Goal: Task Accomplishment & Management: Manage account settings

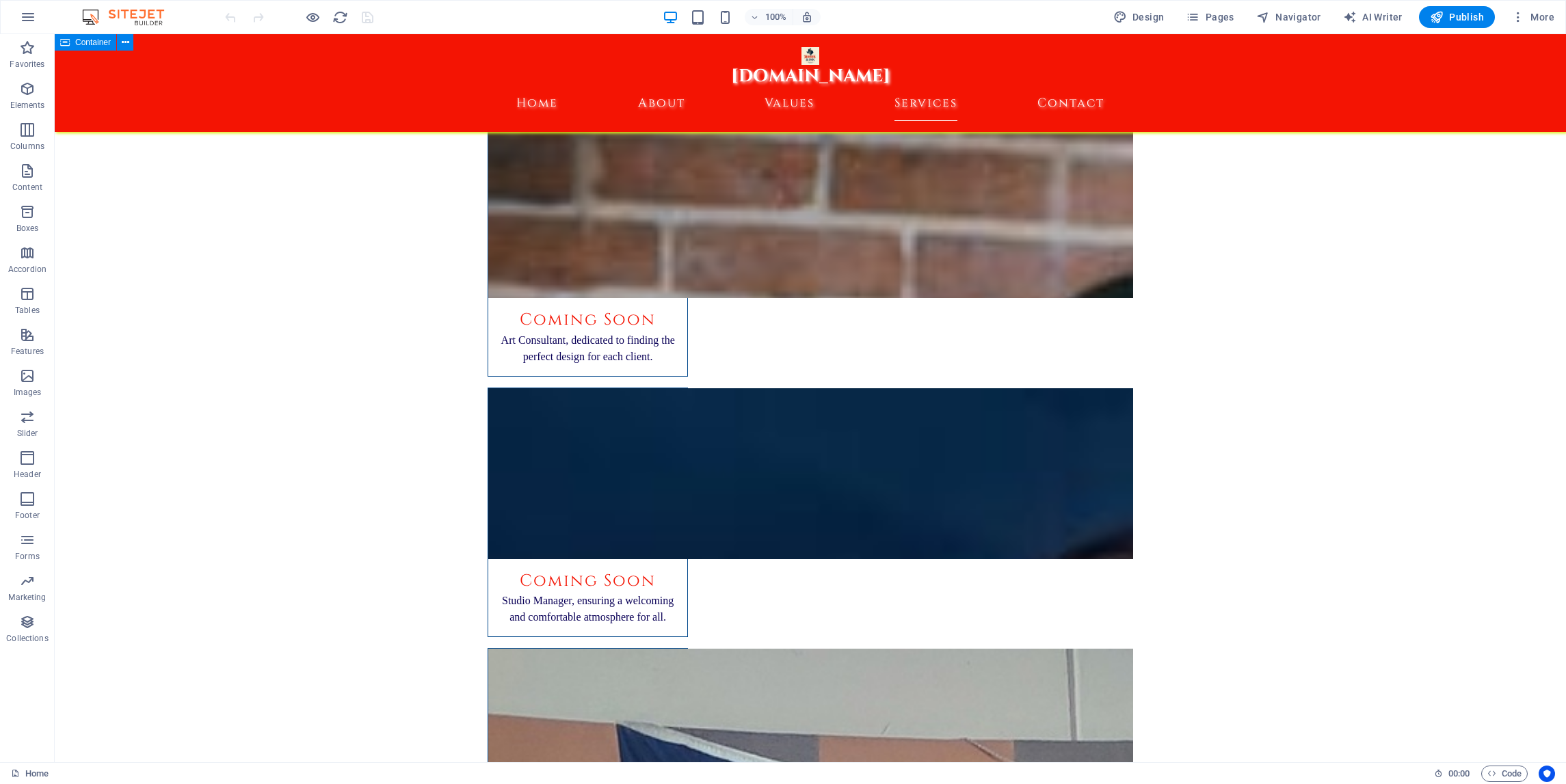
scroll to position [4940, 0]
click at [1538, 17] on span "More" at bounding box center [1533, 17] width 43 height 13
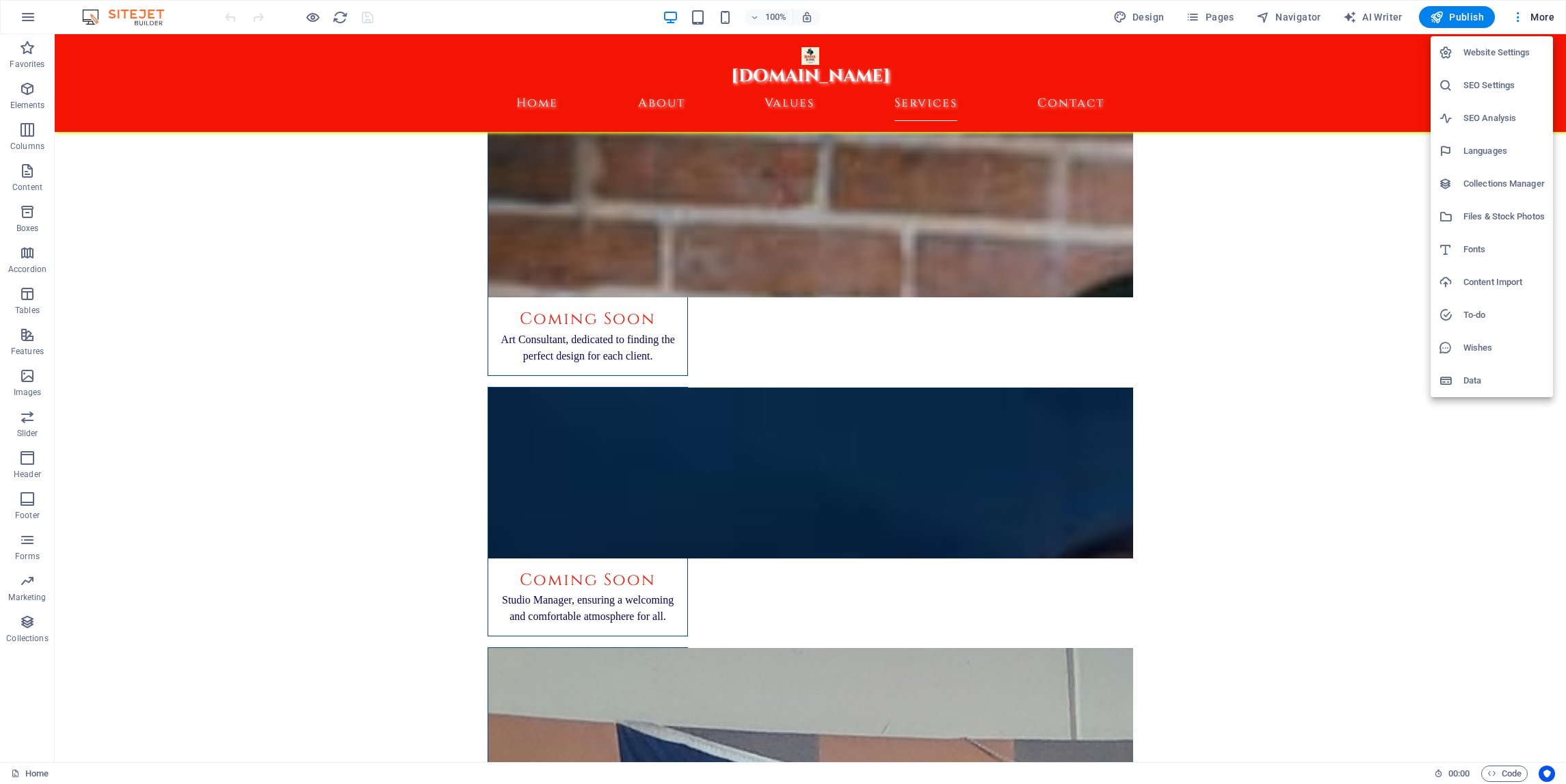
click at [1486, 81] on h6 "SEO Settings" at bounding box center [1504, 85] width 81 height 16
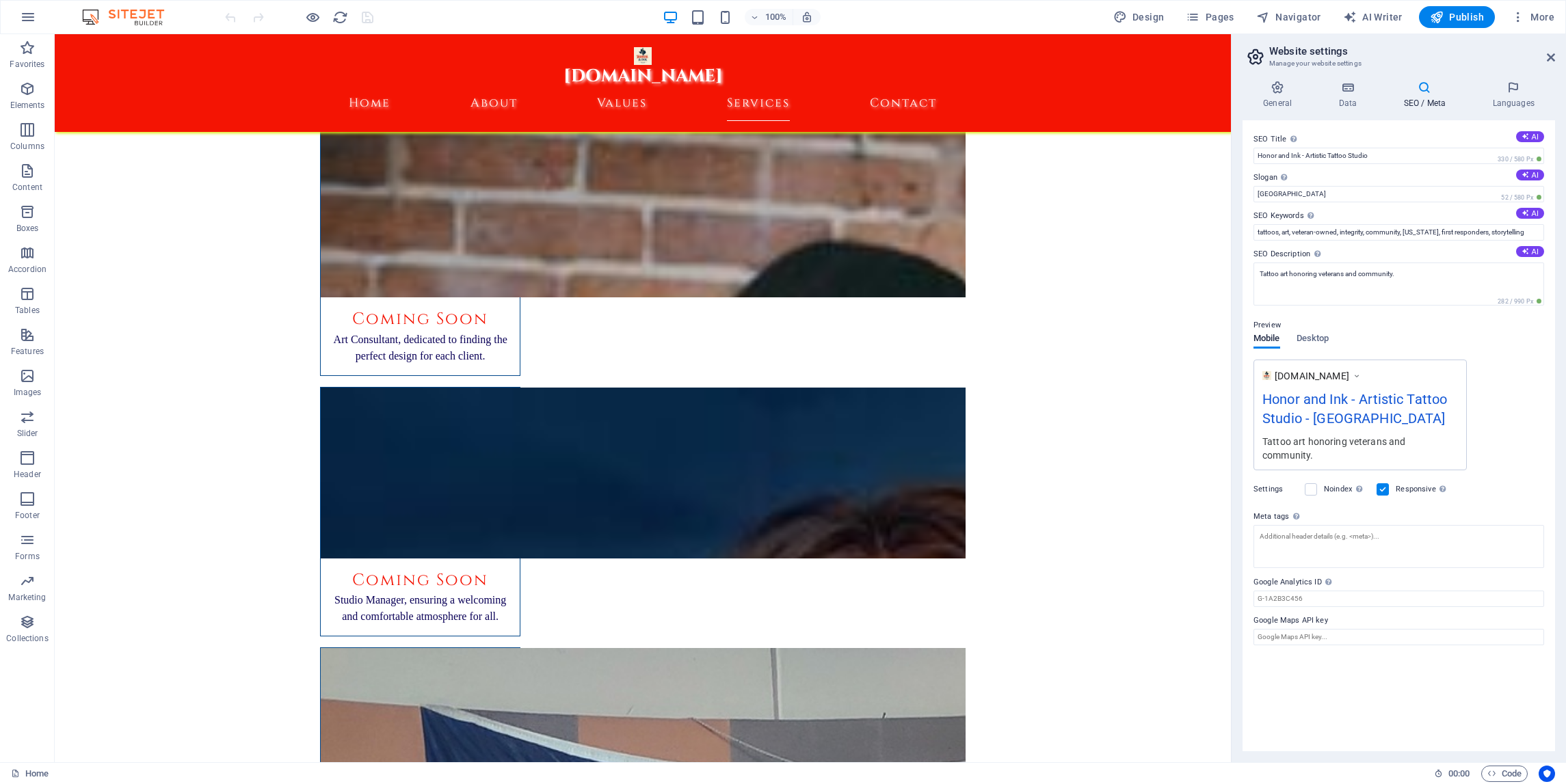
scroll to position [4873, 0]
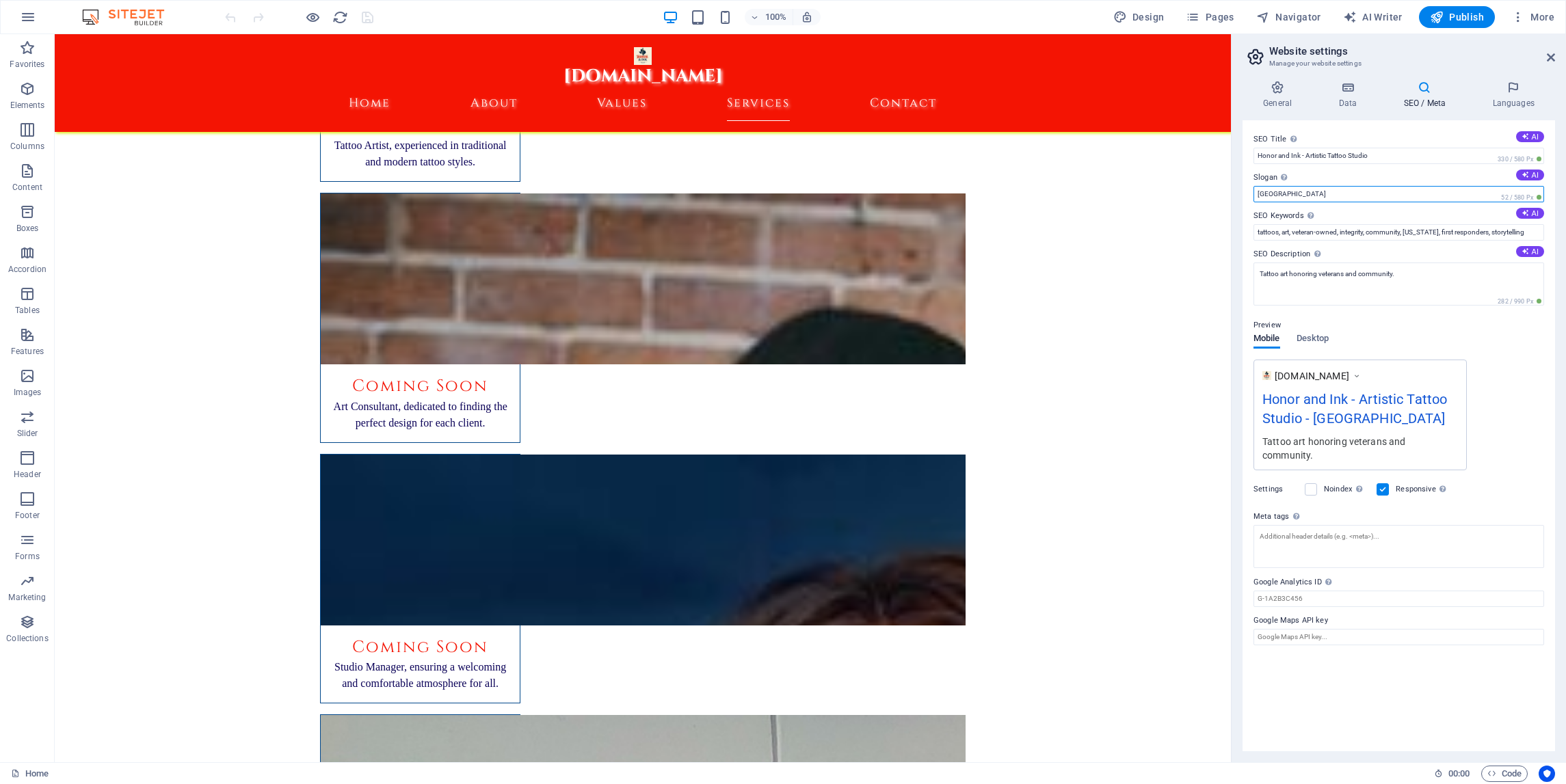
click at [1332, 195] on input "[GEOGRAPHIC_DATA]" at bounding box center [1399, 194] width 291 height 16
type input "B"
click at [1279, 192] on input "Slogan The slogan of your website. AI" at bounding box center [1399, 194] width 291 height 16
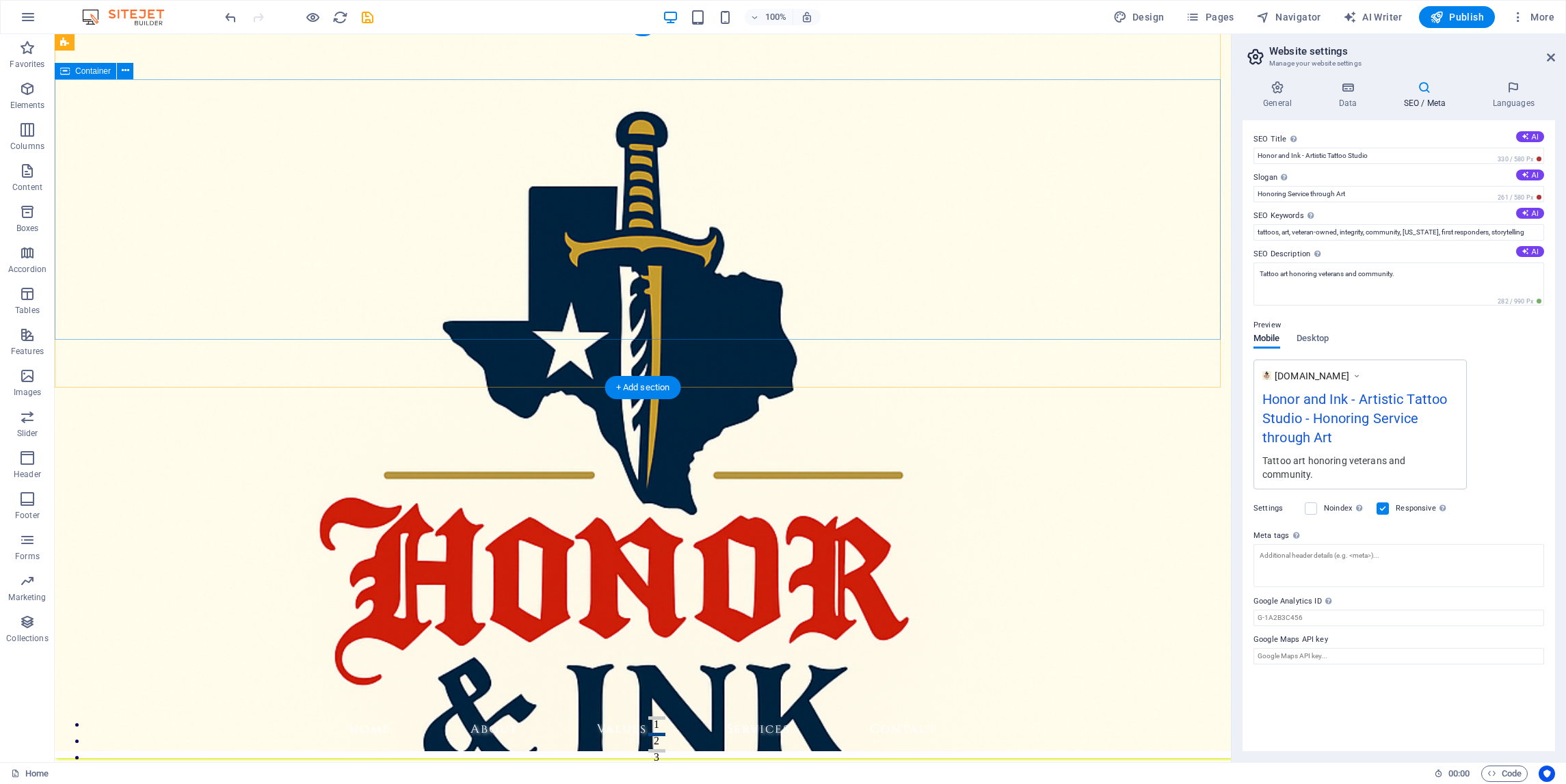
scroll to position [0, 0]
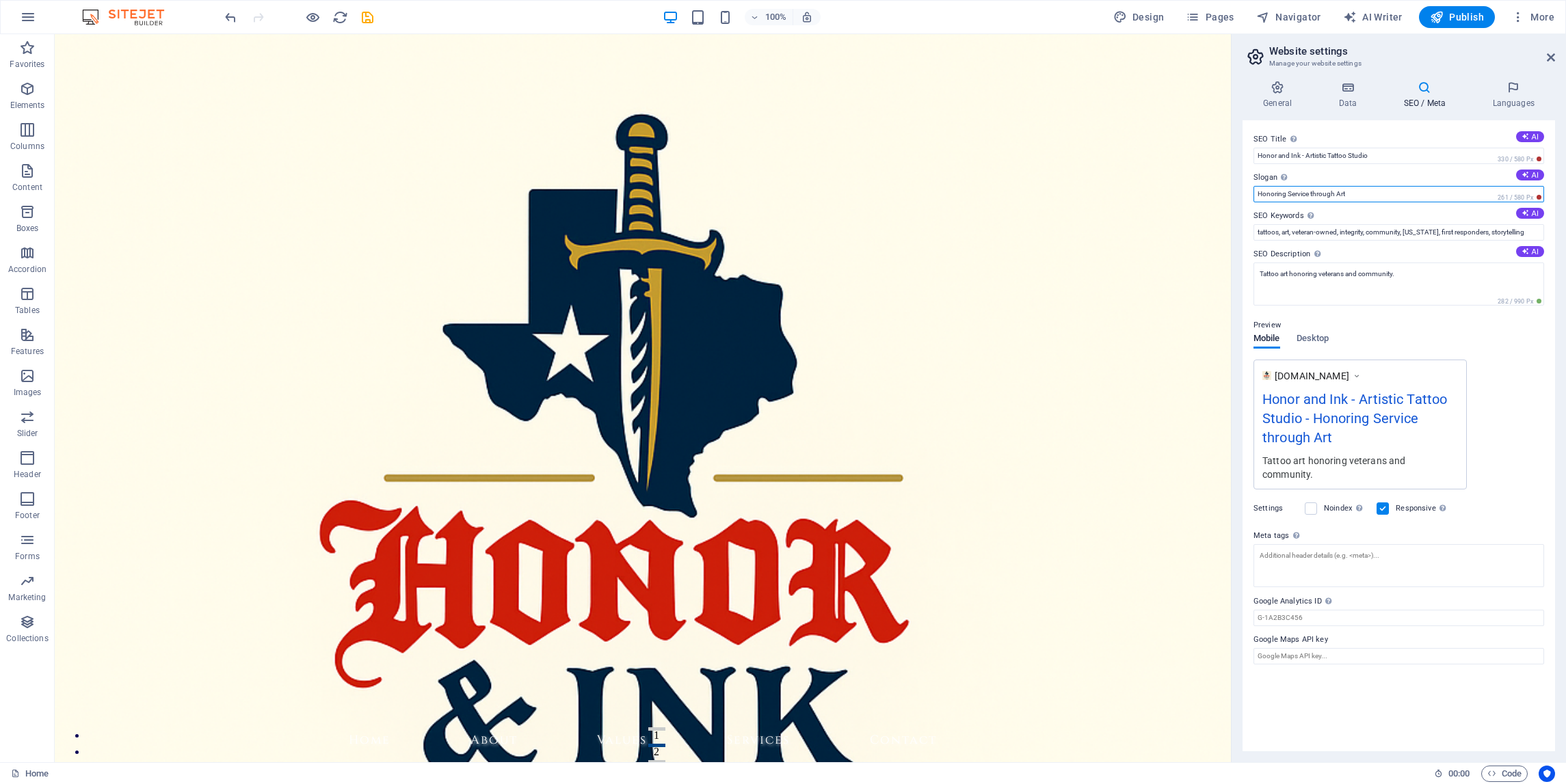
click at [1292, 191] on input "Honoring Service through Art" at bounding box center [1399, 194] width 291 height 16
type input "Honoring your service through Art"
click at [1310, 544] on textarea "Meta tags Enter HTML code here that will be placed inside the tags of your webs…" at bounding box center [1399, 571] width 291 height 54
click at [1296, 516] on div "Enter HTML code here that will be placed inside the tags of your website. Pleas…" at bounding box center [1336, 491] width 109 height 72
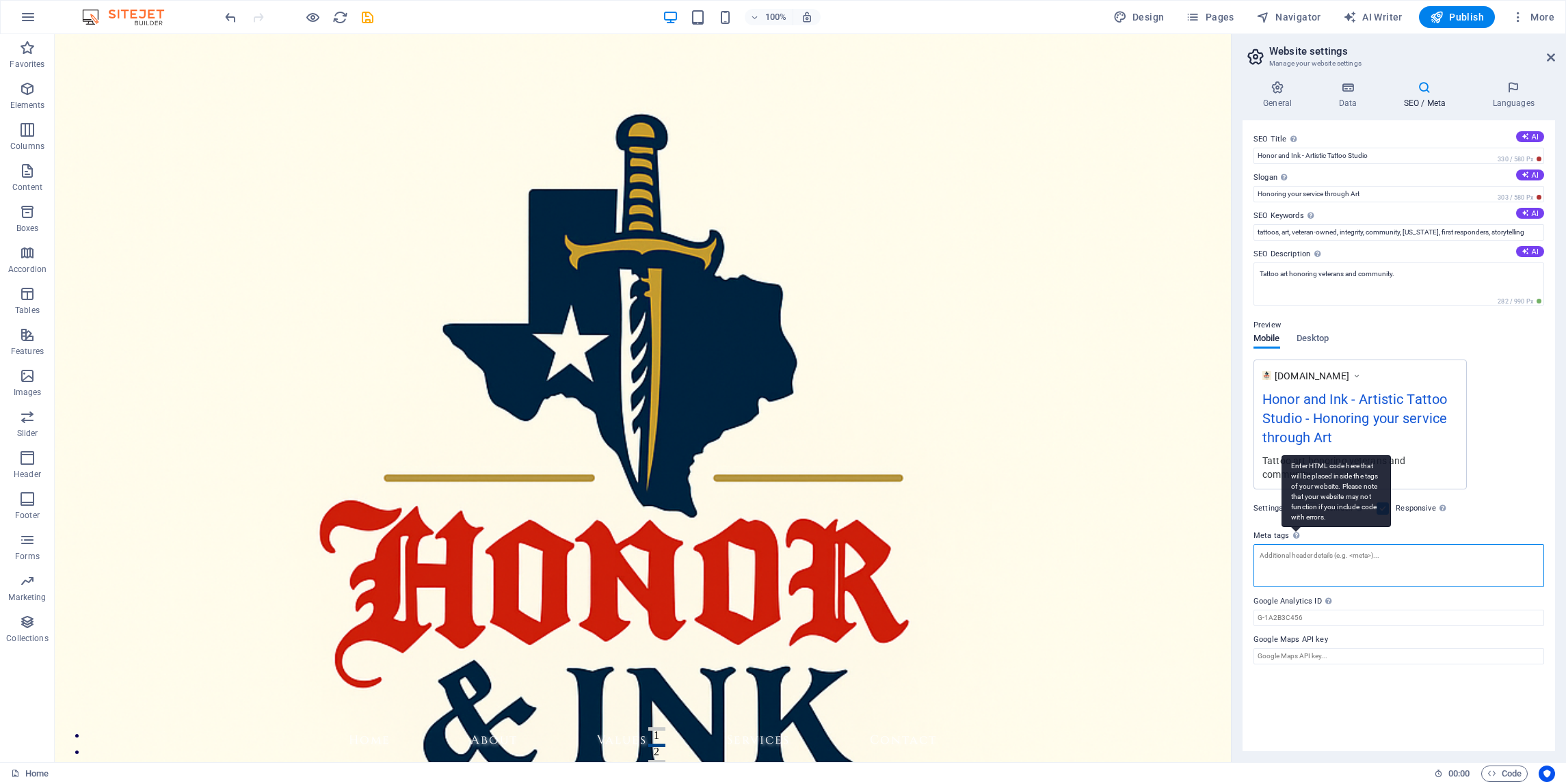
click at [1296, 544] on textarea "Meta tags Enter HTML code here that will be placed inside the tags of your webs…" at bounding box center [1399, 566] width 291 height 43
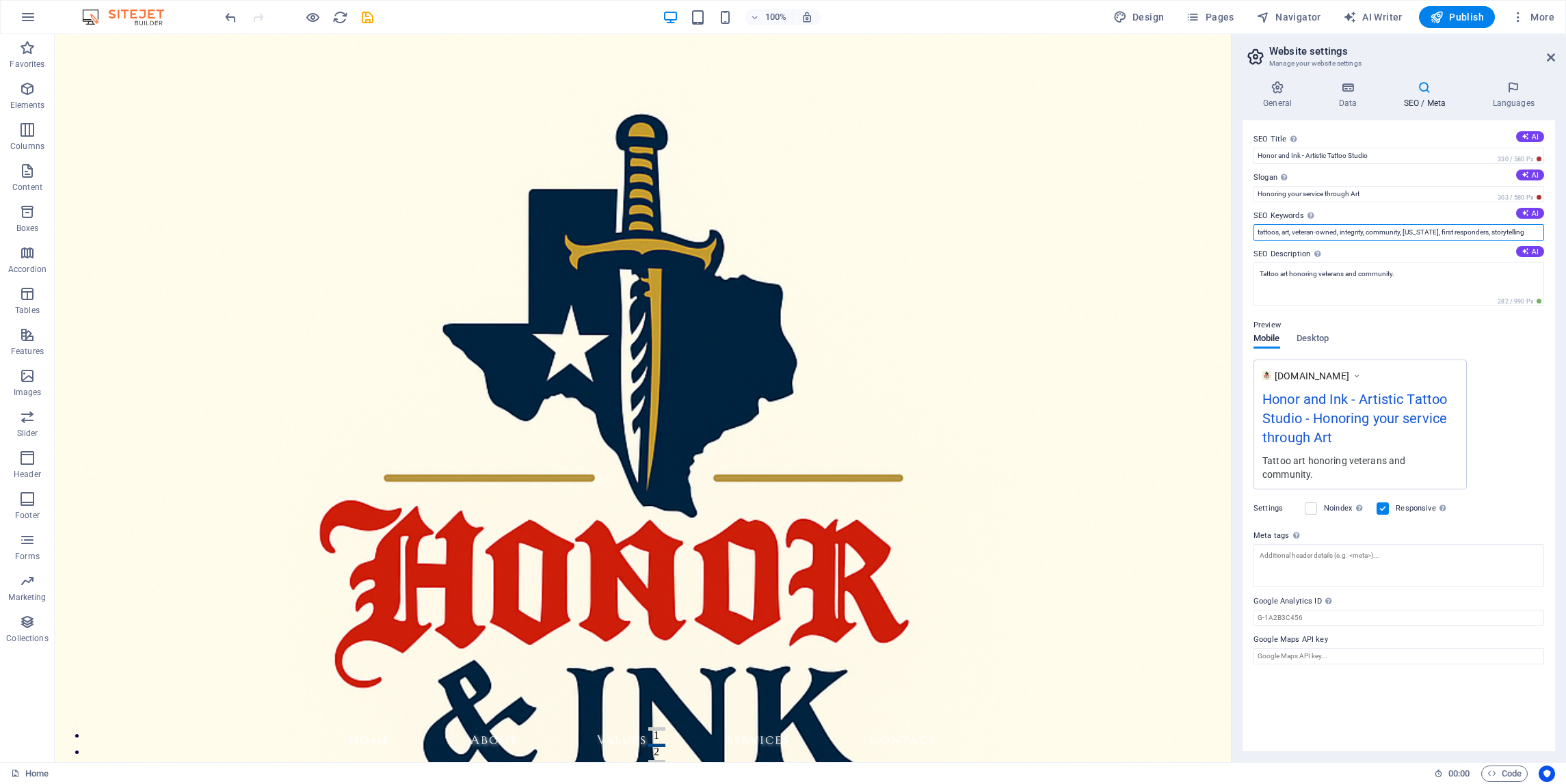
click at [1295, 233] on input "tattoos, art, veteran-owned, integrity, community, [US_STATE], first responders…" at bounding box center [1399, 233] width 291 height 16
type input "tattoos, art, disabled veteran-owned, integrity, community, [US_STATE], first r…"
click at [1539, 357] on div "Preview Mobile Desktop [DOMAIN_NAME] Honor and Ink - Artistic Tattoo Studio - H…" at bounding box center [1399, 398] width 291 height 184
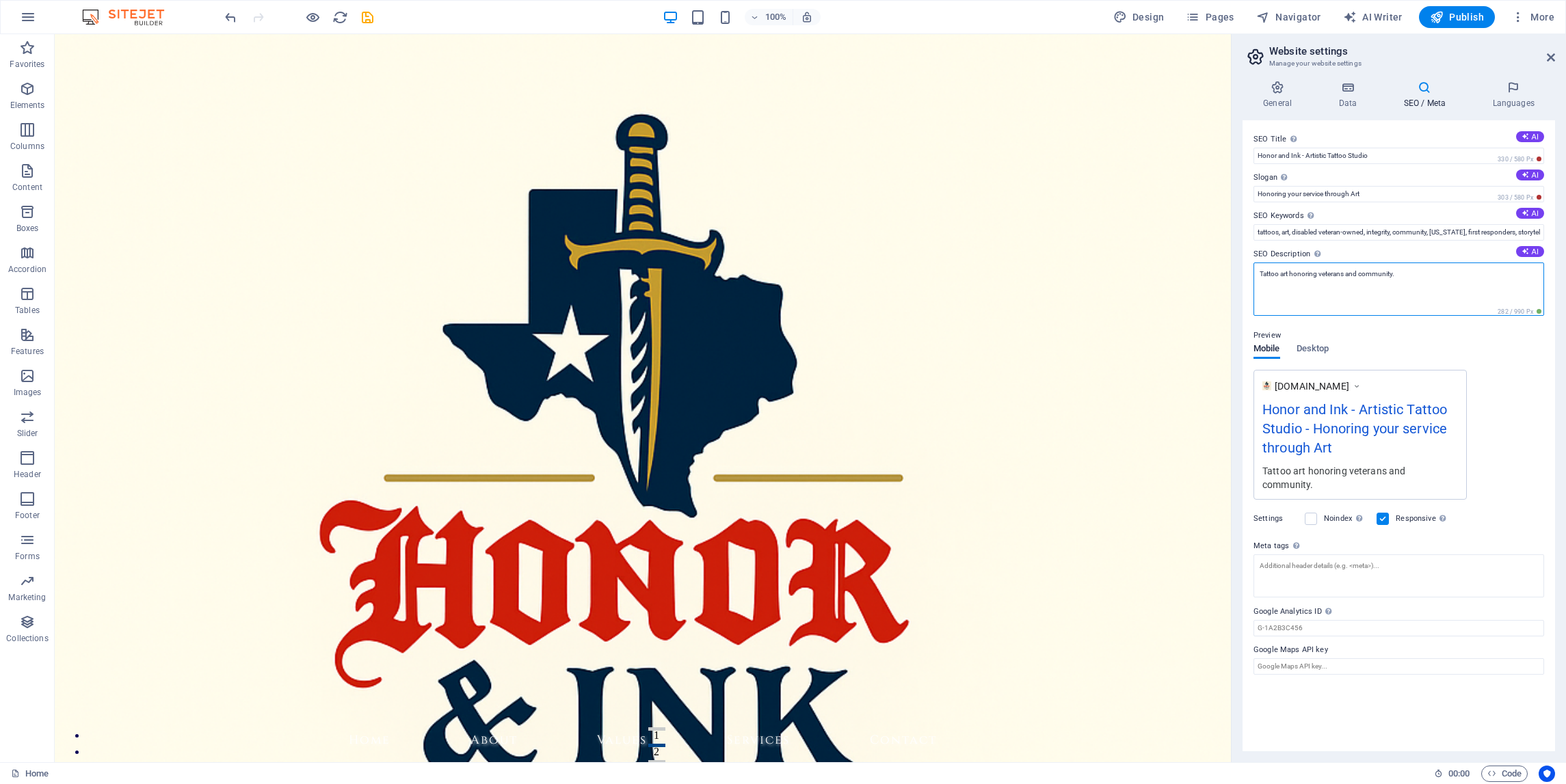
click at [1277, 274] on textarea "Tattoo art honoring veterans and community." at bounding box center [1399, 289] width 291 height 54
type textarea "Tattoos and art honoring veterans and community."
click at [1516, 94] on h4 "Languages" at bounding box center [1513, 95] width 83 height 29
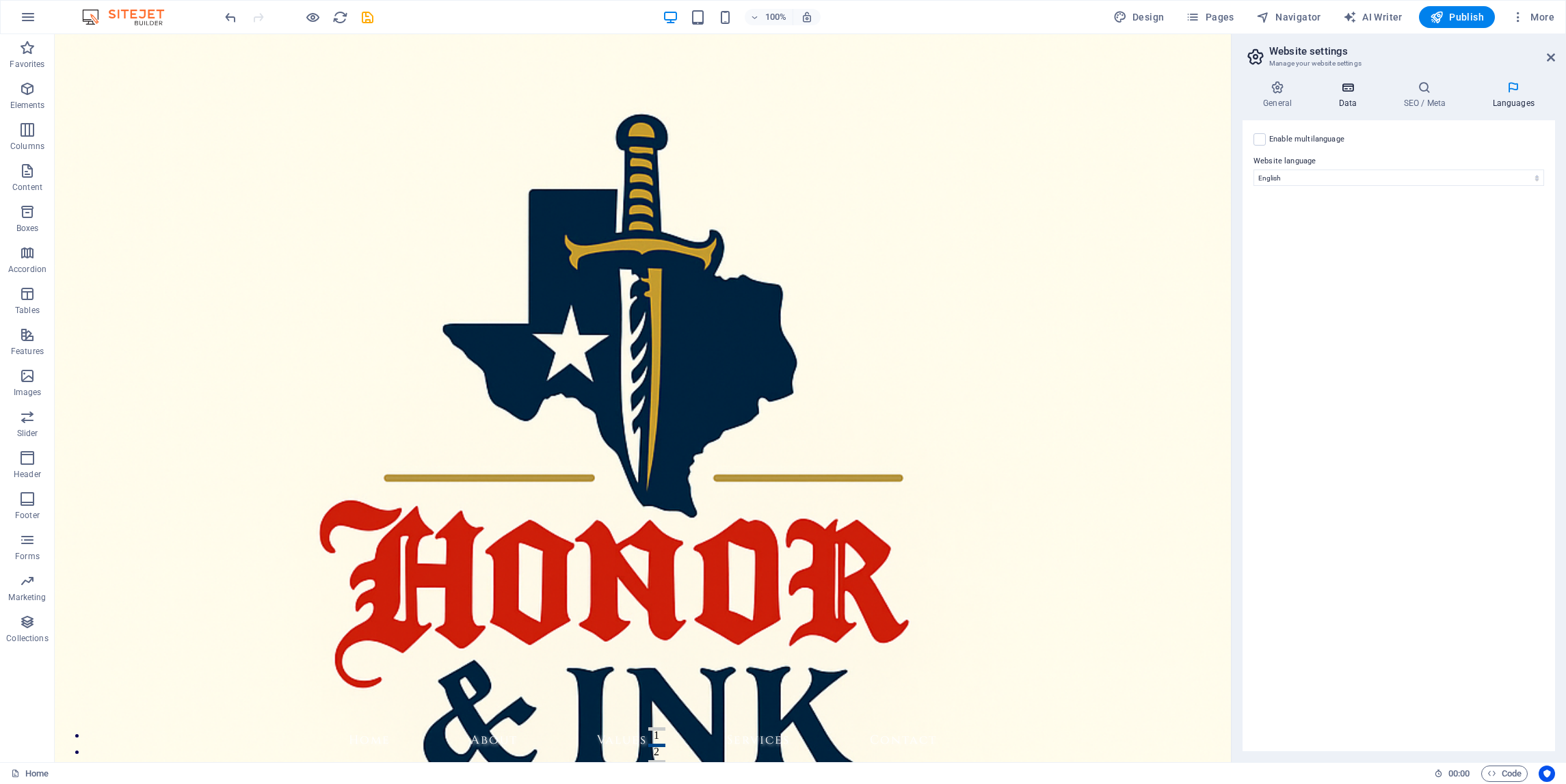
click at [1359, 95] on h4 "Data" at bounding box center [1350, 95] width 65 height 29
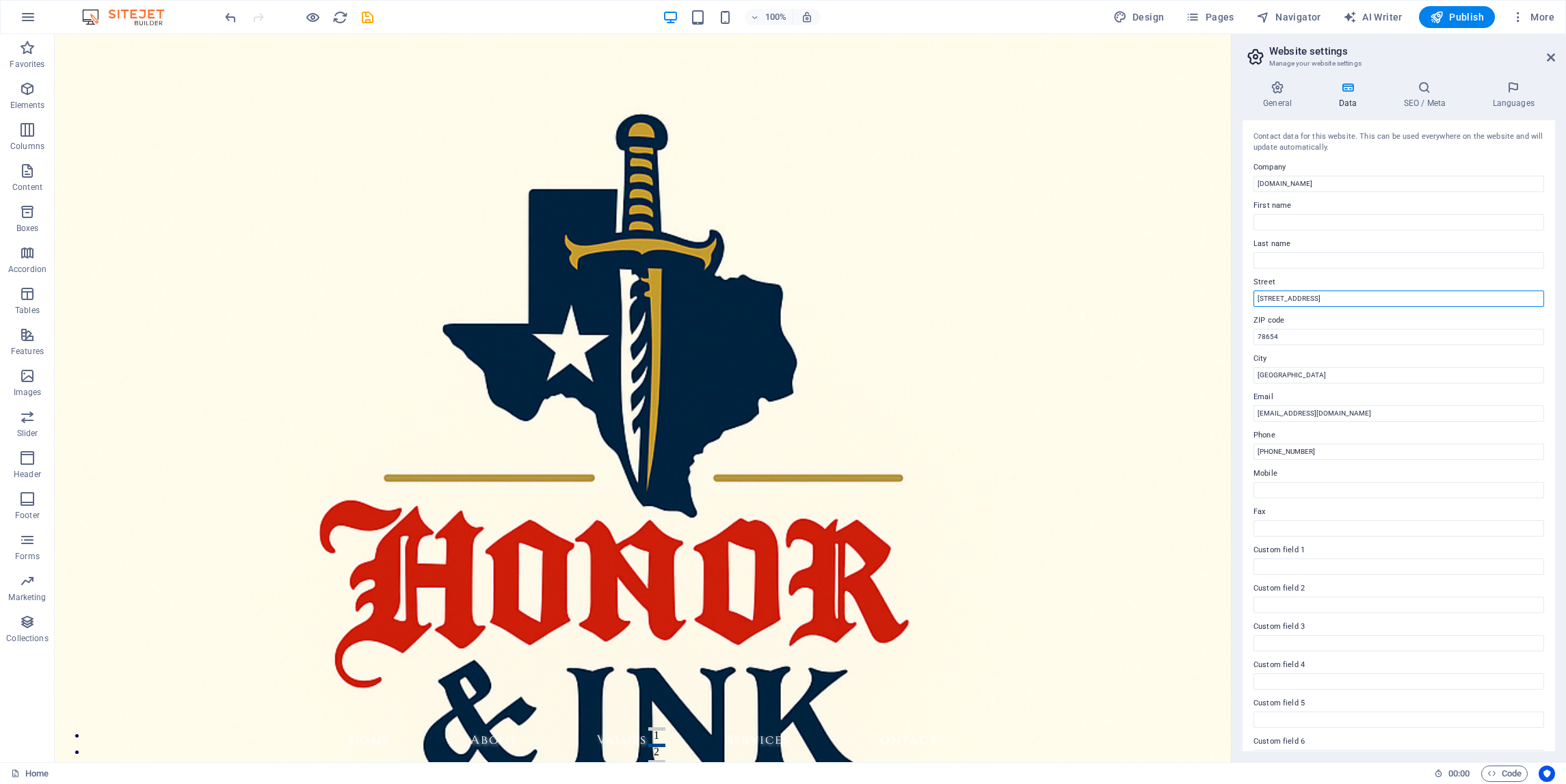
drag, startPoint x: 1338, startPoint y: 302, endPoint x: 1235, endPoint y: 302, distance: 103.0
click at [1235, 302] on div "General Data SEO / Meta Languages Website name [DOMAIN_NAME] Logo Drag files he…" at bounding box center [1399, 416] width 335 height 693
click at [1272, 217] on input "First name" at bounding box center [1399, 222] width 291 height 16
type input "[PERSON_NAME]"
click at [1269, 253] on input "Last name" at bounding box center [1399, 260] width 291 height 16
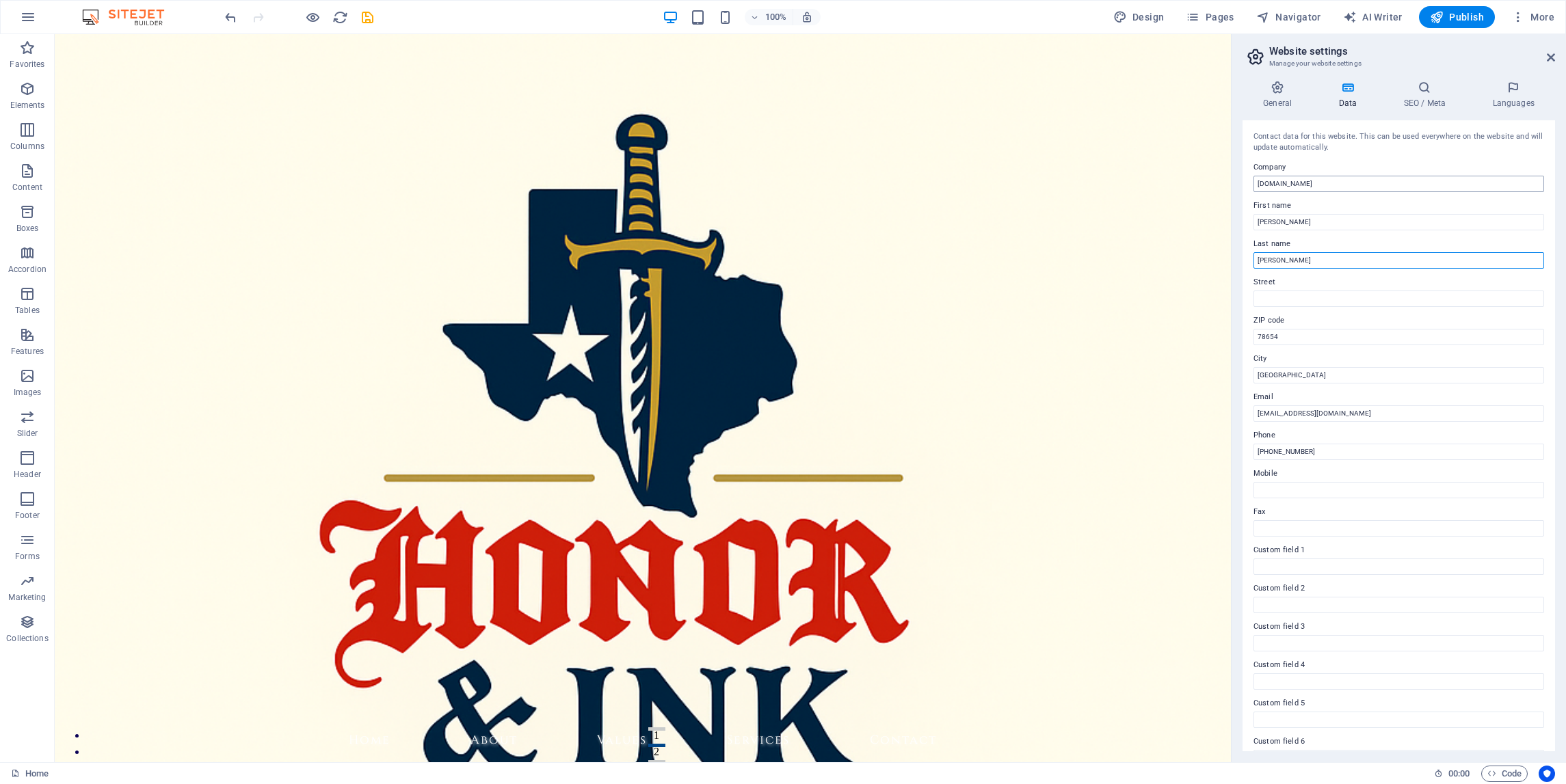
type input "[PERSON_NAME]"
drag, startPoint x: 1379, startPoint y: 216, endPoint x: 1223, endPoint y: 189, distance: 158.3
drag, startPoint x: 1301, startPoint y: 183, endPoint x: 1318, endPoint y: 181, distance: 17.1
click at [1318, 181] on input "Honor and InkTM" at bounding box center [1399, 184] width 291 height 16
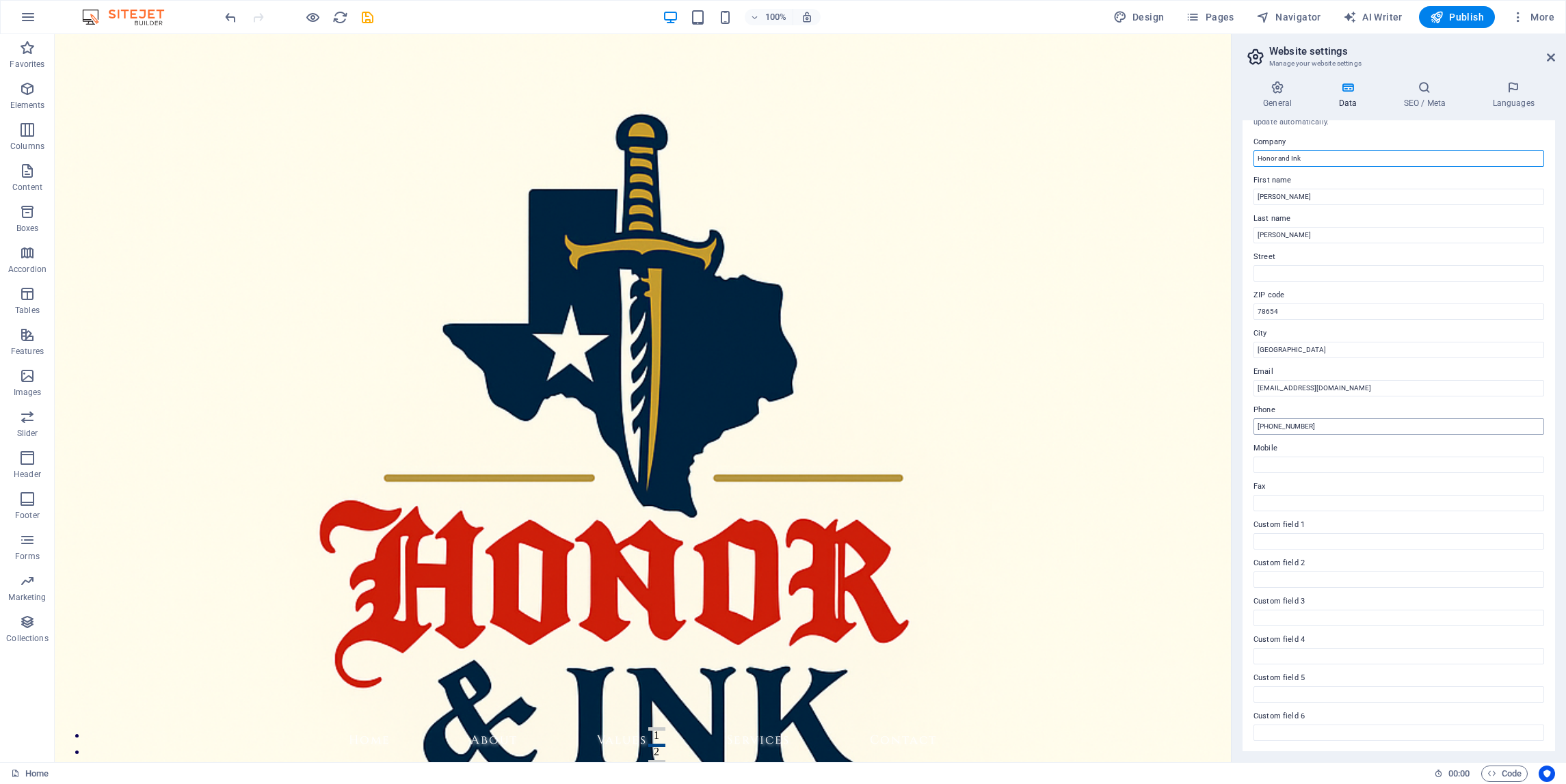
type input "Honor and Ink"
drag, startPoint x: 1309, startPoint y: 427, endPoint x: 1233, endPoint y: 411, distance: 77.7
click at [1233, 411] on aside "Website settings Manage your website settings General Data SEO / Meta Languages…" at bounding box center [1399, 398] width 335 height 728
click at [1233, 411] on div at bounding box center [1234, 398] width 3 height 728
click at [1280, 465] on input "Mobile" at bounding box center [1399, 464] width 291 height 16
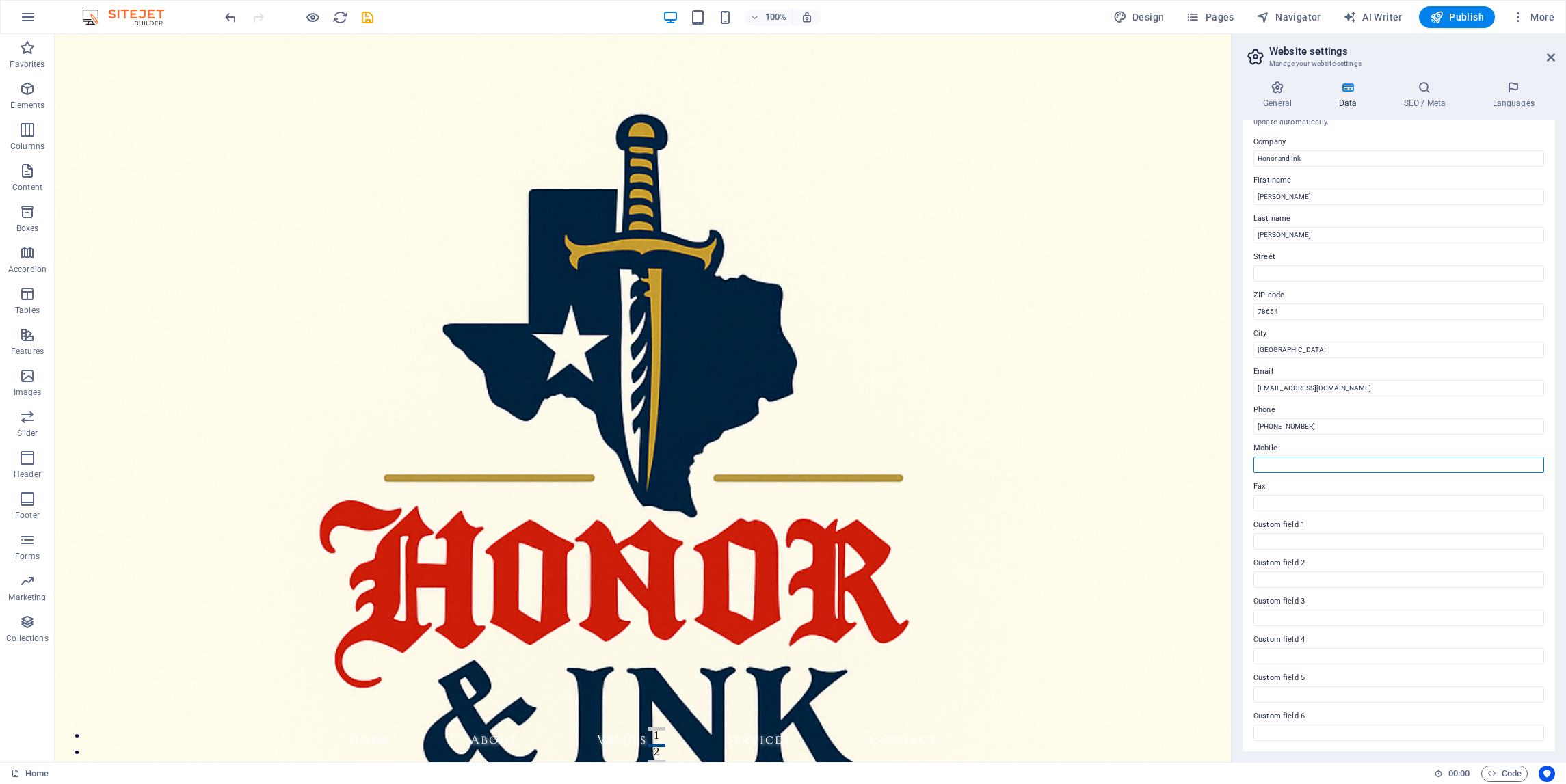
paste input "[PHONE_NUMBER]"
click at [1280, 465] on input "[PHONE_NUMBER]" at bounding box center [1399, 464] width 291 height 16
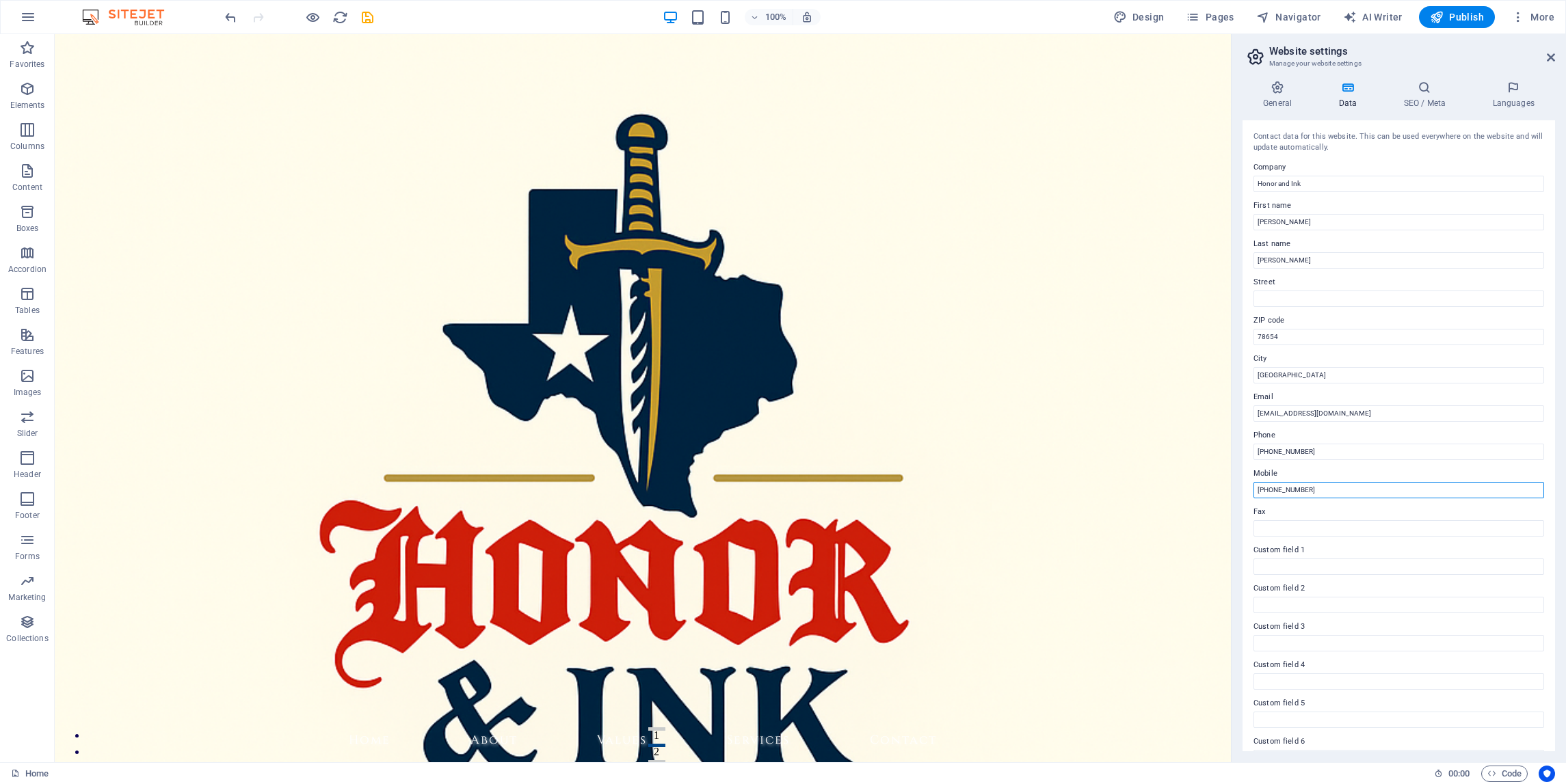
type input "[PHONE_NUMBER]"
click at [1427, 160] on label "Company" at bounding box center [1399, 167] width 291 height 16
click at [1427, 175] on input "Honor and Ink" at bounding box center [1399, 184] width 291 height 16
type input "Honor and Ink"
click at [1279, 102] on h4 "General" at bounding box center [1280, 95] width 75 height 29
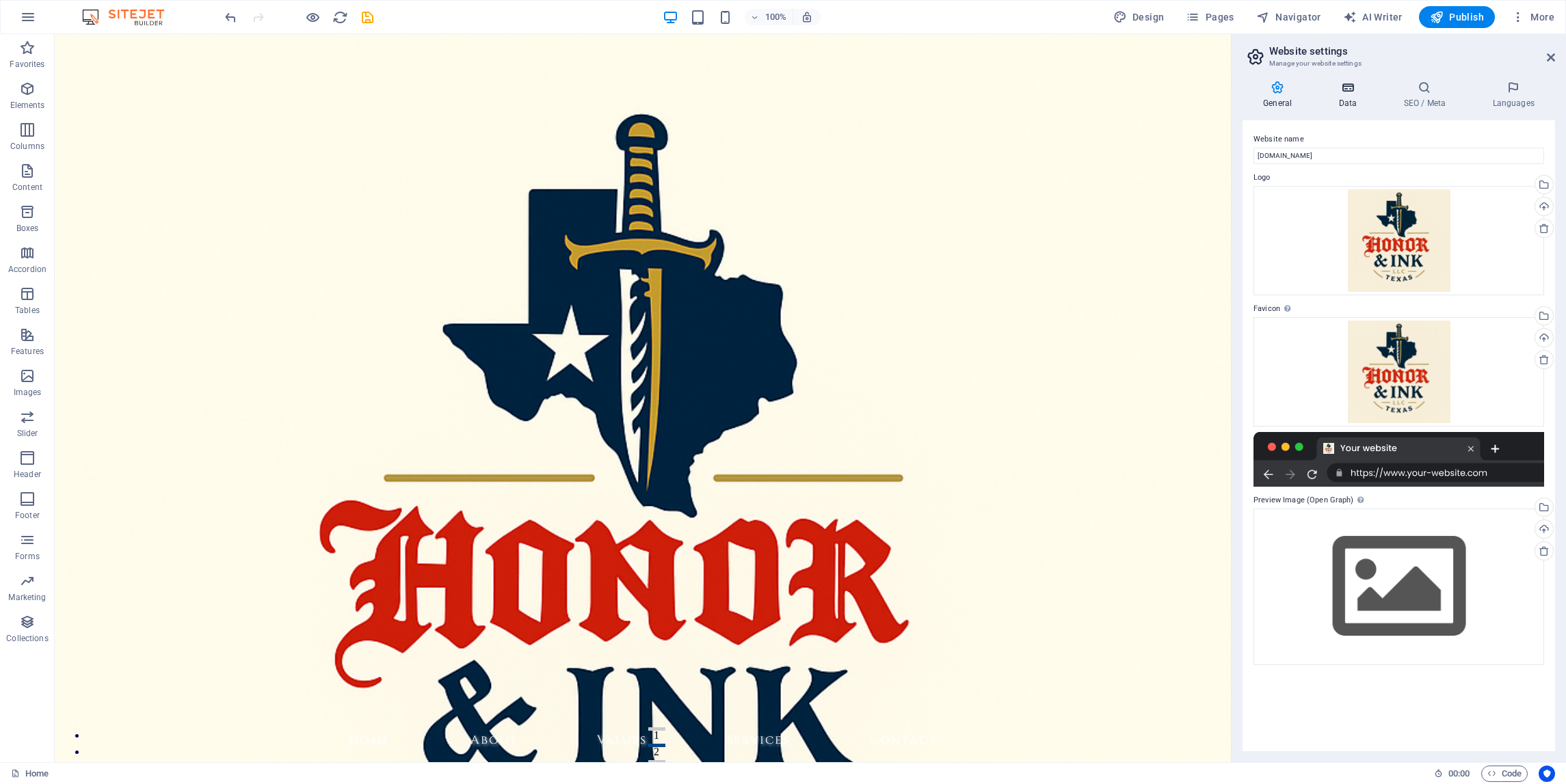
click at [1347, 100] on h4 "Data" at bounding box center [1350, 95] width 65 height 29
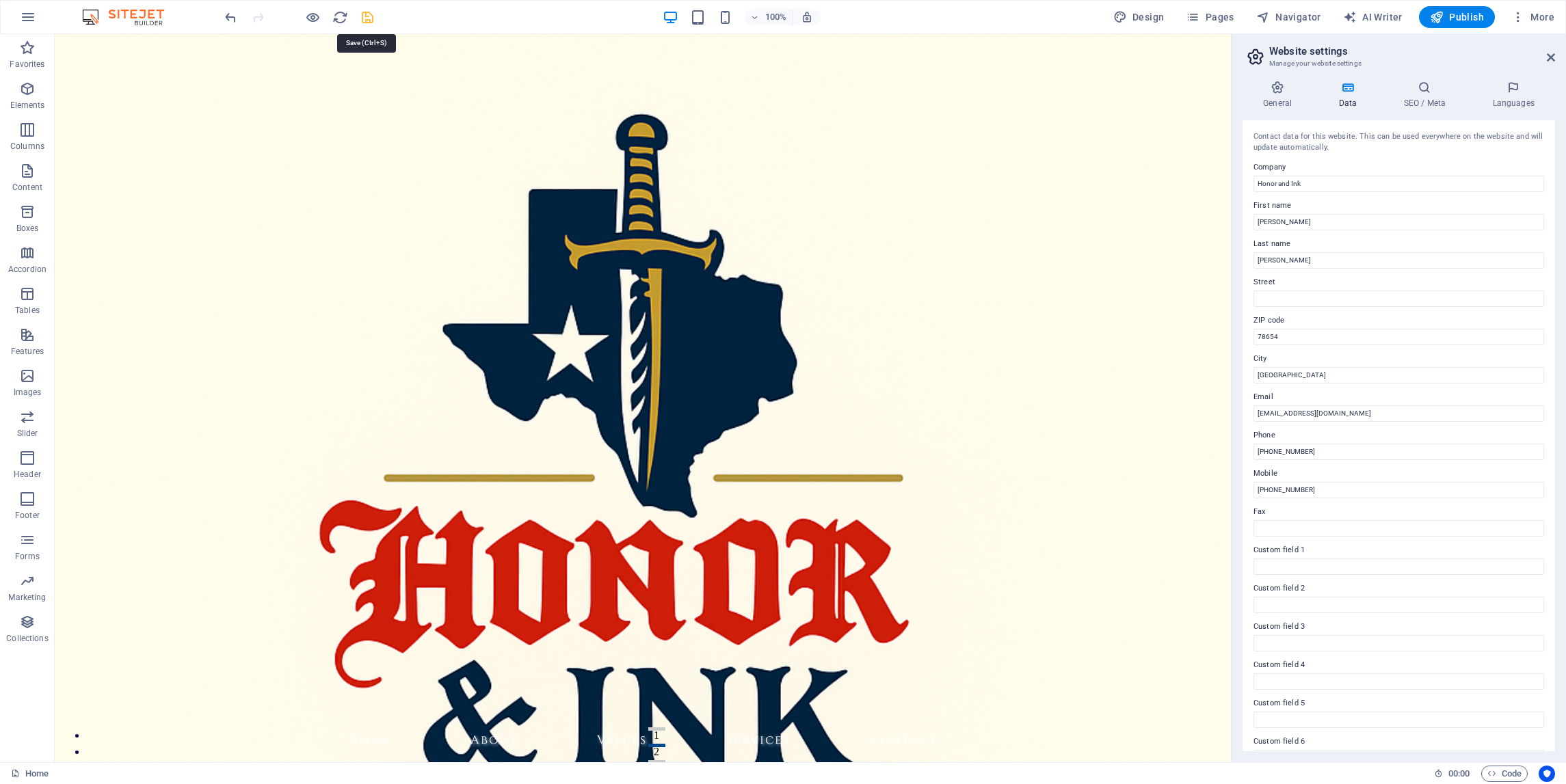
click at [367, 13] on icon "save" at bounding box center [367, 17] width 16 height 16
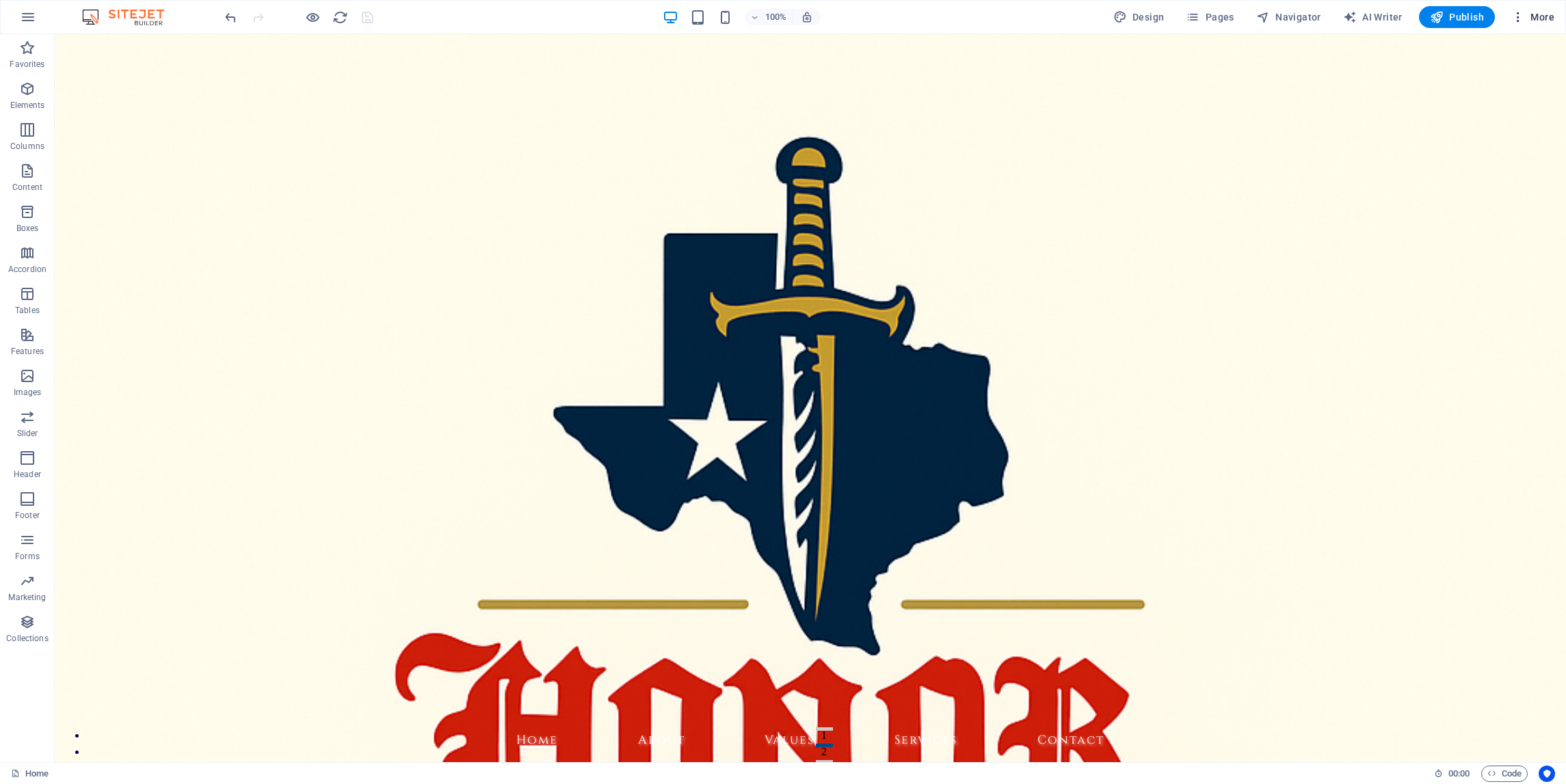
click at [1538, 18] on span "More" at bounding box center [1533, 17] width 43 height 13
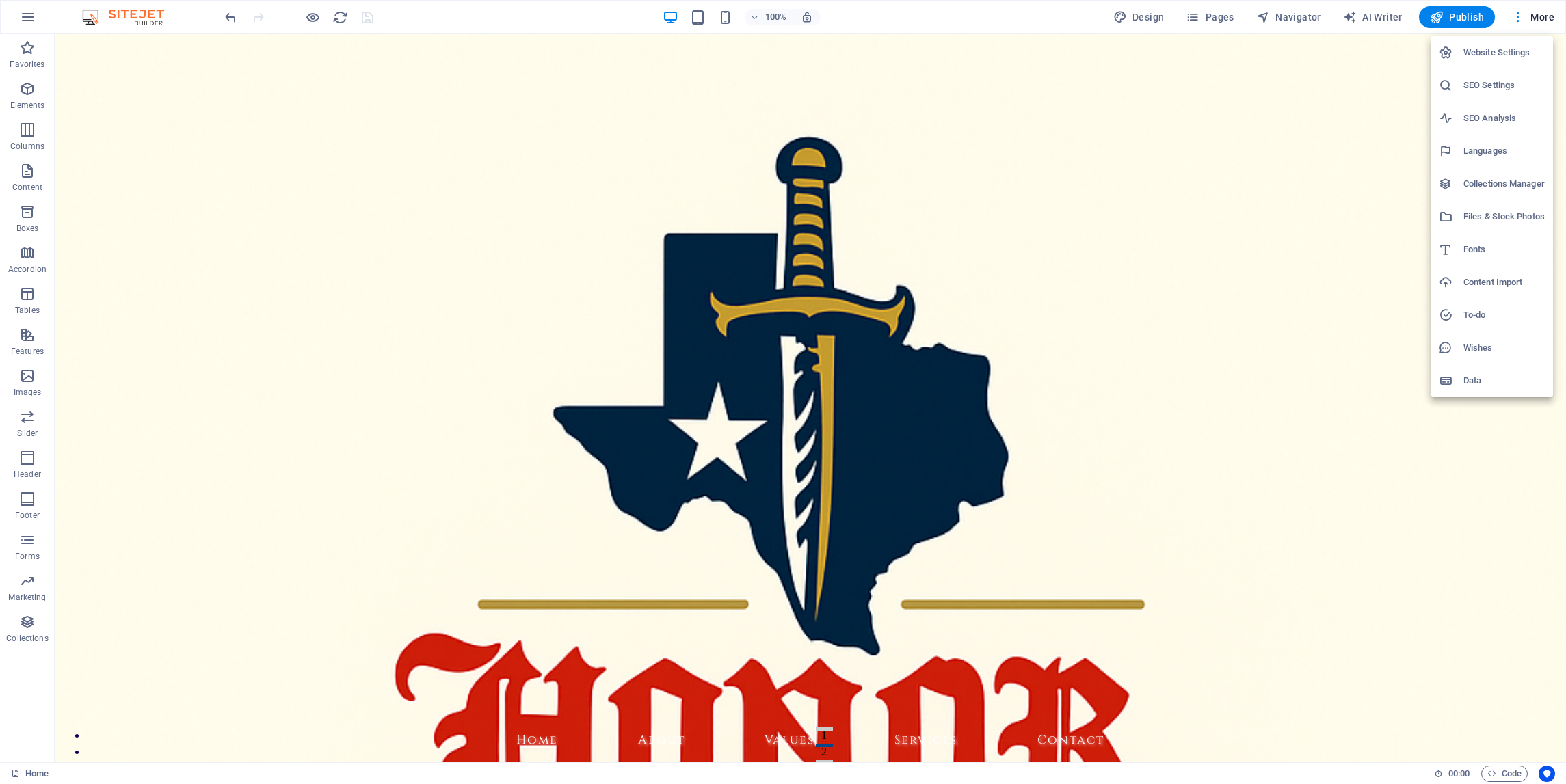
click at [1521, 47] on h6 "Website Settings" at bounding box center [1504, 53] width 81 height 16
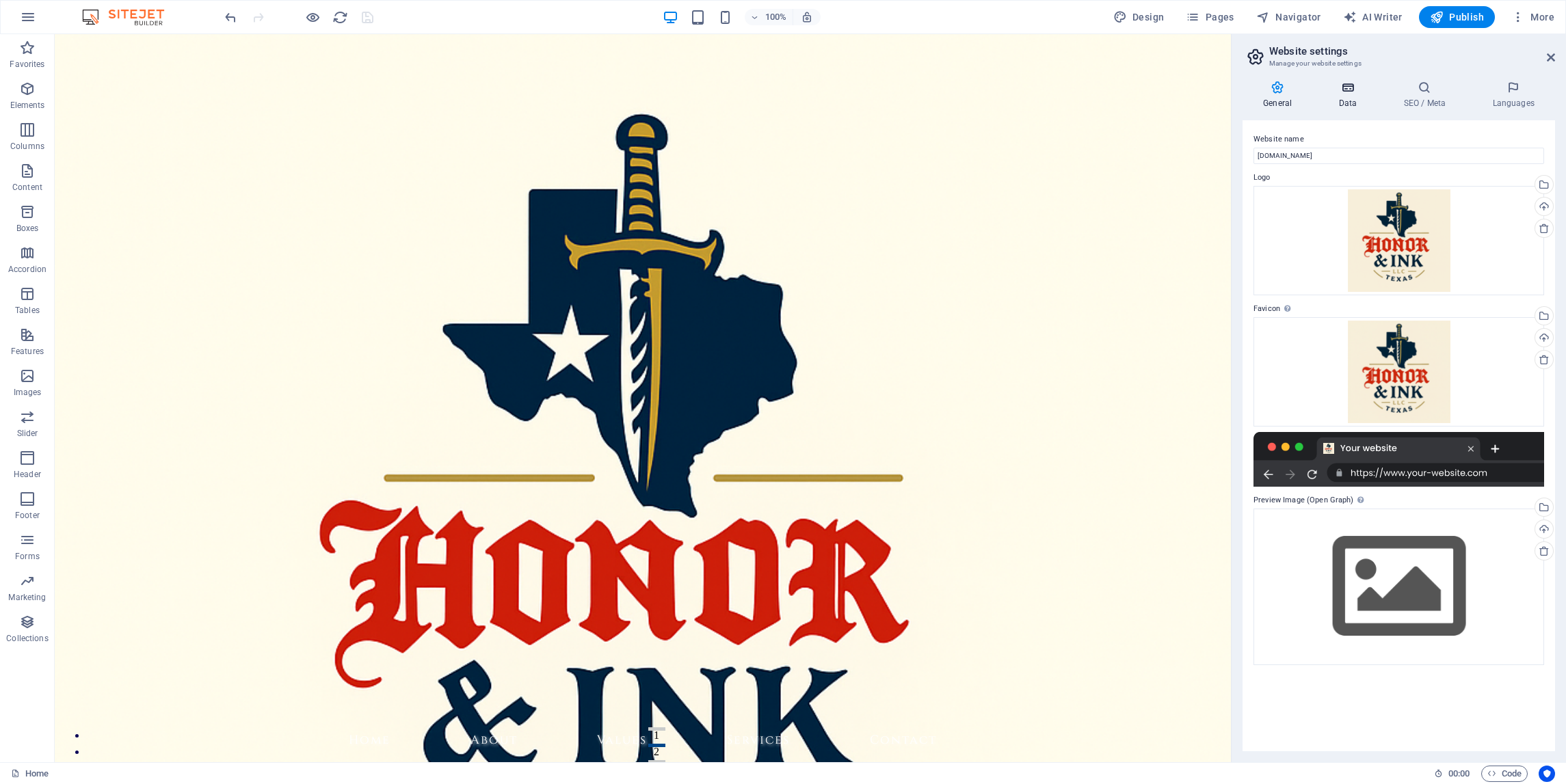
click at [1355, 89] on icon at bounding box center [1347, 88] width 59 height 13
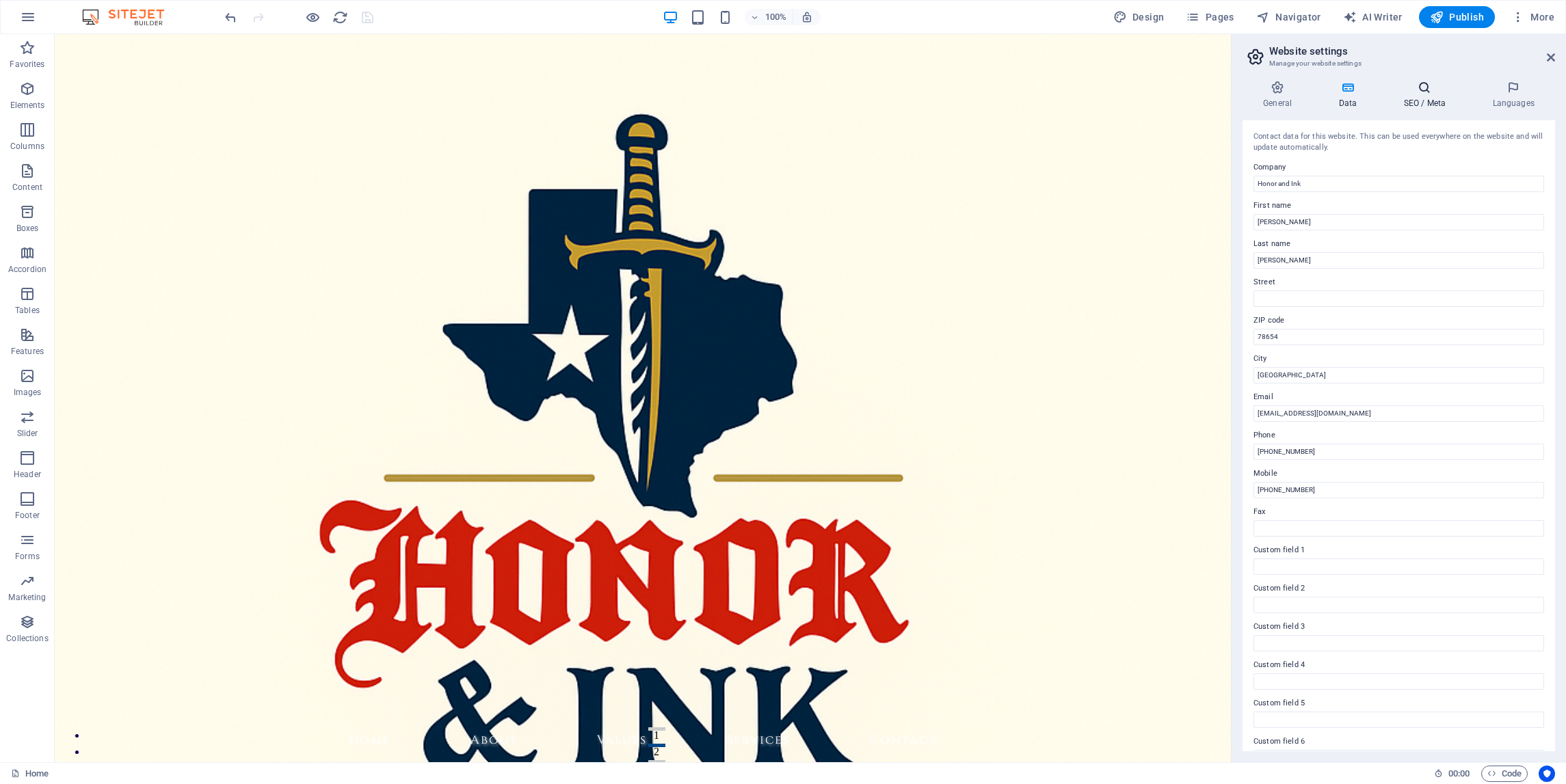
click at [1432, 95] on h4 "SEO / Meta" at bounding box center [1428, 95] width 89 height 29
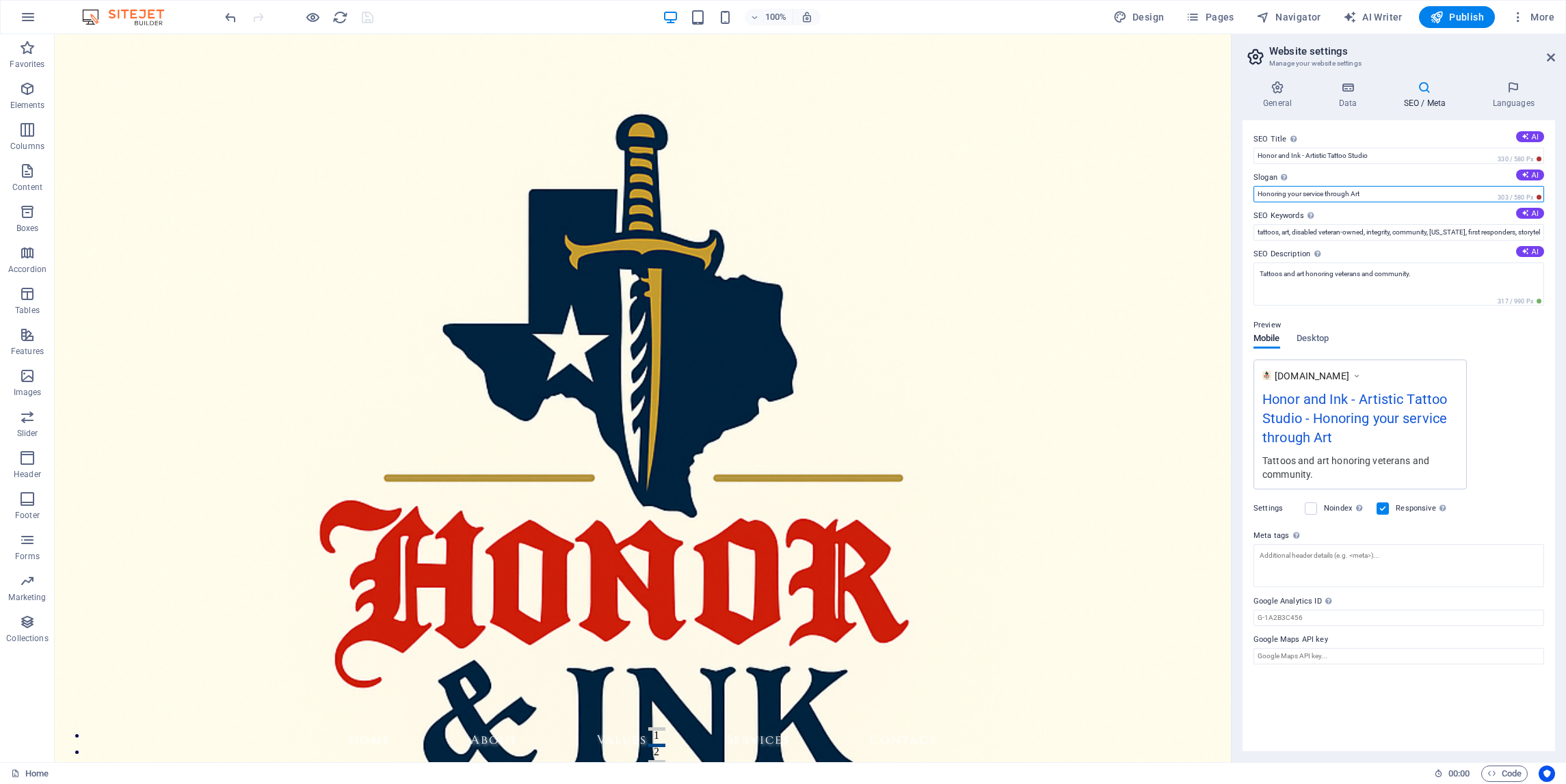
click at [1390, 192] on input "Honoring your service through Art" at bounding box center [1399, 194] width 291 height 16
click at [1295, 193] on input "Honoring your service through Ink" at bounding box center [1399, 194] width 291 height 16
type input "Honoring Service through Ink"
click at [370, 16] on icon "save" at bounding box center [367, 17] width 16 height 16
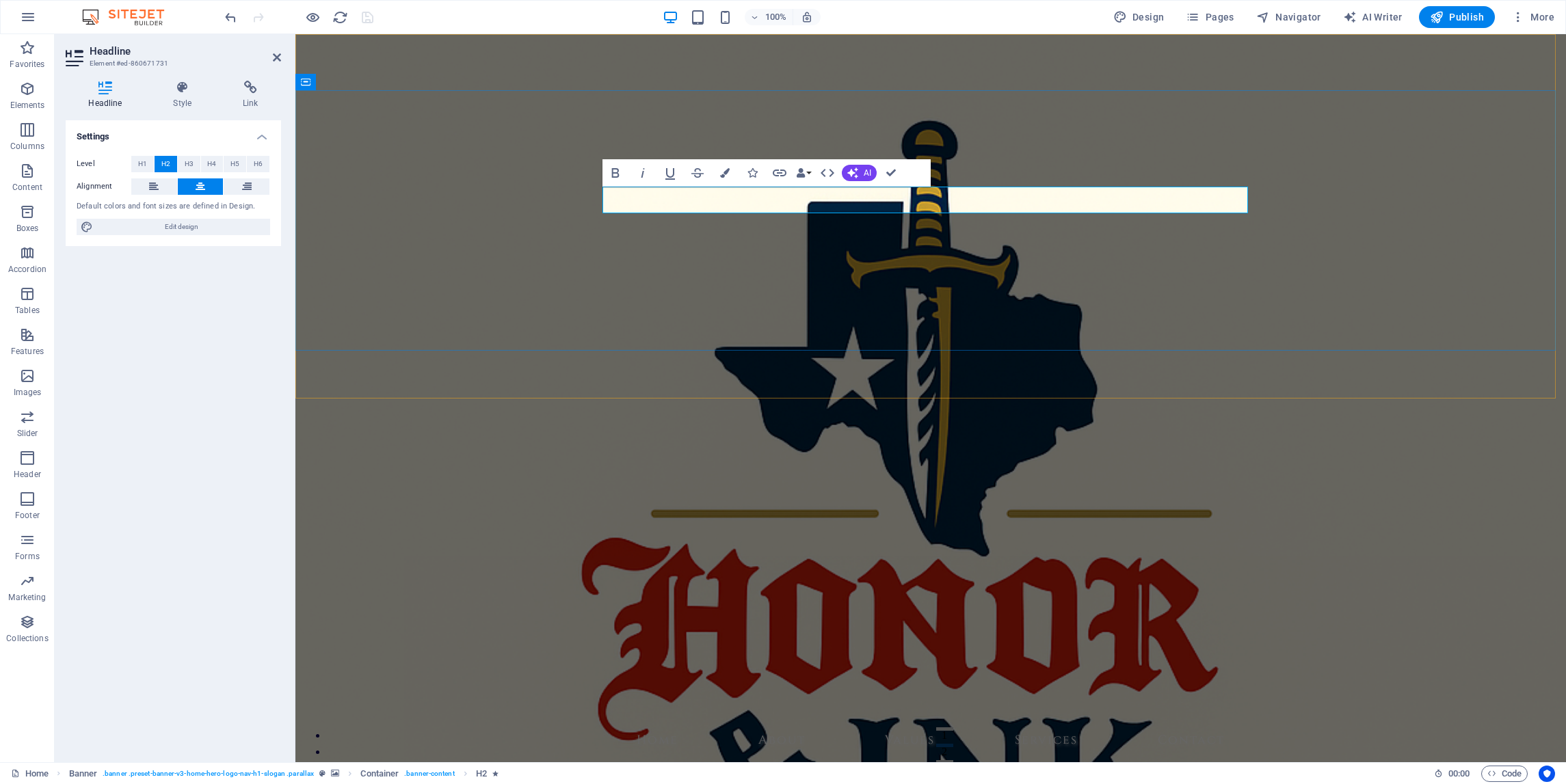
drag, startPoint x: 1068, startPoint y: 193, endPoint x: 1014, endPoint y: 197, distance: 54.1
copy span "Ink™"
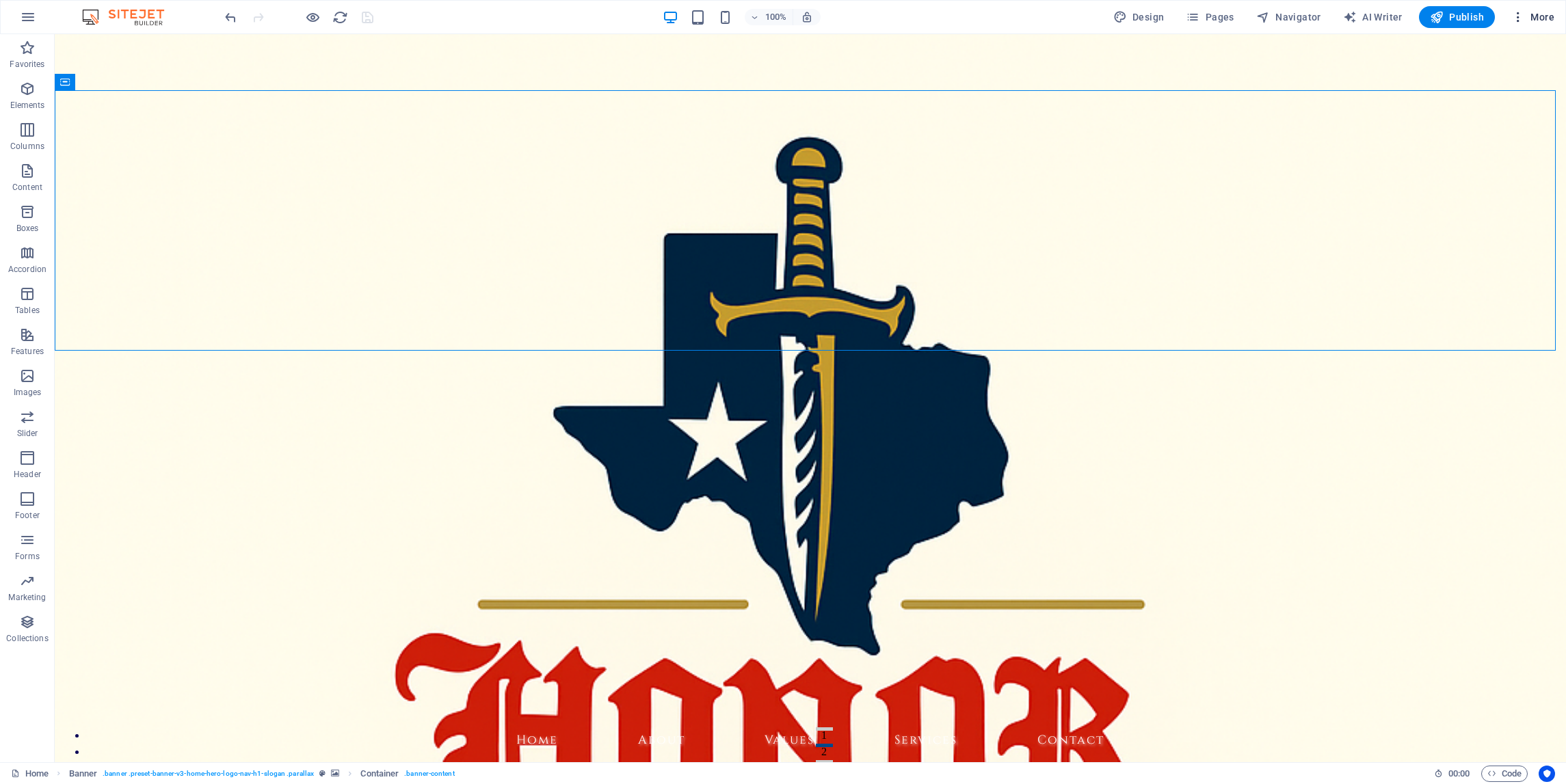
click at [1538, 16] on span "More" at bounding box center [1533, 17] width 43 height 13
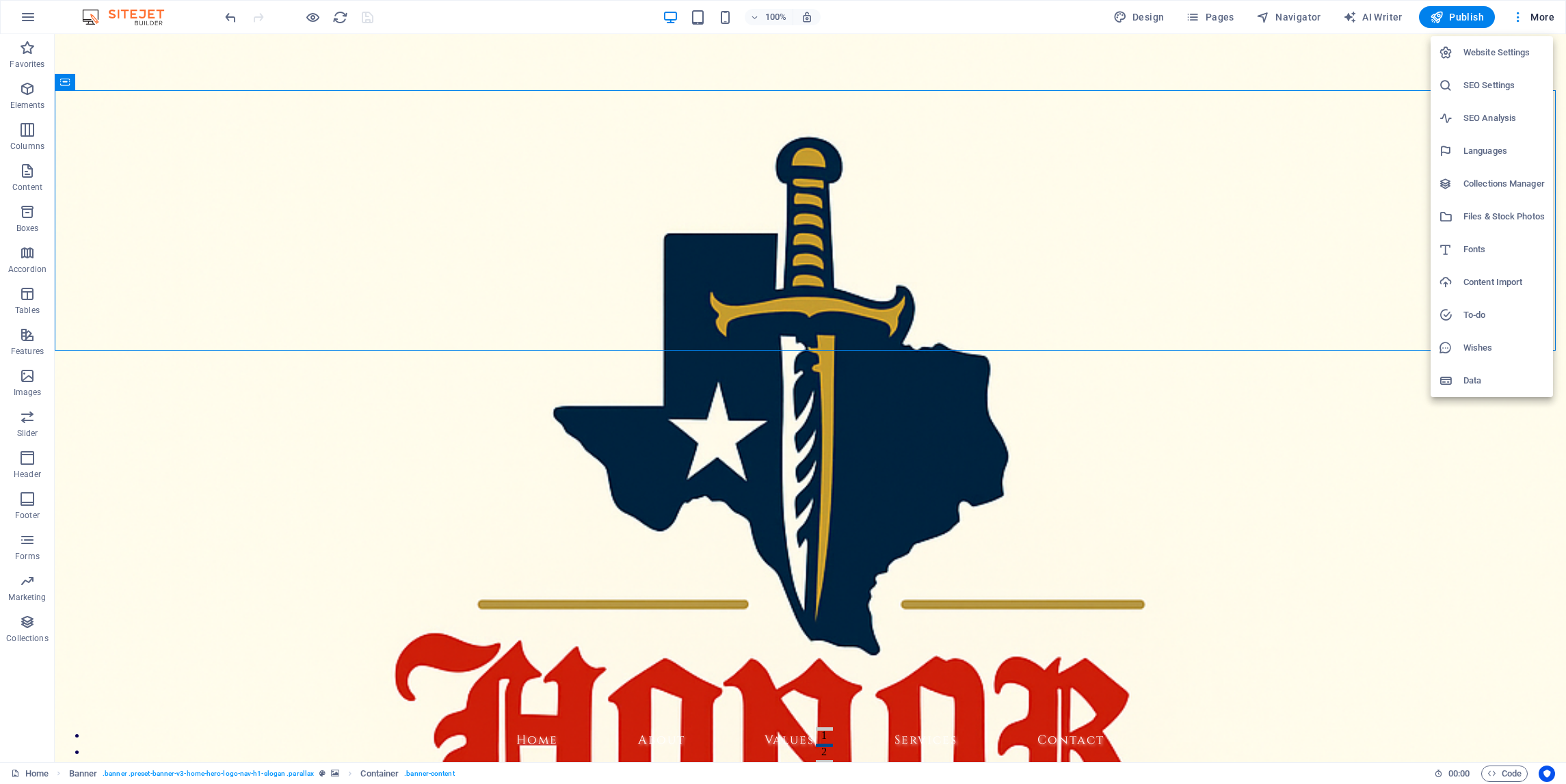
click at [1510, 59] on h6 "Website Settings" at bounding box center [1504, 53] width 81 height 16
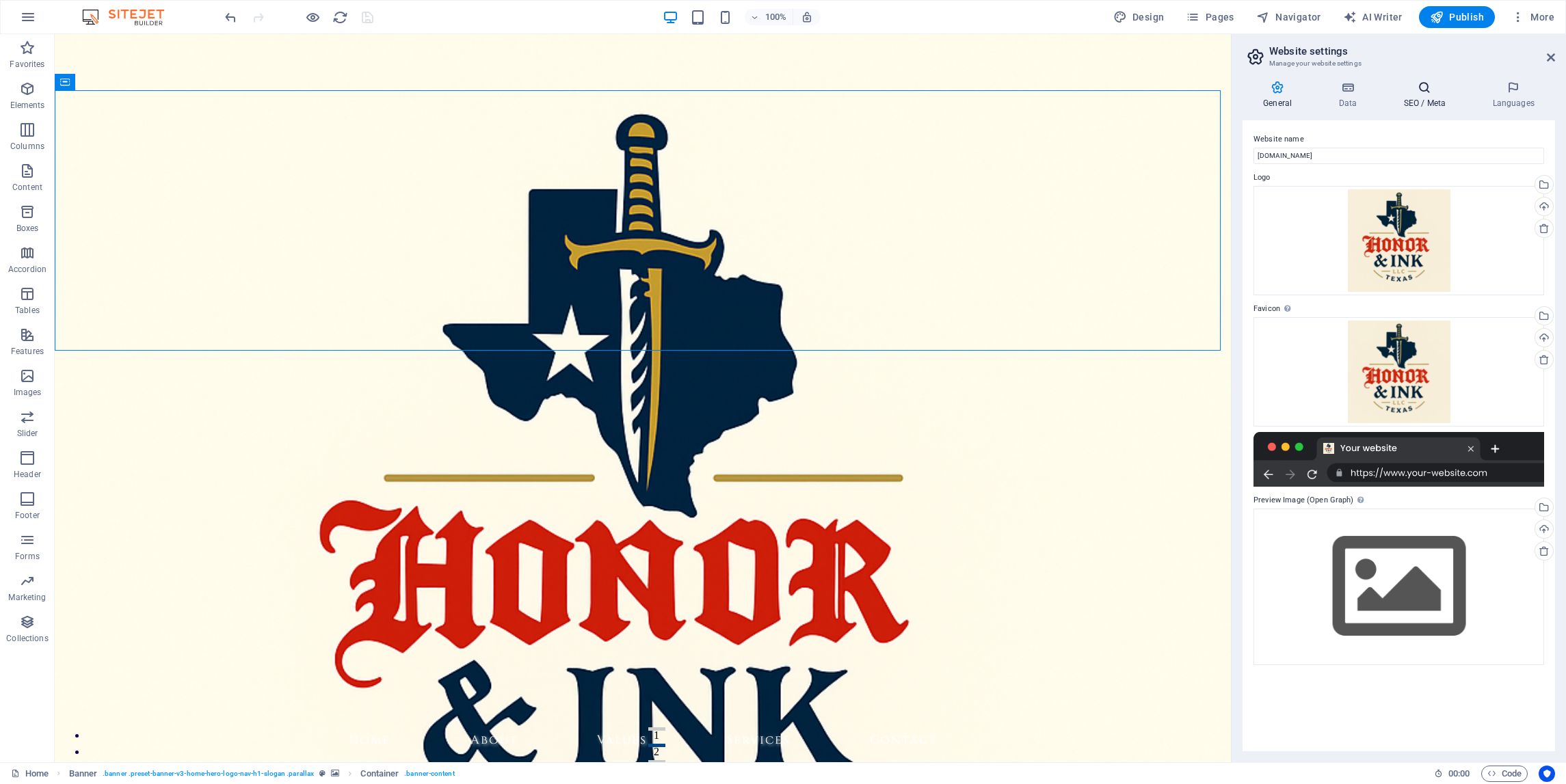
click at [1424, 90] on icon at bounding box center [1425, 88] width 83 height 13
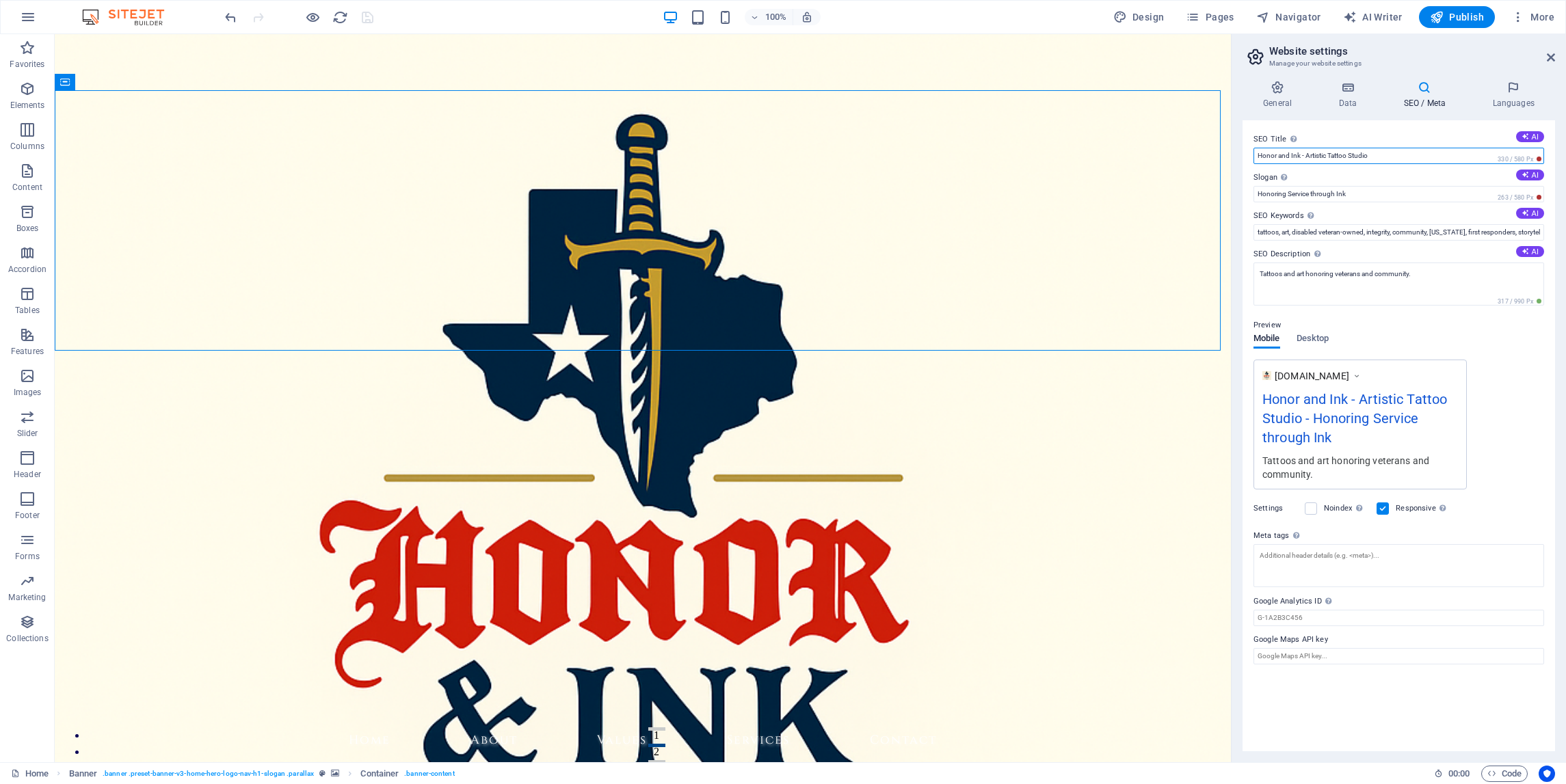
click at [1295, 154] on input "Honor and Ink - Artistic Tattoo Studio" at bounding box center [1399, 156] width 291 height 16
paste input "™"
type input "Honor and Ink™ - Artistic Tattoo Studio"
click at [1338, 94] on icon at bounding box center [1347, 88] width 59 height 13
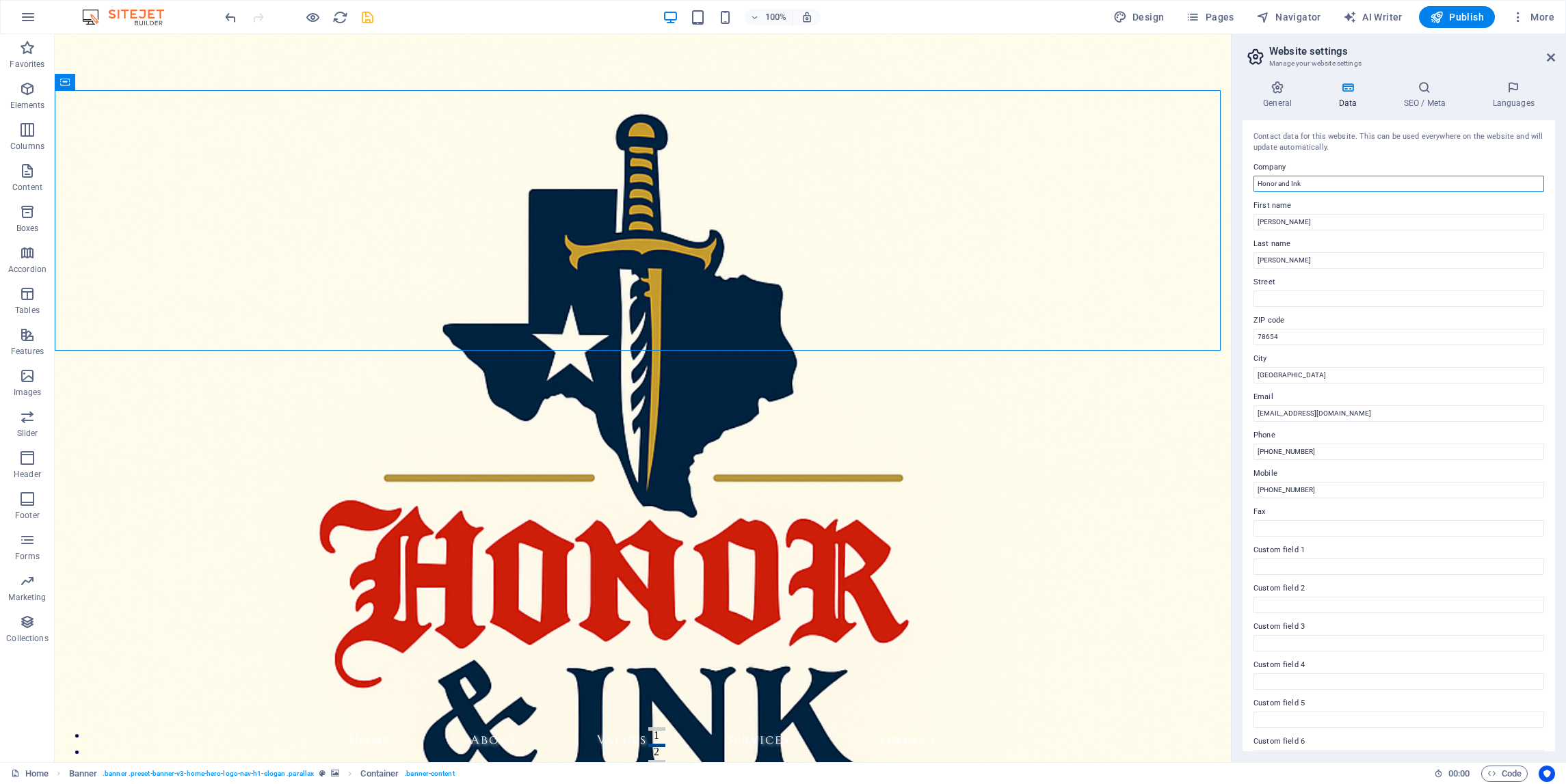
click at [1295, 178] on input "Honor and Ink" at bounding box center [1399, 184] width 291 height 16
paste input "™"
type input "Honor and Ink™"
click at [370, 17] on icon "save" at bounding box center [367, 17] width 16 height 16
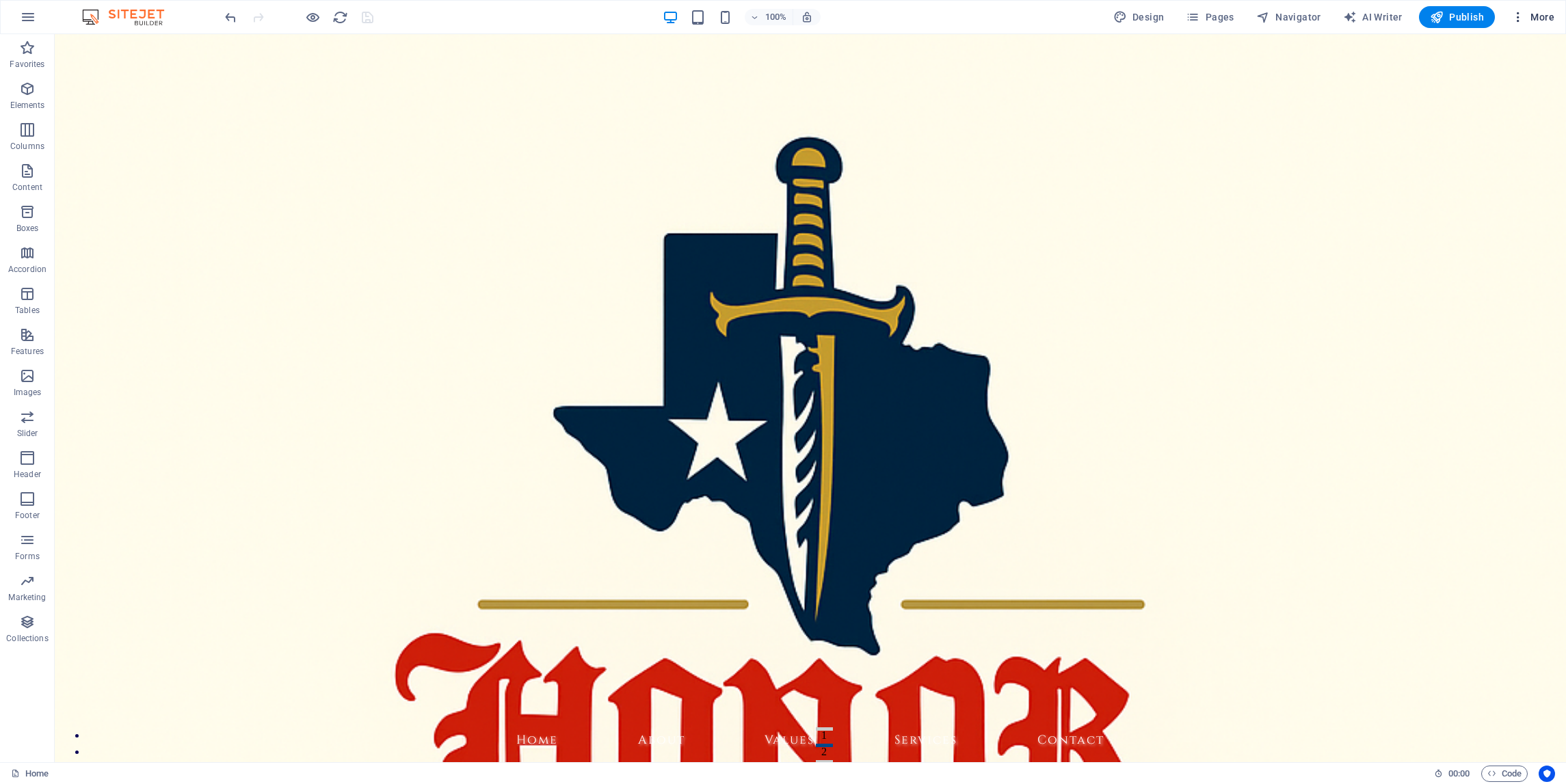
click at [1539, 22] on span "More" at bounding box center [1533, 17] width 43 height 13
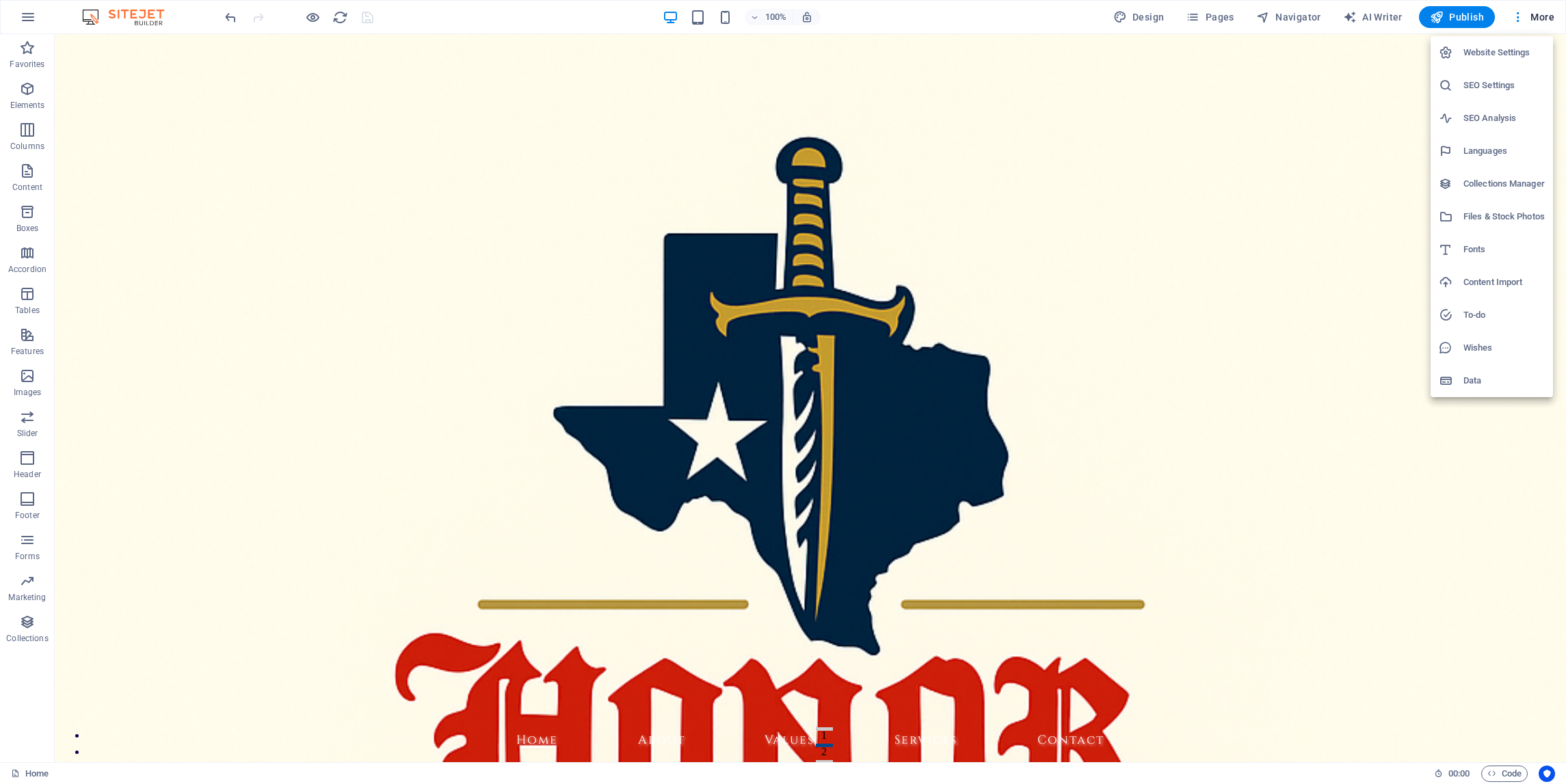
click at [1488, 84] on h6 "SEO Settings" at bounding box center [1504, 85] width 81 height 16
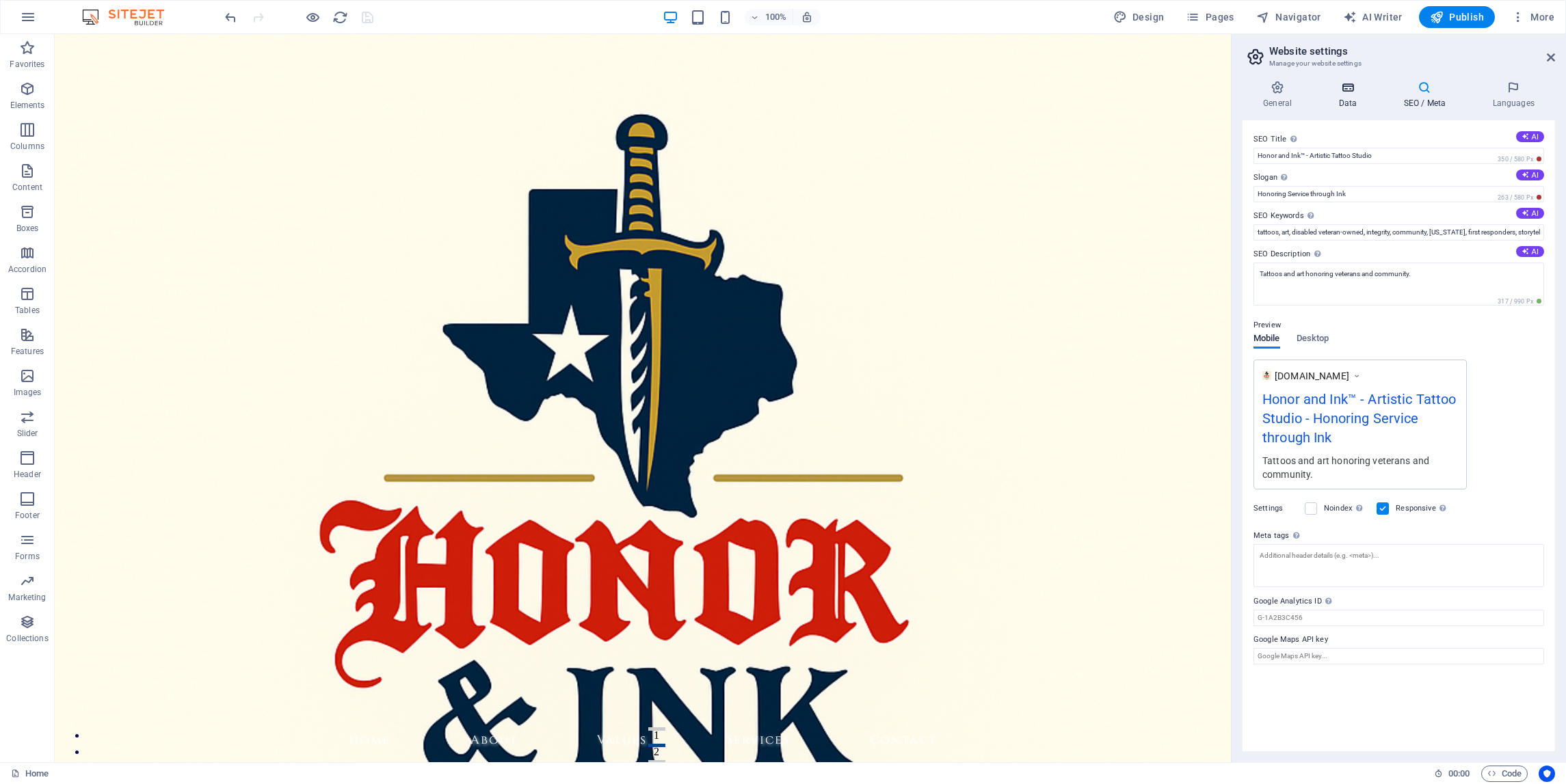
click at [1351, 88] on icon at bounding box center [1347, 88] width 59 height 13
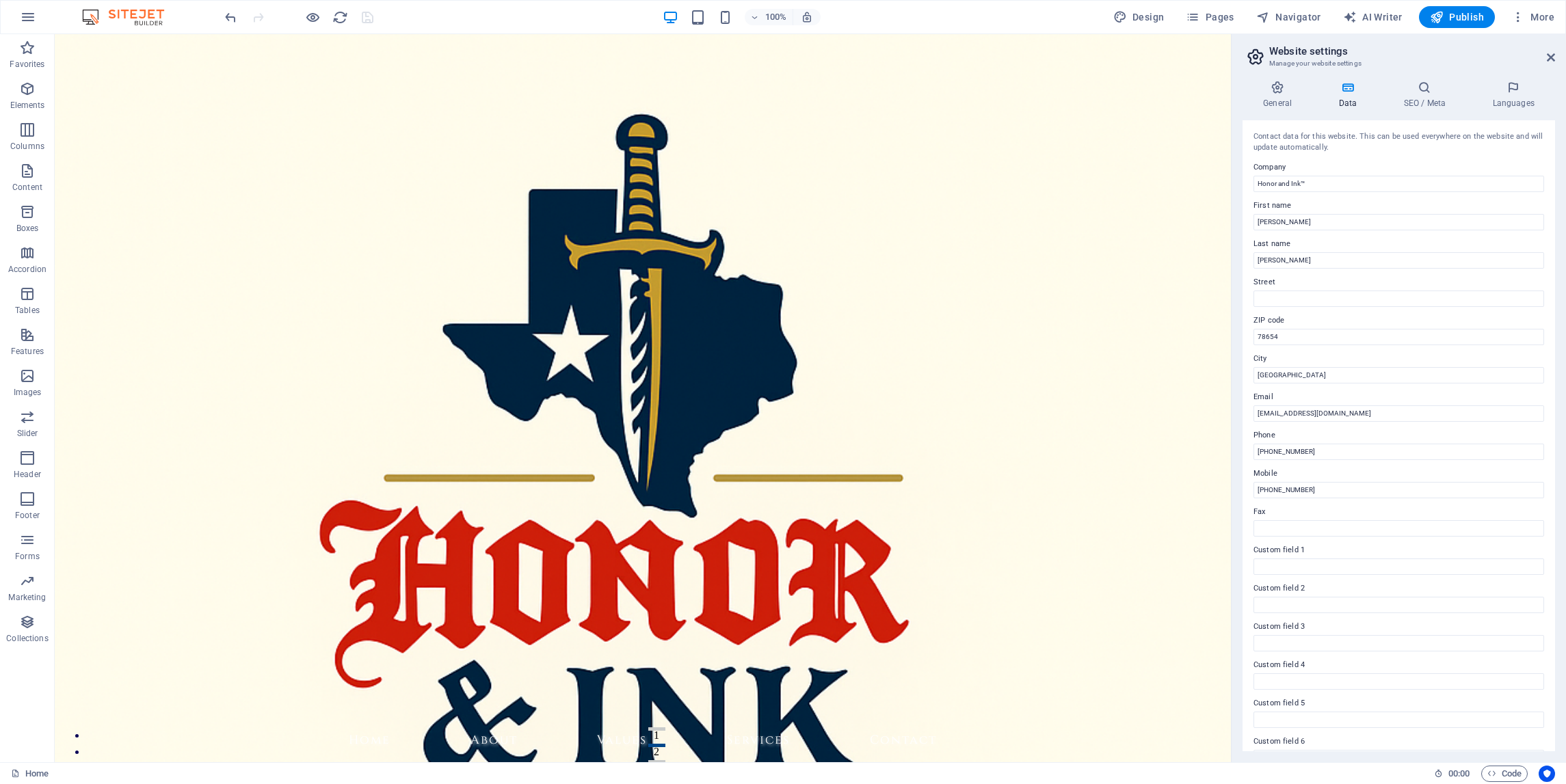
scroll to position [25, 0]
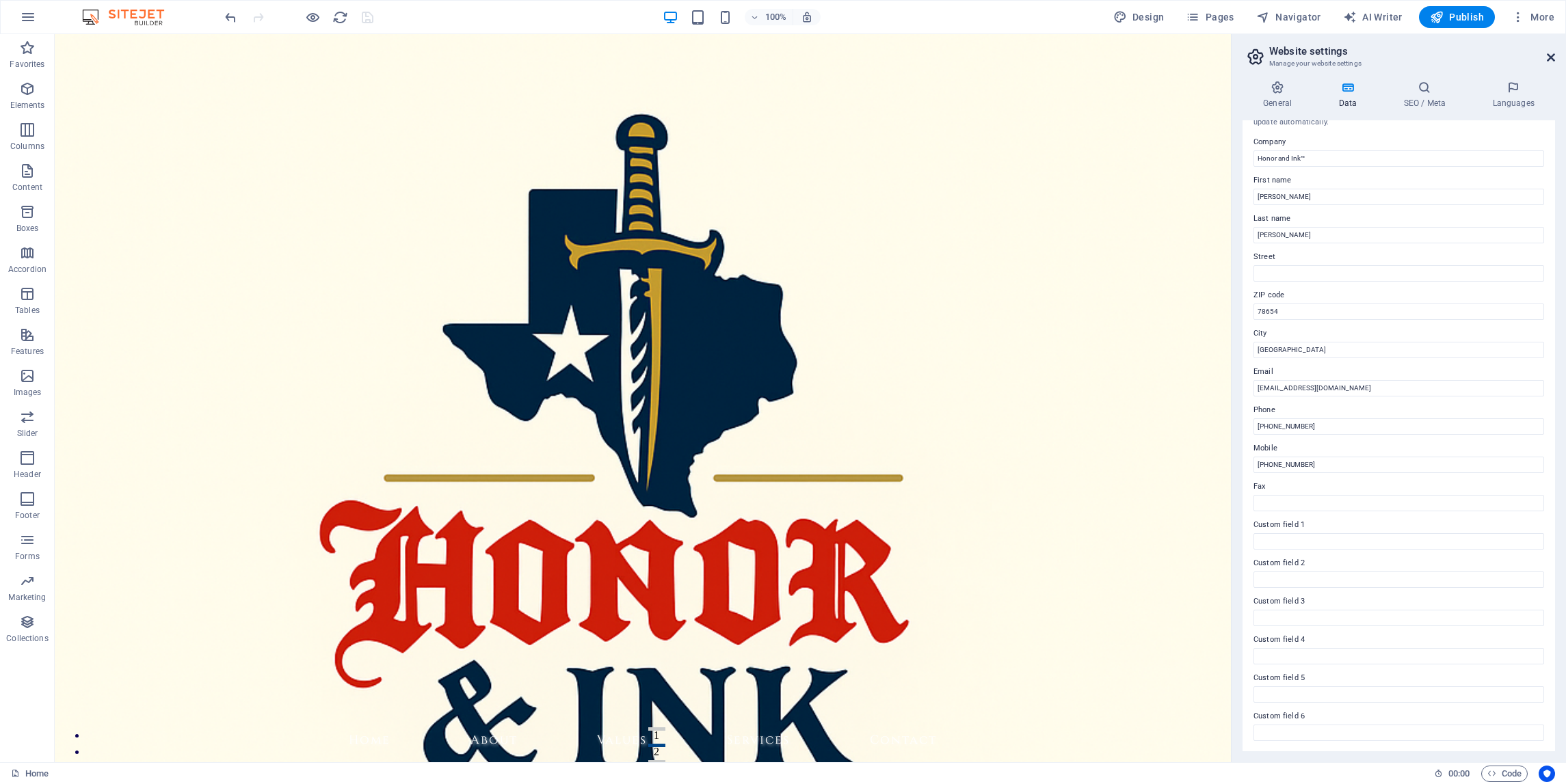
click at [1548, 58] on icon at bounding box center [1551, 57] width 8 height 11
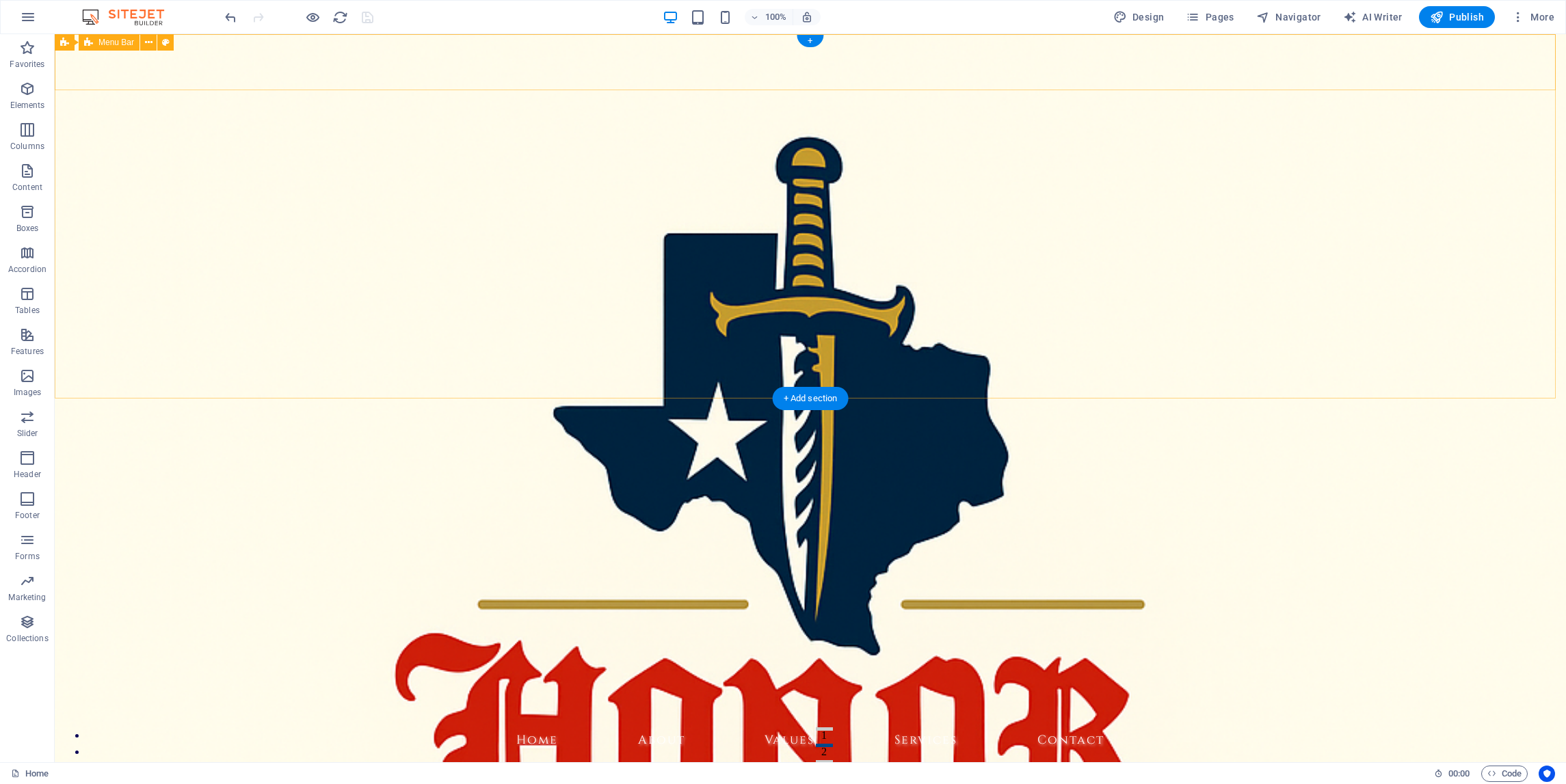
click at [1548, 671] on div "Honor and Ink™ Home About Values Services Contact" at bounding box center [811, 720] width 1512 height 98
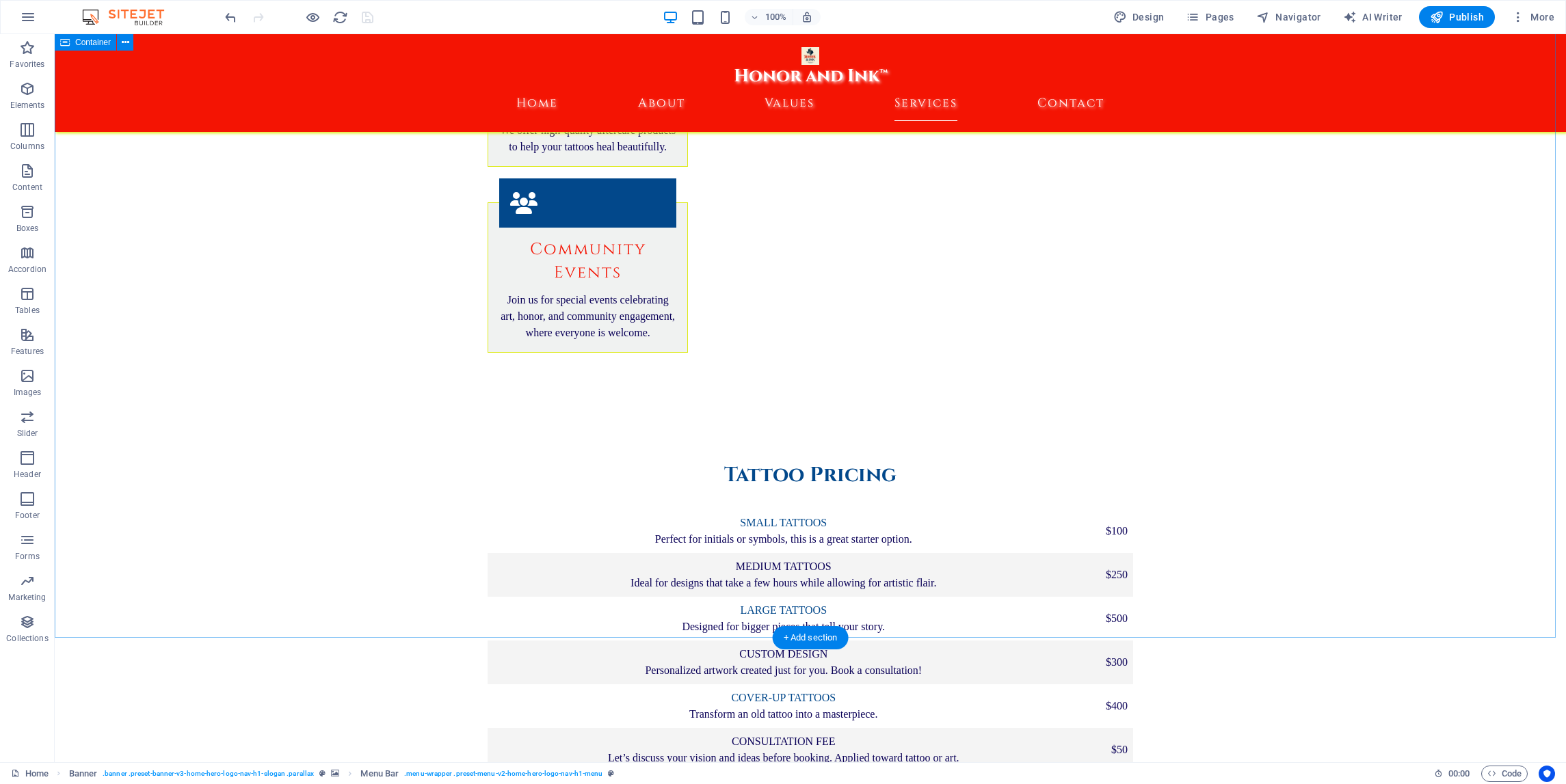
scroll to position [2643, 0]
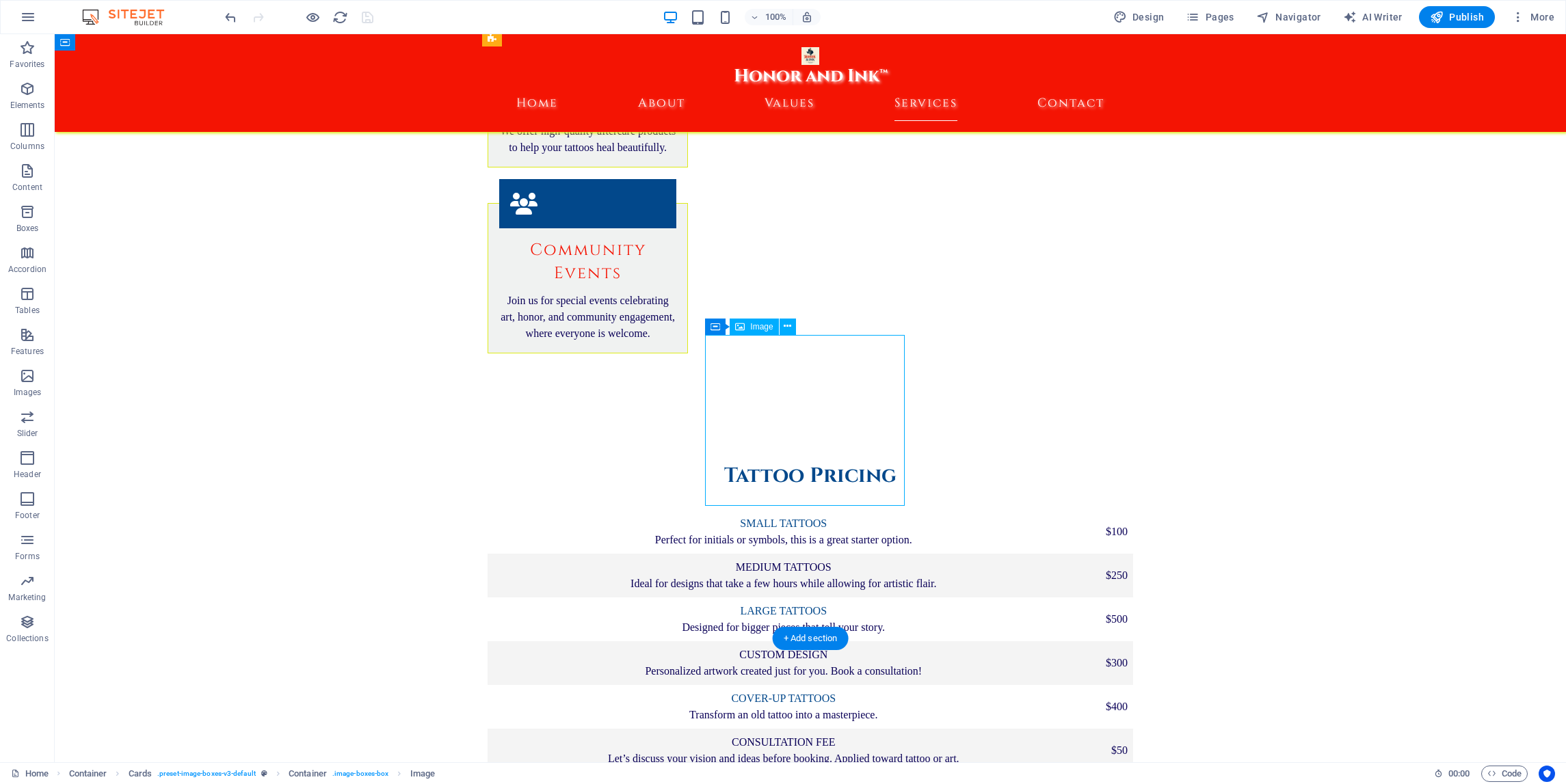
select select "vw"
select select "px"
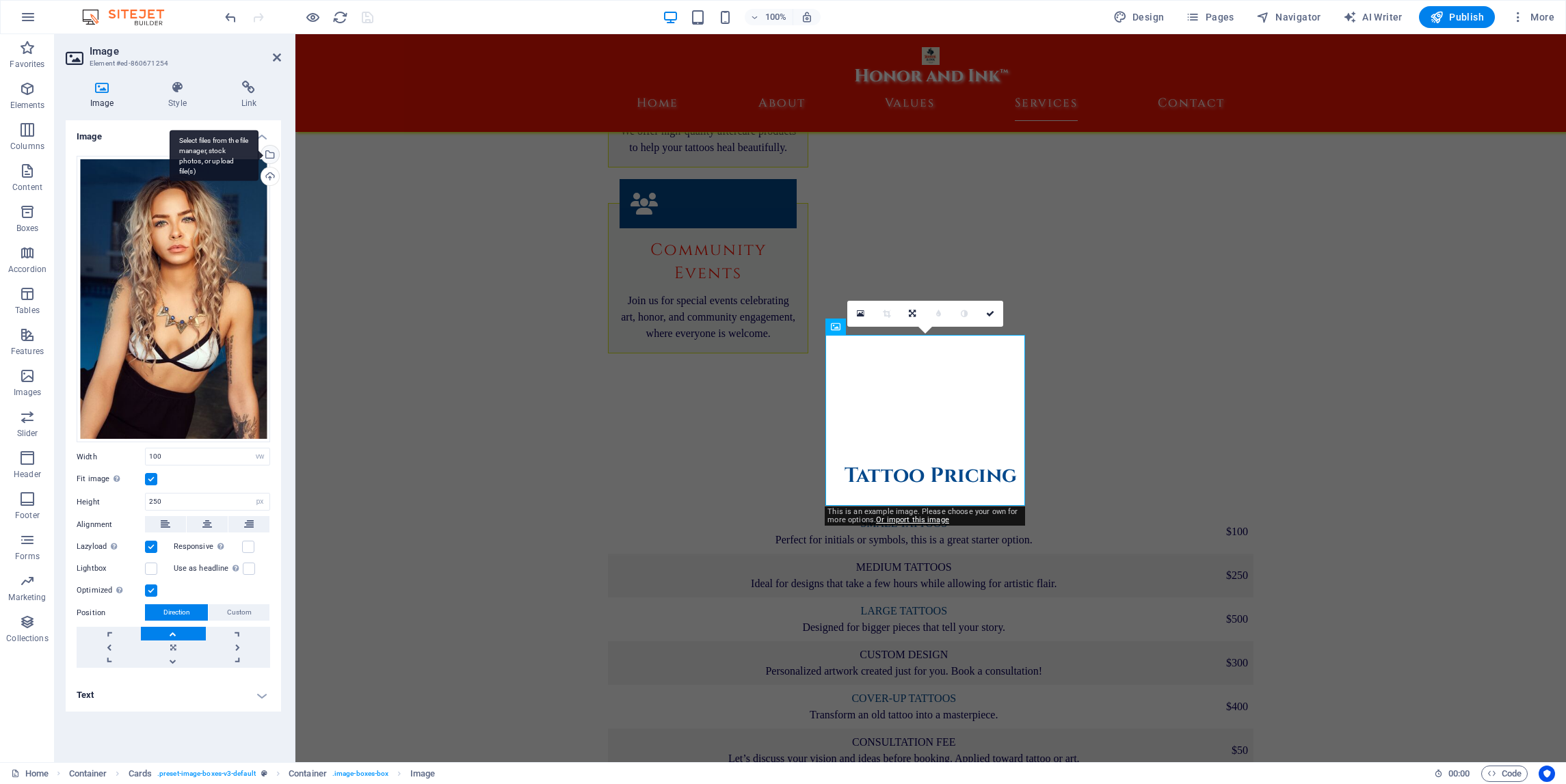
click at [271, 150] on div "Select files from the file manager, stock photos, or upload file(s)" at bounding box center [269, 156] width 21 height 21
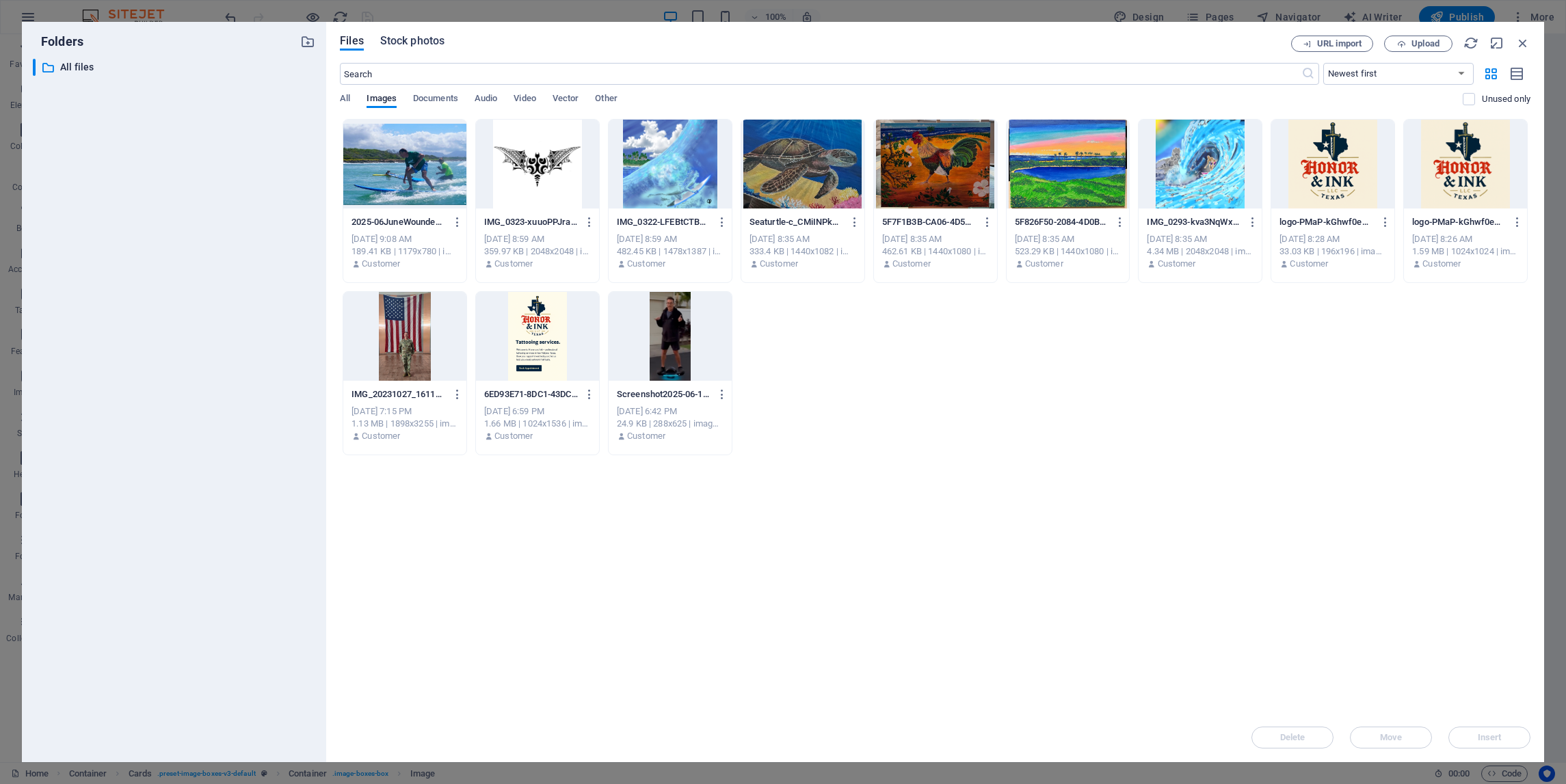
click at [407, 47] on span "Stock photos" at bounding box center [412, 41] width 64 height 16
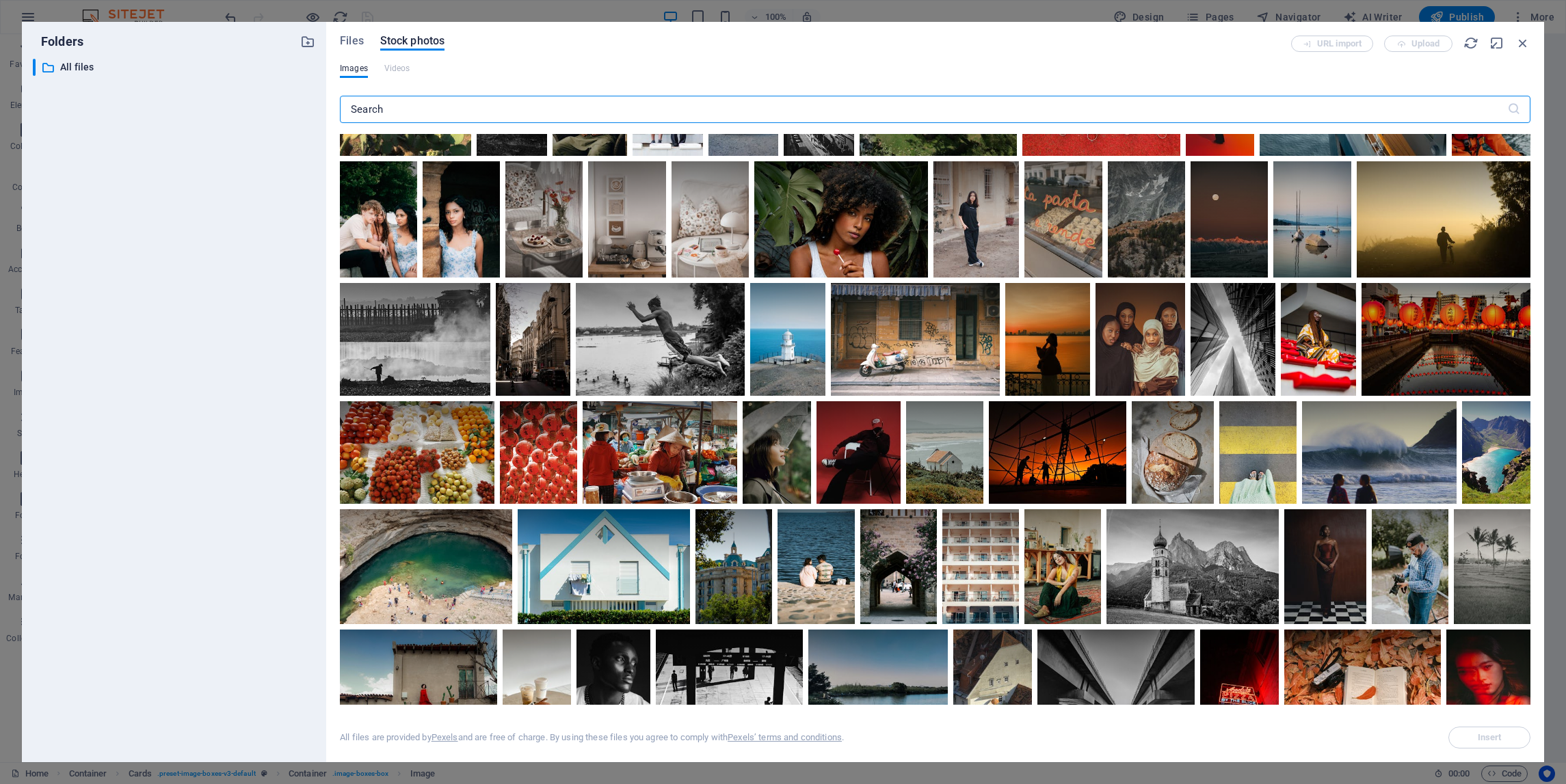
scroll to position [655, 0]
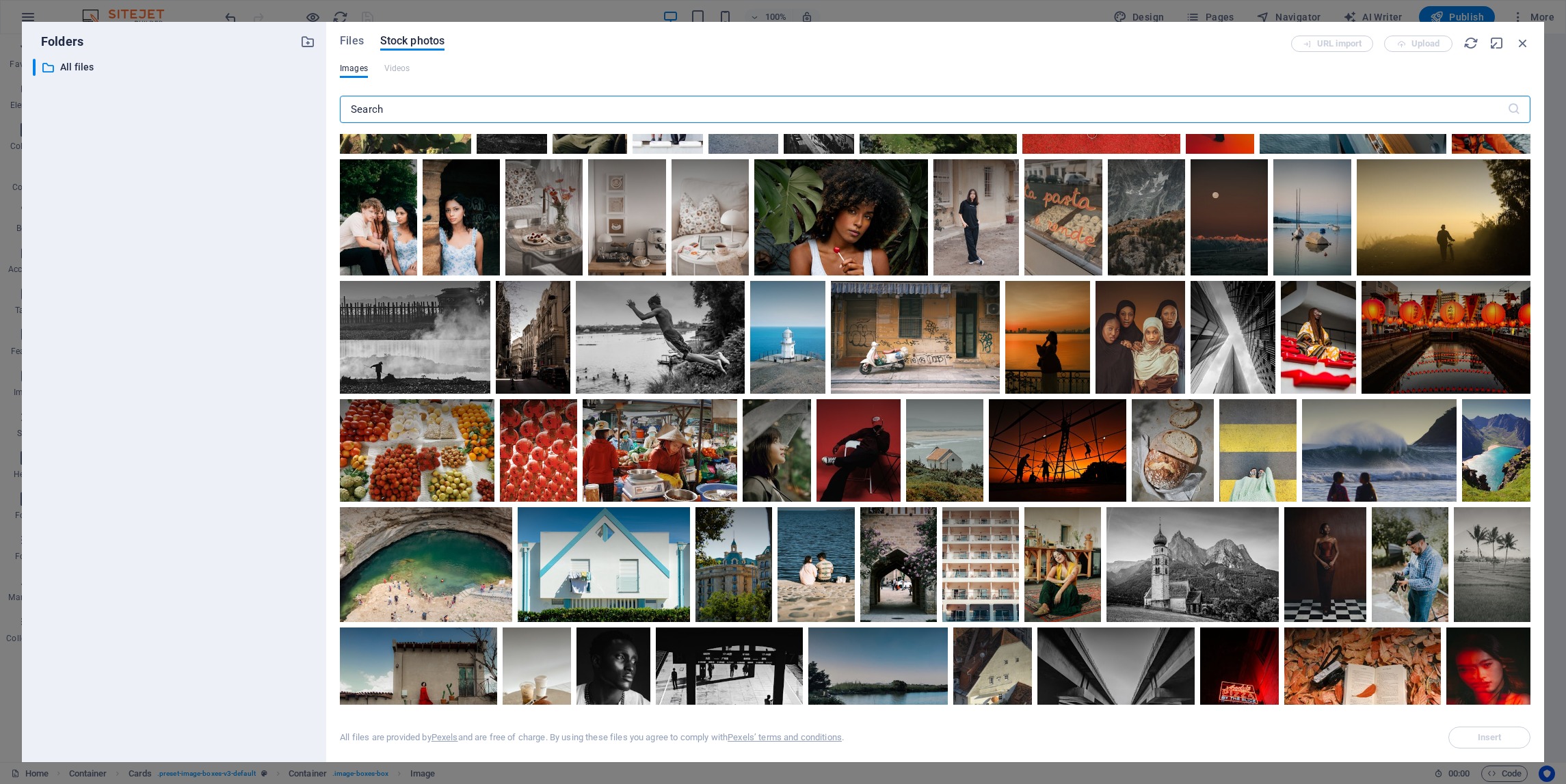
click at [499, 105] on input "text" at bounding box center [924, 109] width 1167 height 27
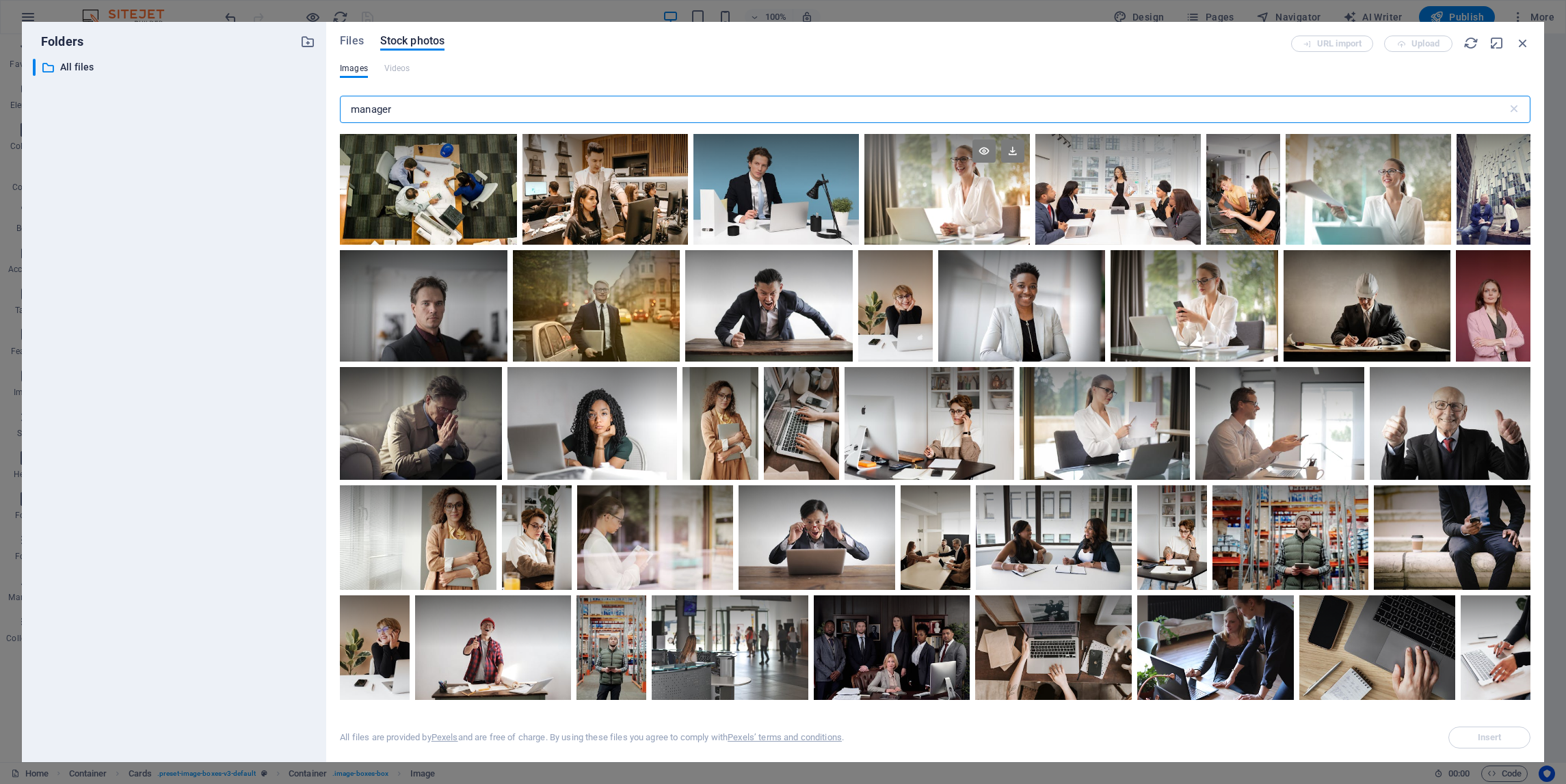
type input "manager"
click at [957, 204] on div at bounding box center [947, 189] width 166 height 111
click at [1011, 152] on icon at bounding box center [1013, 151] width 23 height 23
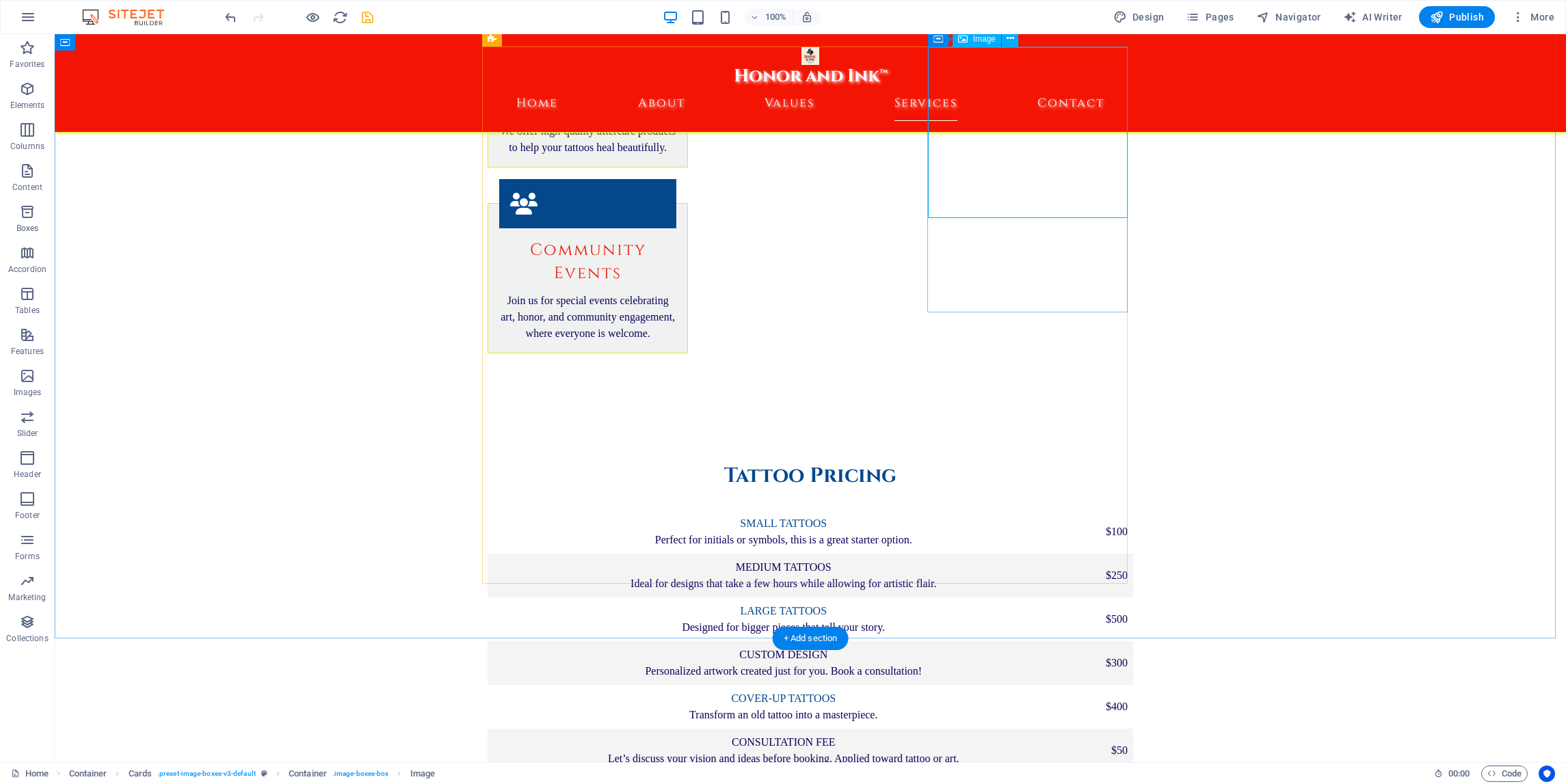
select select "vw"
select select "px"
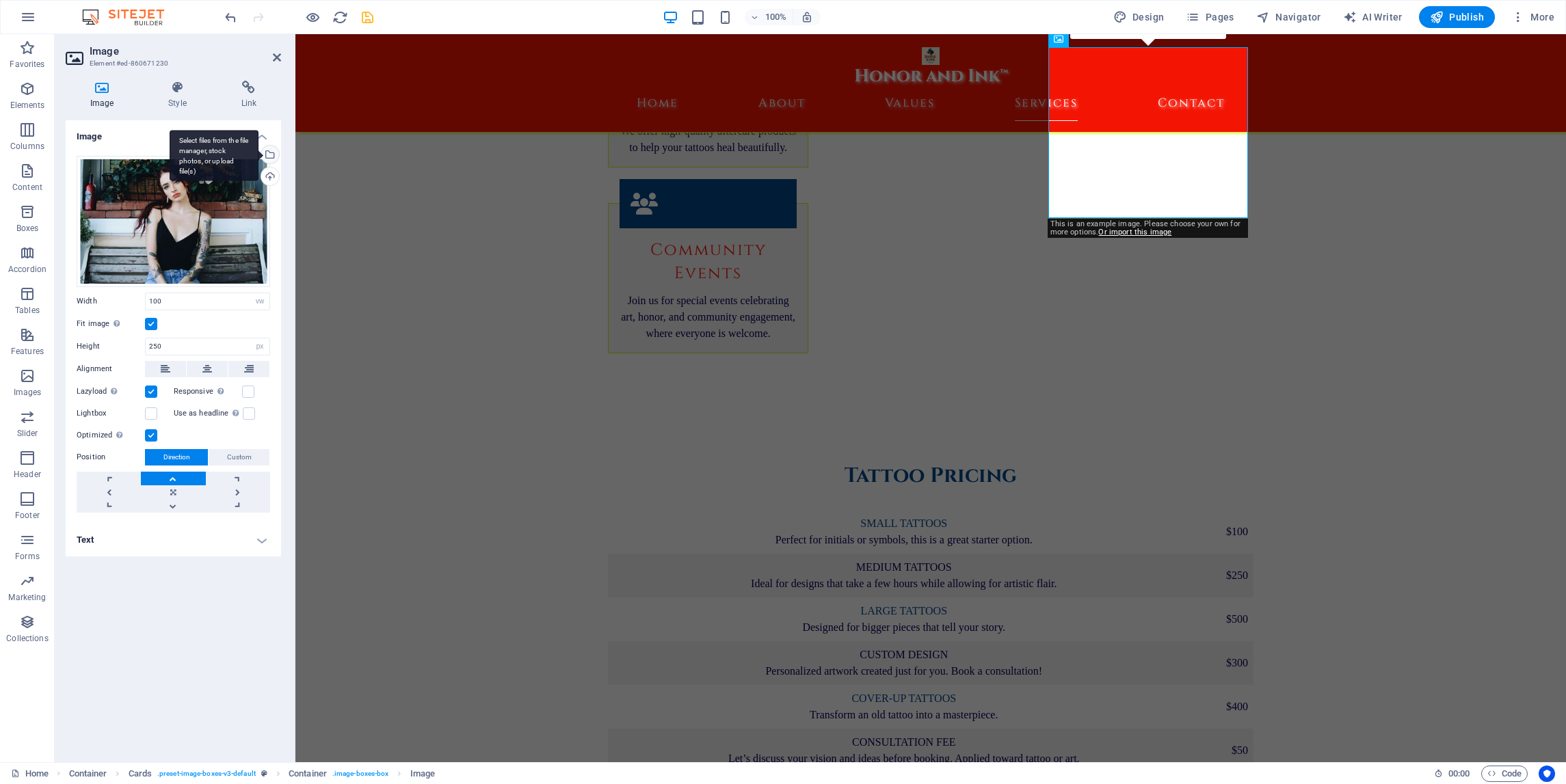
click at [273, 159] on div "Select files from the file manager, stock photos, or upload file(s)" at bounding box center [269, 156] width 21 height 21
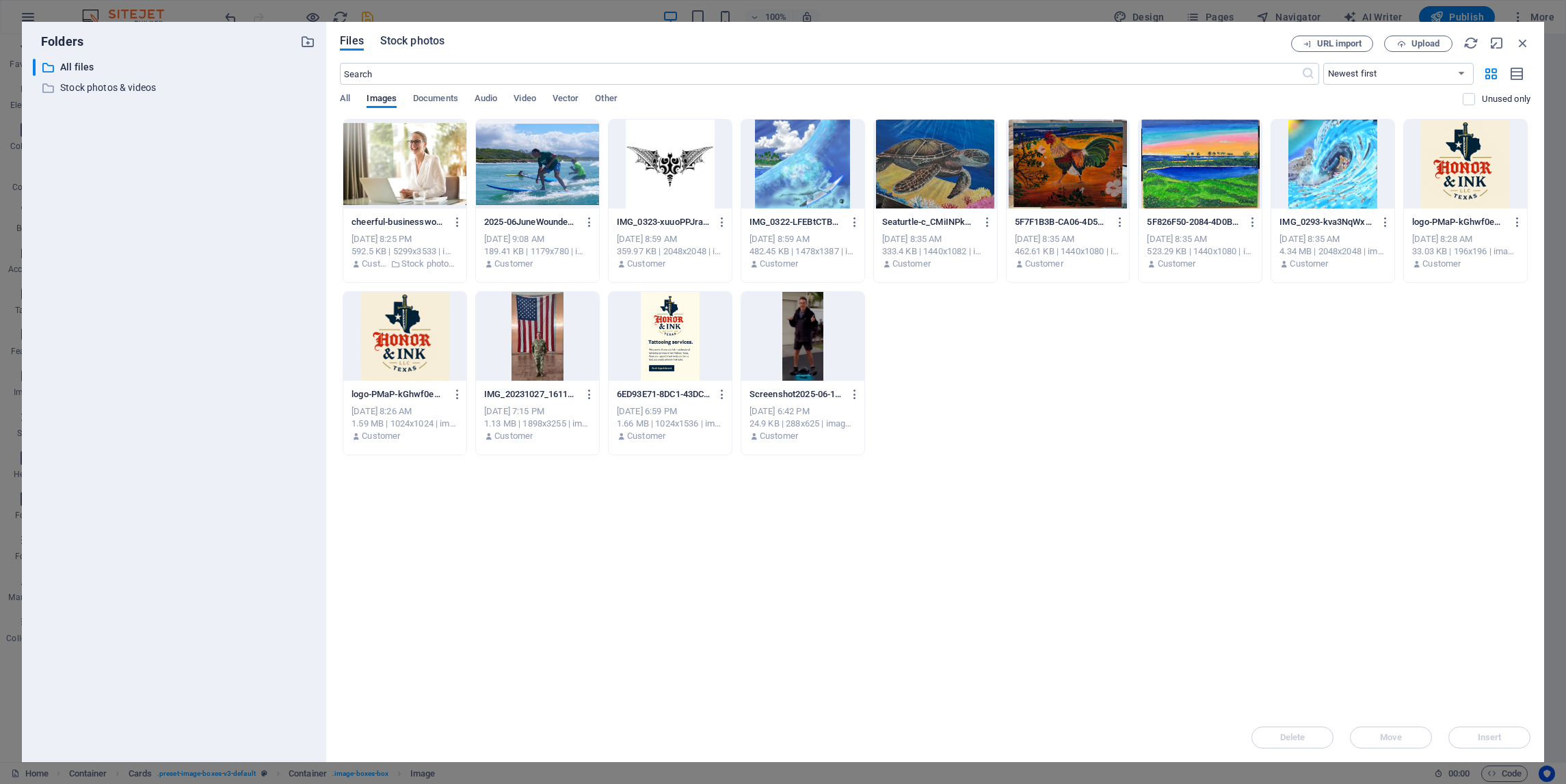
click at [402, 43] on span "Stock photos" at bounding box center [412, 41] width 64 height 16
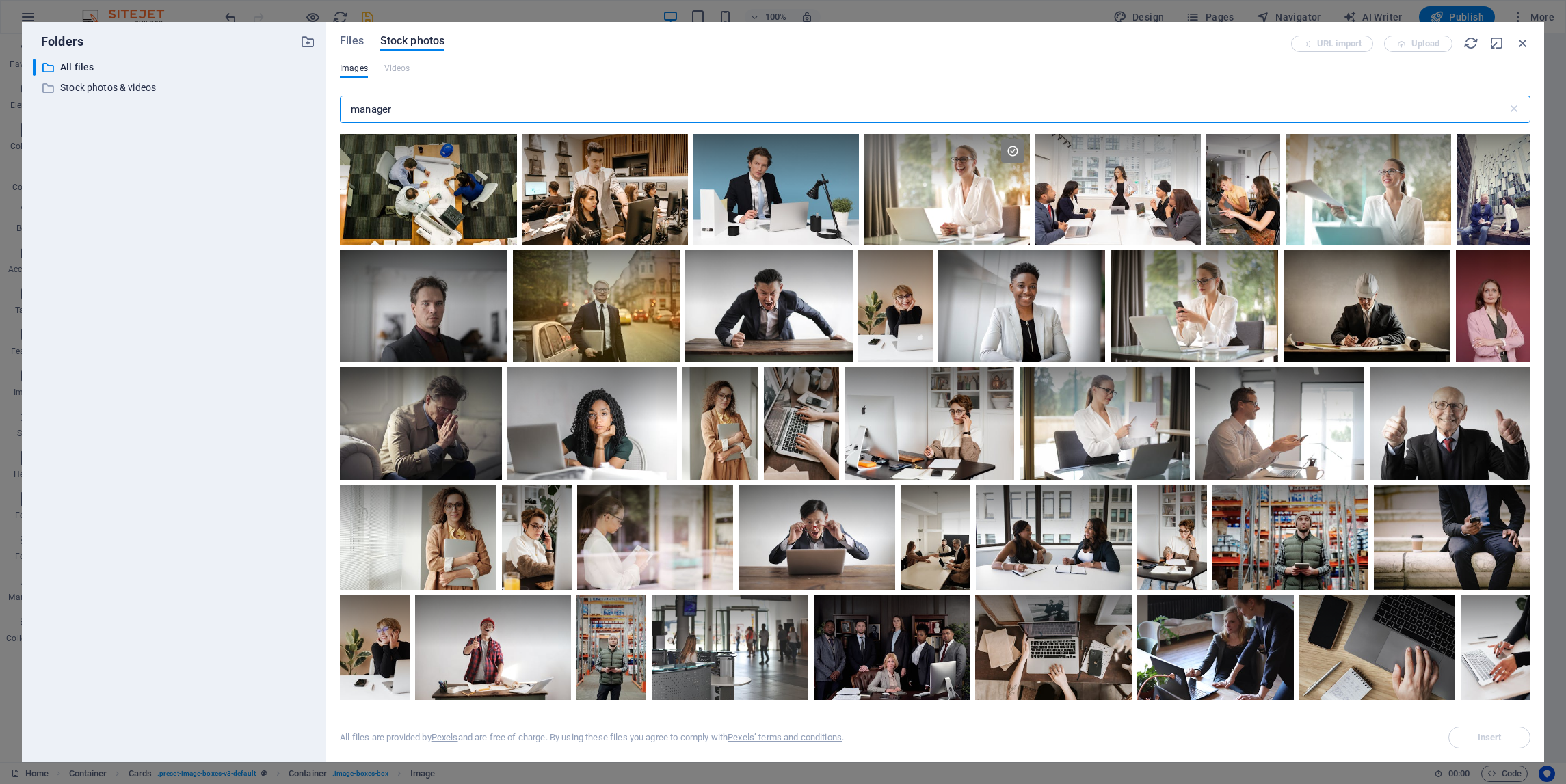
click at [393, 112] on input "manager" at bounding box center [924, 109] width 1167 height 27
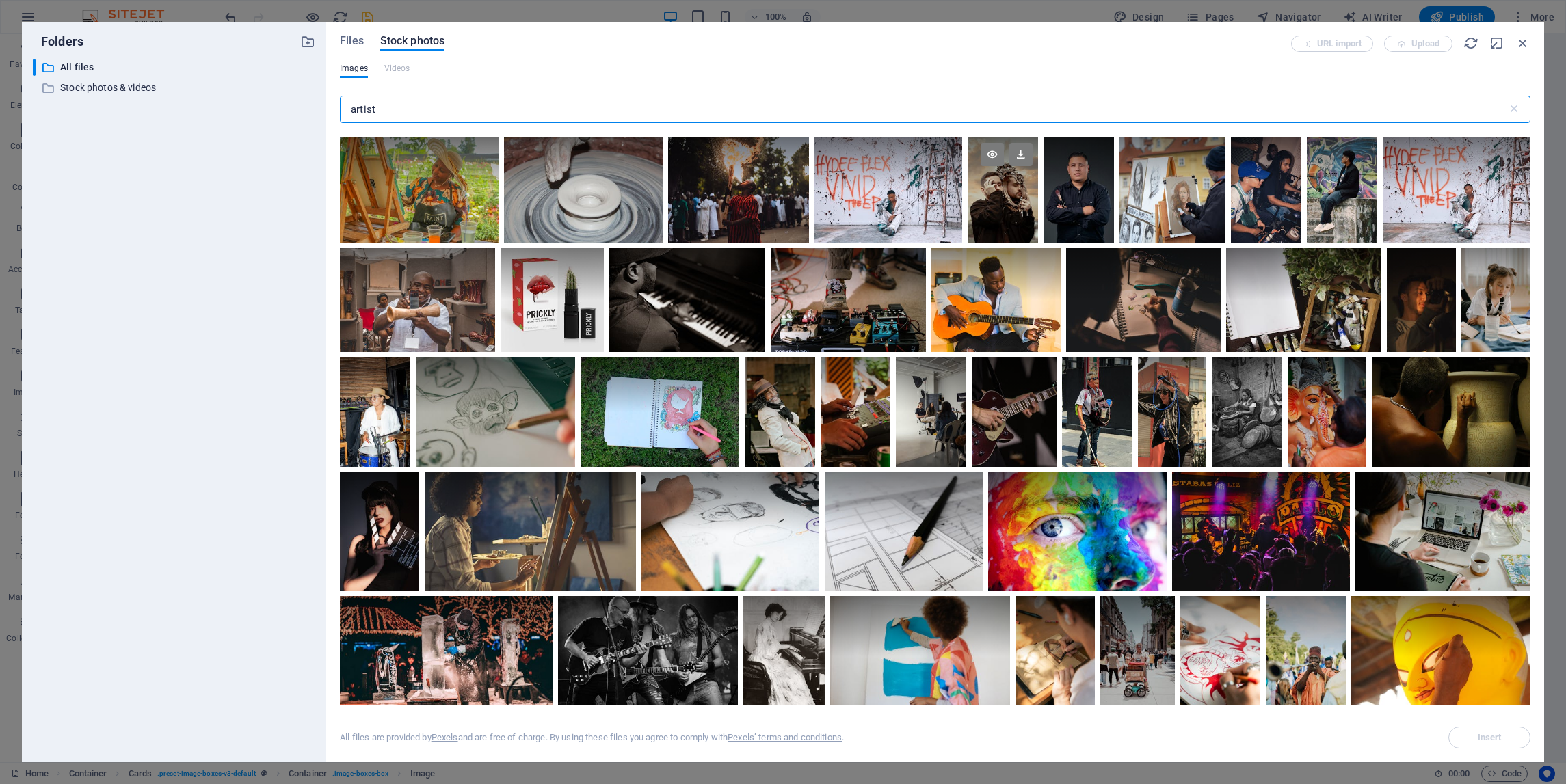
scroll to position [2072, 0]
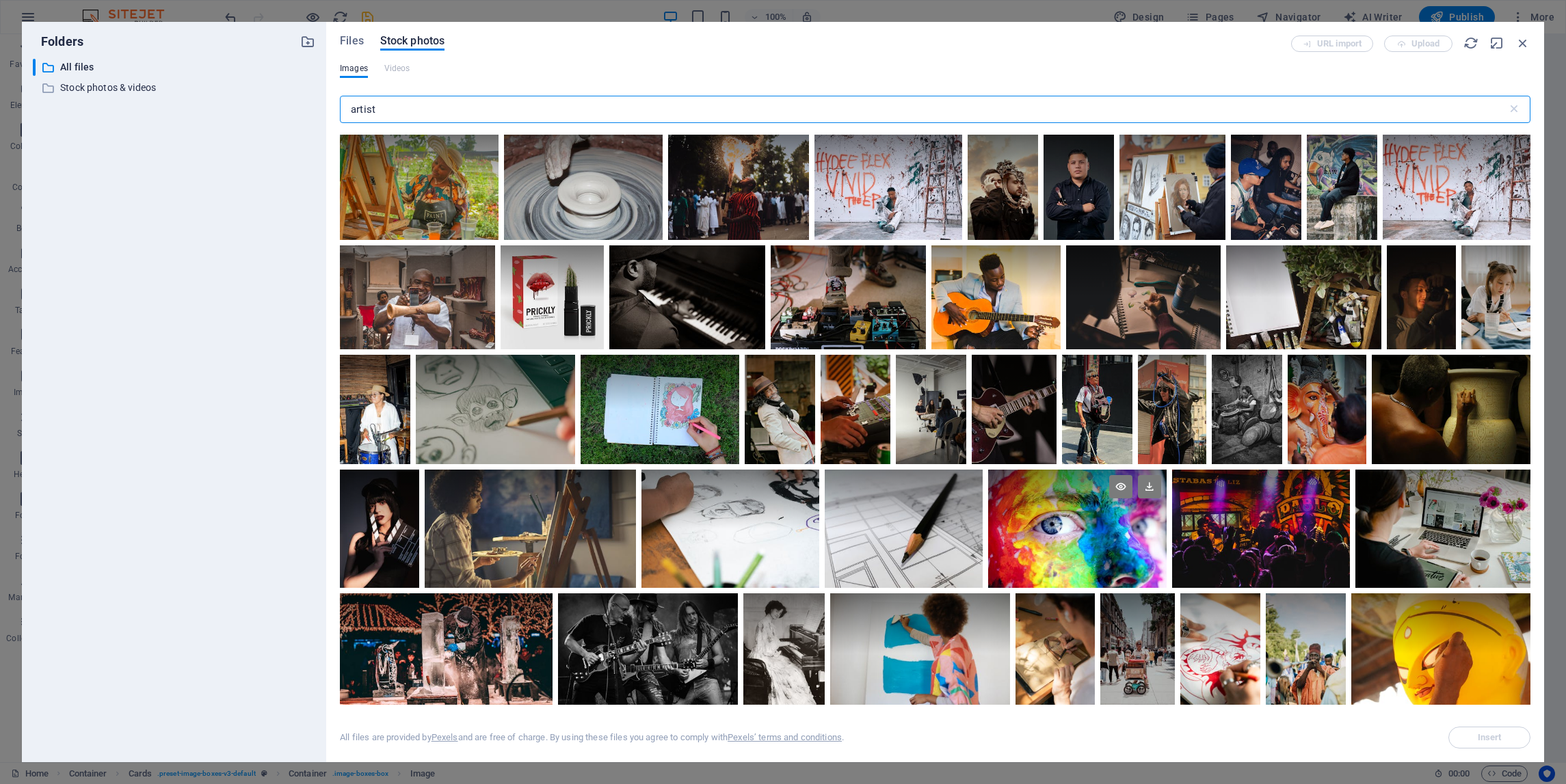
type input "artist"
click at [1075, 487] on div at bounding box center [1077, 499] width 178 height 59
click at [1150, 481] on icon at bounding box center [1150, 486] width 23 height 23
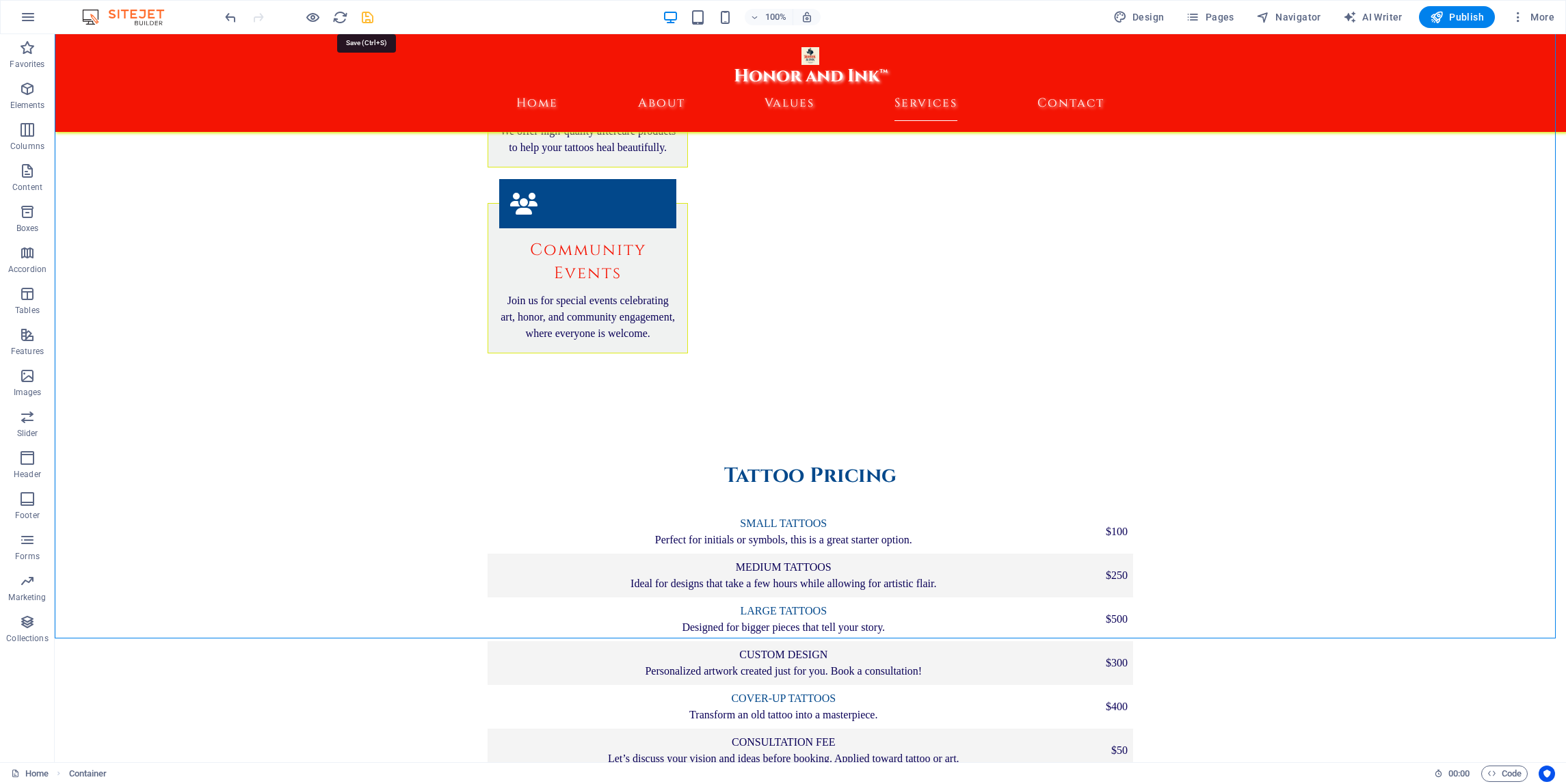
click at [366, 16] on icon "save" at bounding box center [367, 17] width 16 height 16
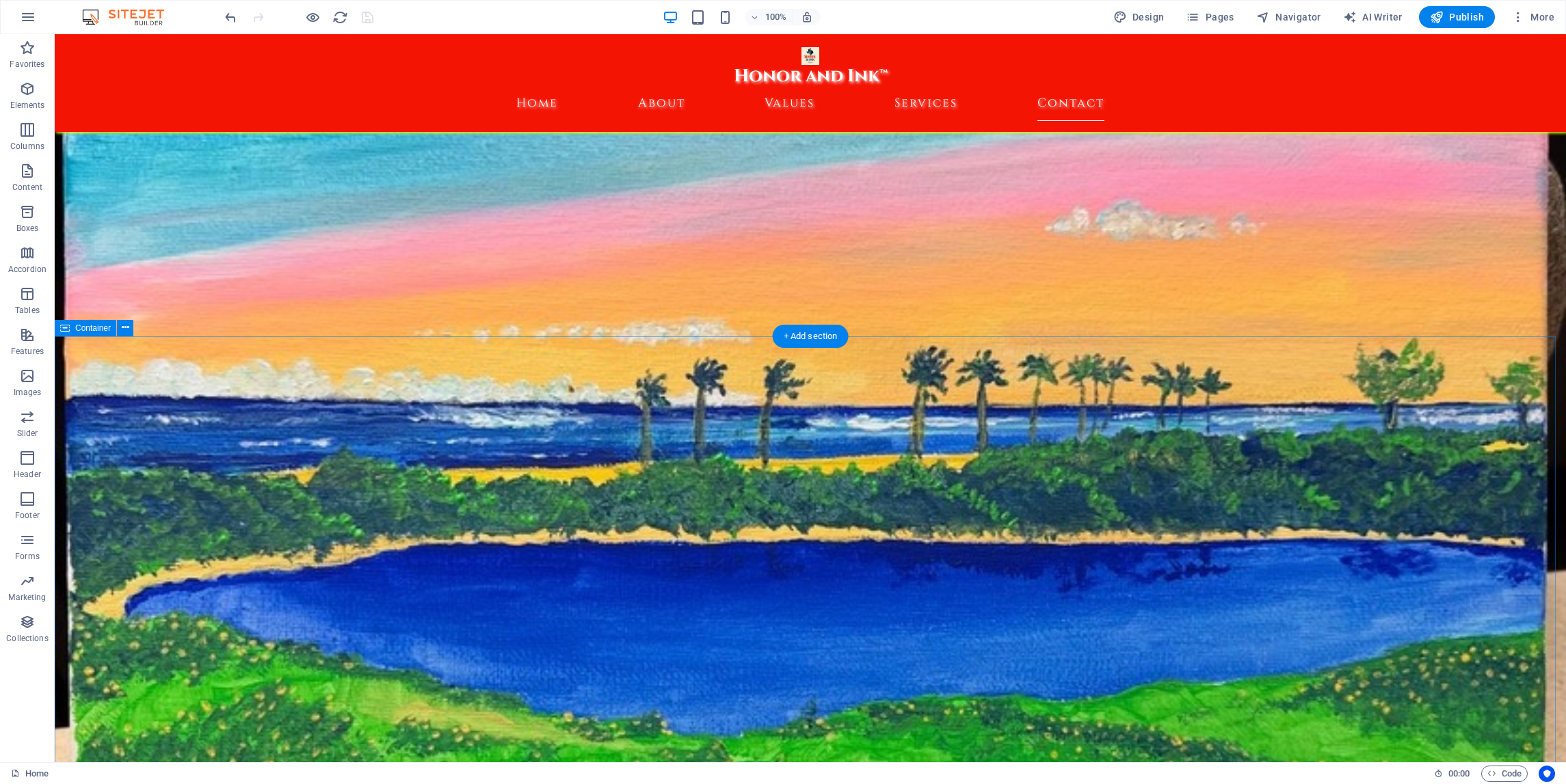
scroll to position [6772, 0]
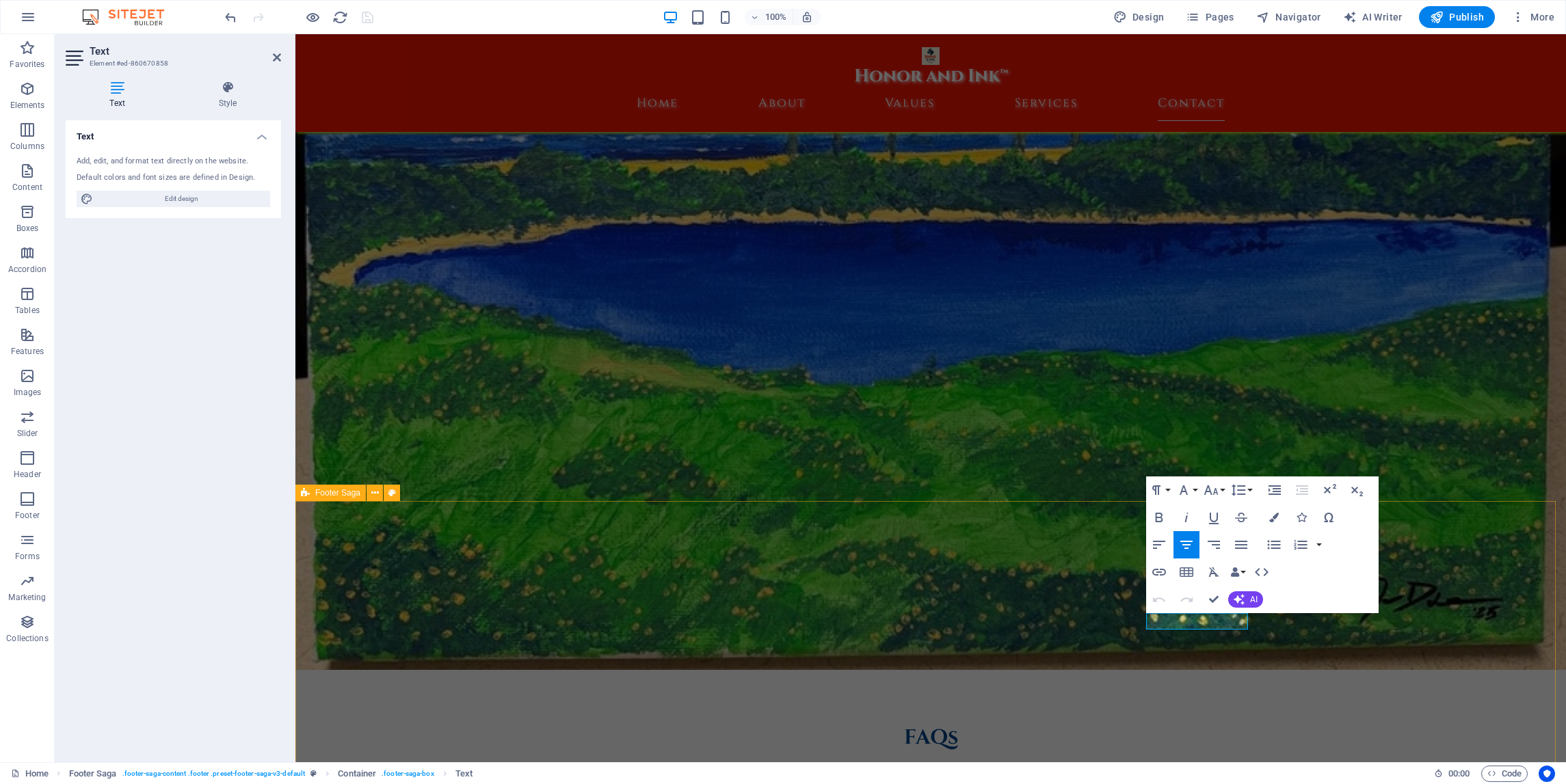
scroll to position [6543, 0]
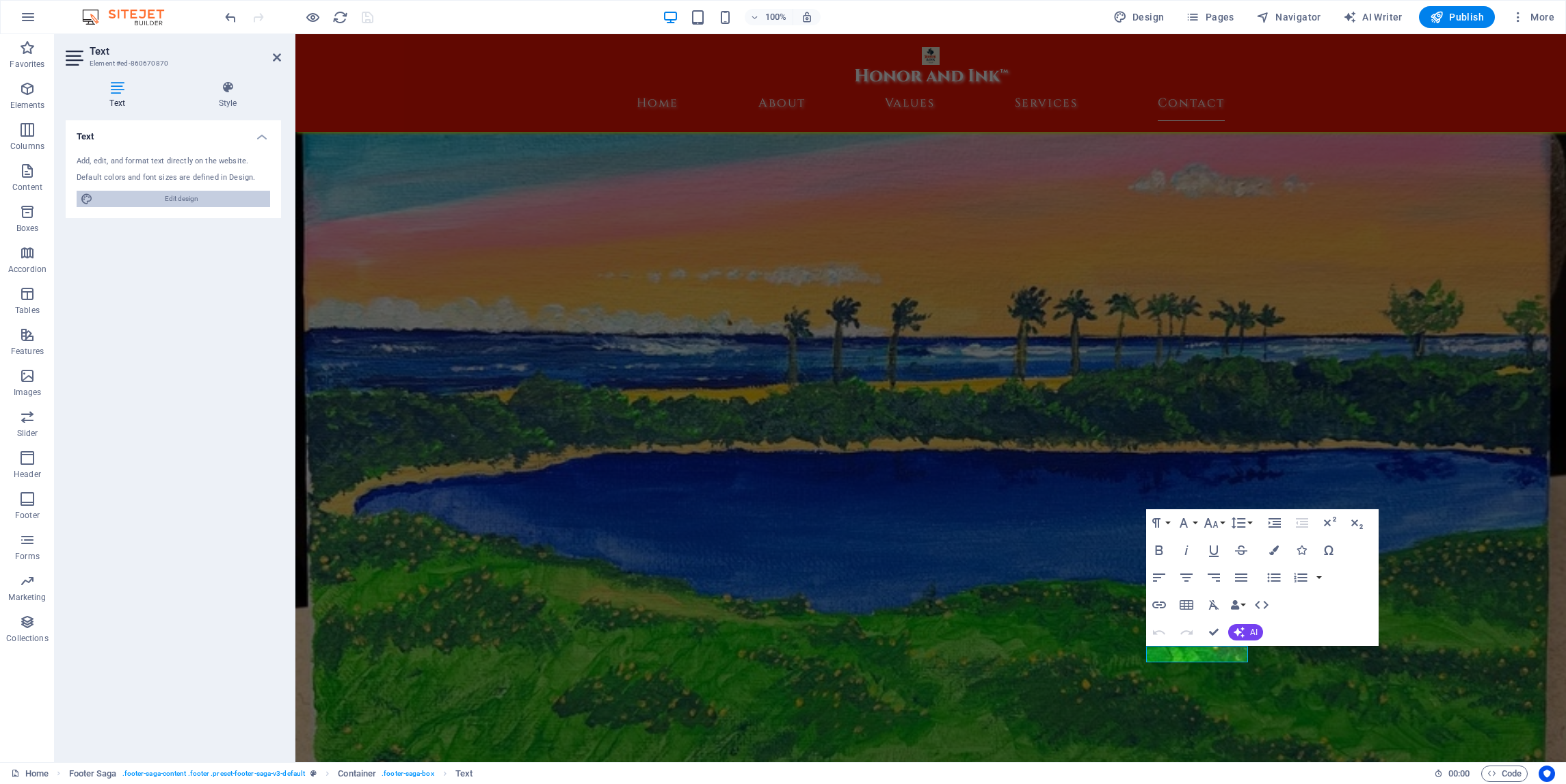
click at [202, 201] on span "Edit design" at bounding box center [181, 199] width 169 height 16
select select "ease-in-out"
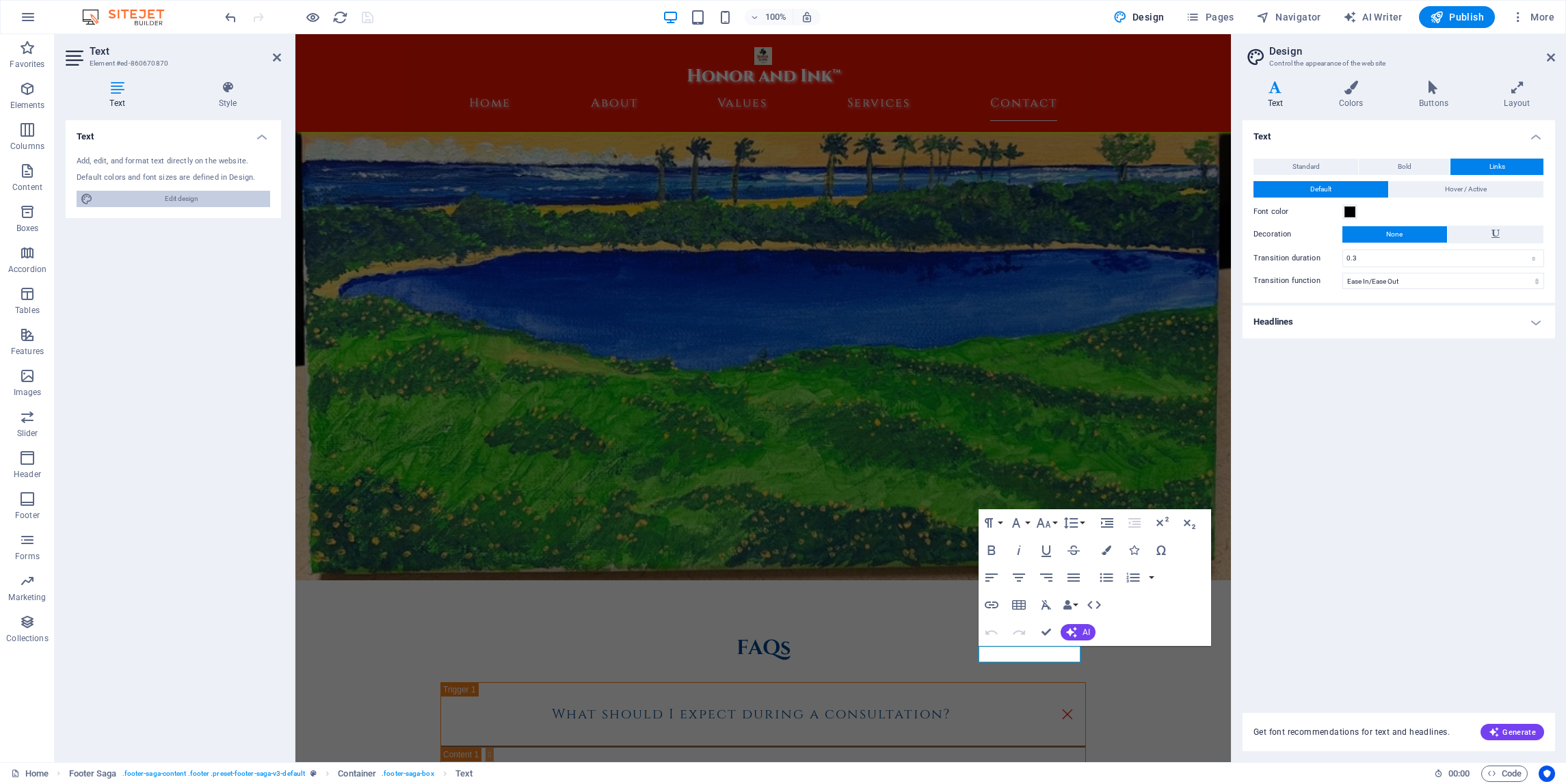
scroll to position [6226, 0]
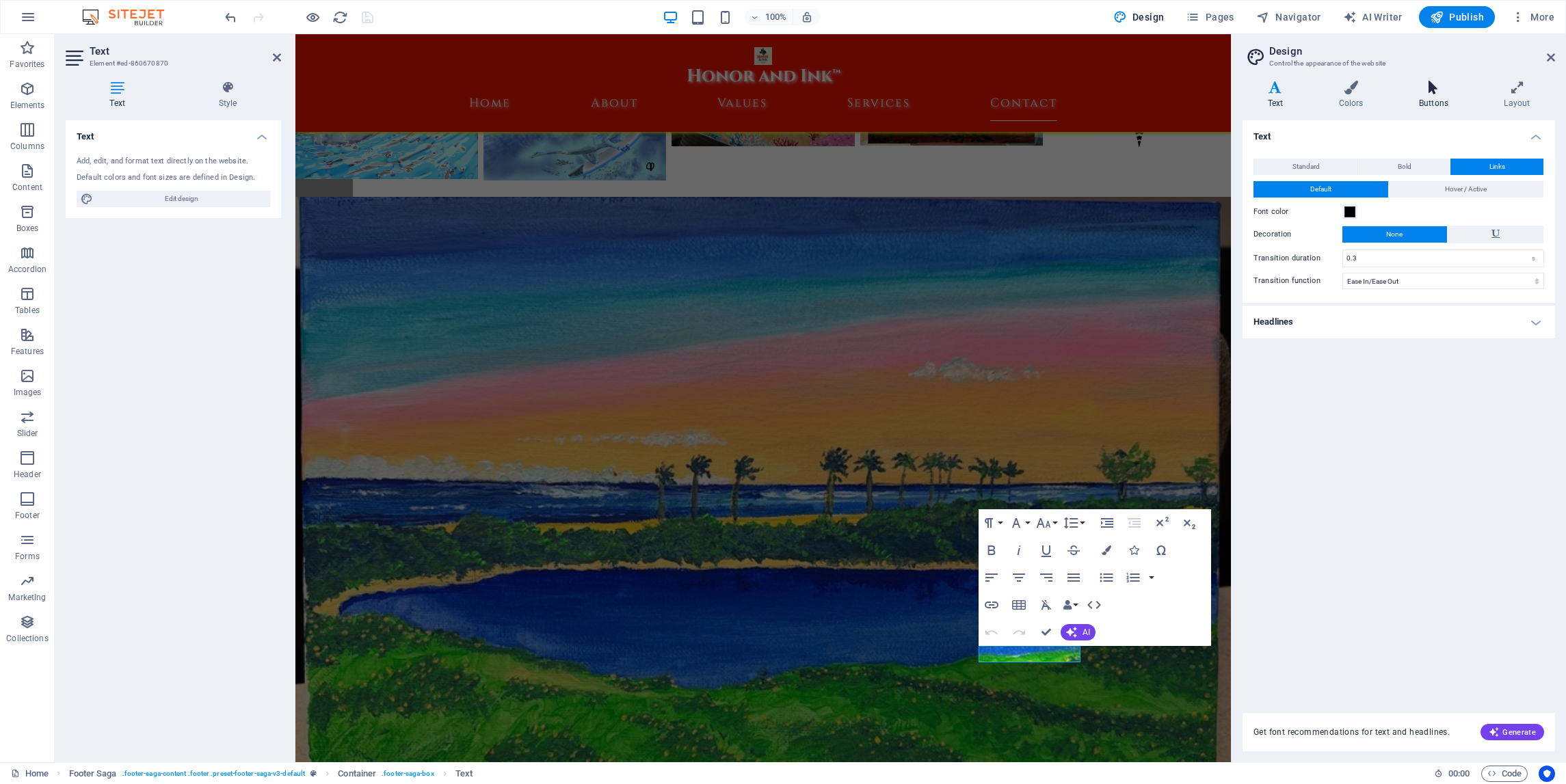
click at [1432, 89] on icon at bounding box center [1434, 88] width 80 height 13
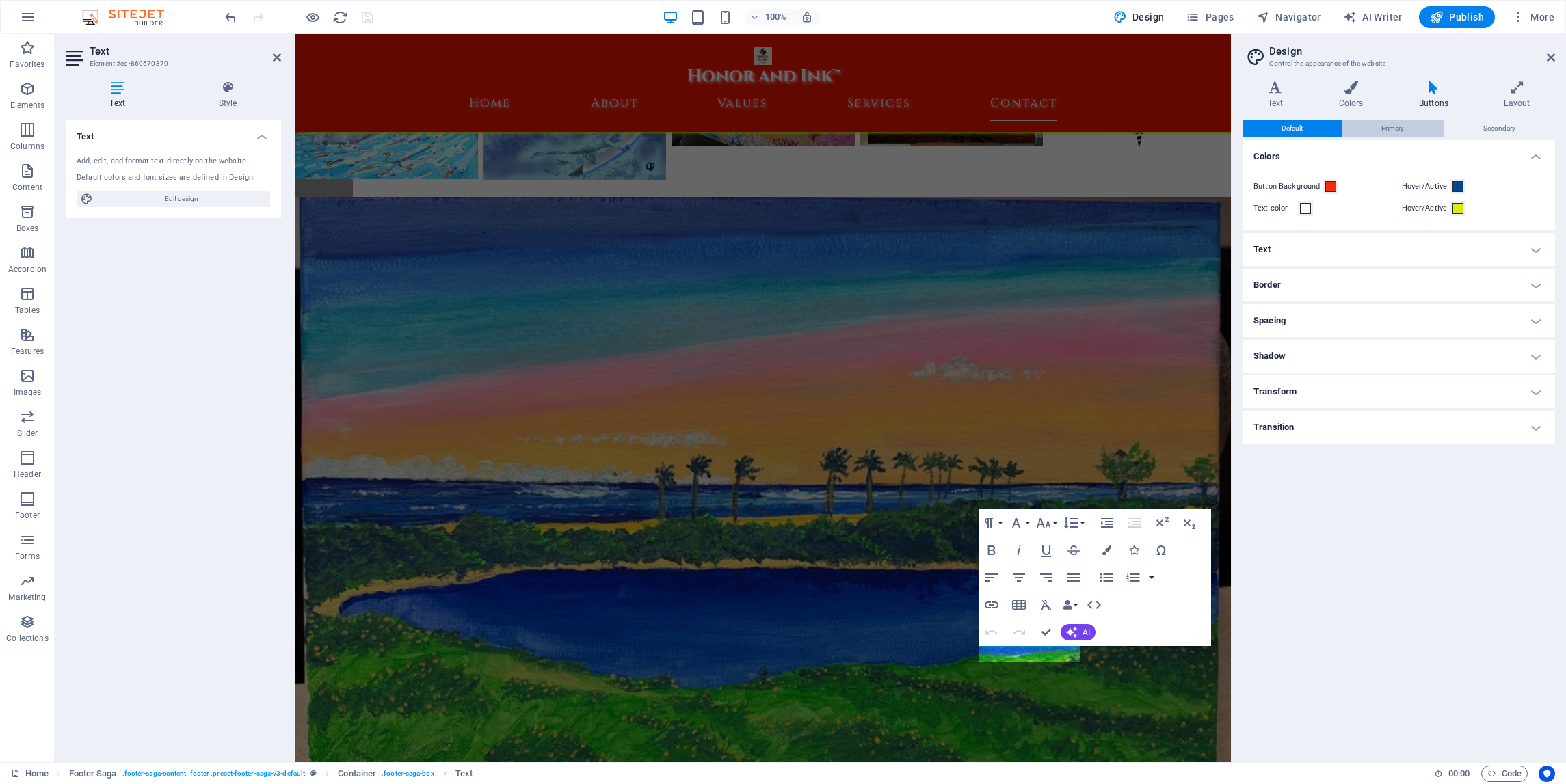
click at [1398, 123] on span "Primary" at bounding box center [1393, 129] width 22 height 16
click at [1495, 127] on span "Secondary" at bounding box center [1499, 129] width 32 height 16
click at [1417, 129] on button "Primary" at bounding box center [1393, 129] width 100 height 16
click at [1313, 123] on button "Default" at bounding box center [1292, 129] width 99 height 16
click at [1546, 56] on h2 "Design" at bounding box center [1412, 51] width 286 height 13
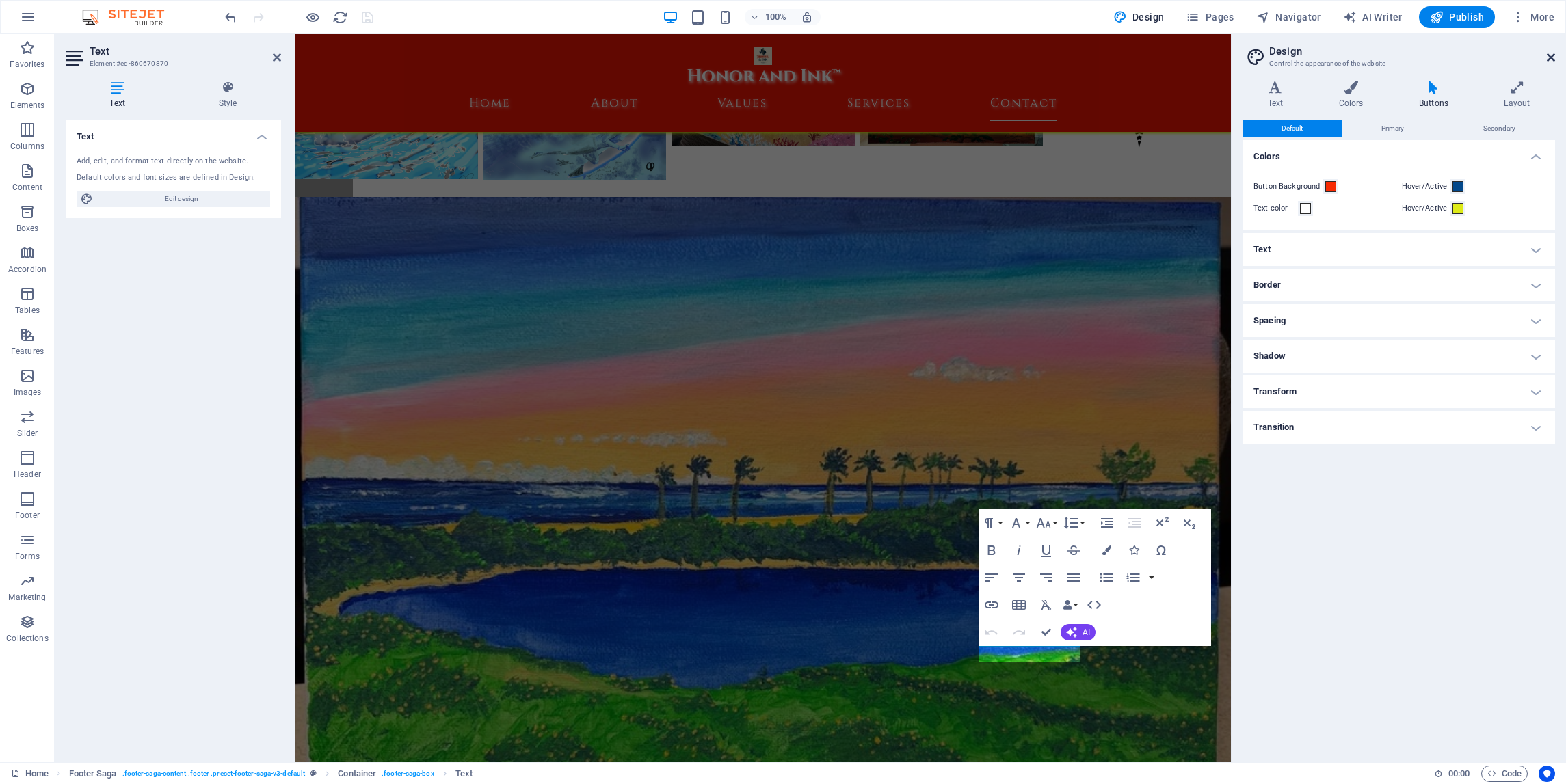
click at [1550, 57] on icon at bounding box center [1551, 57] width 8 height 11
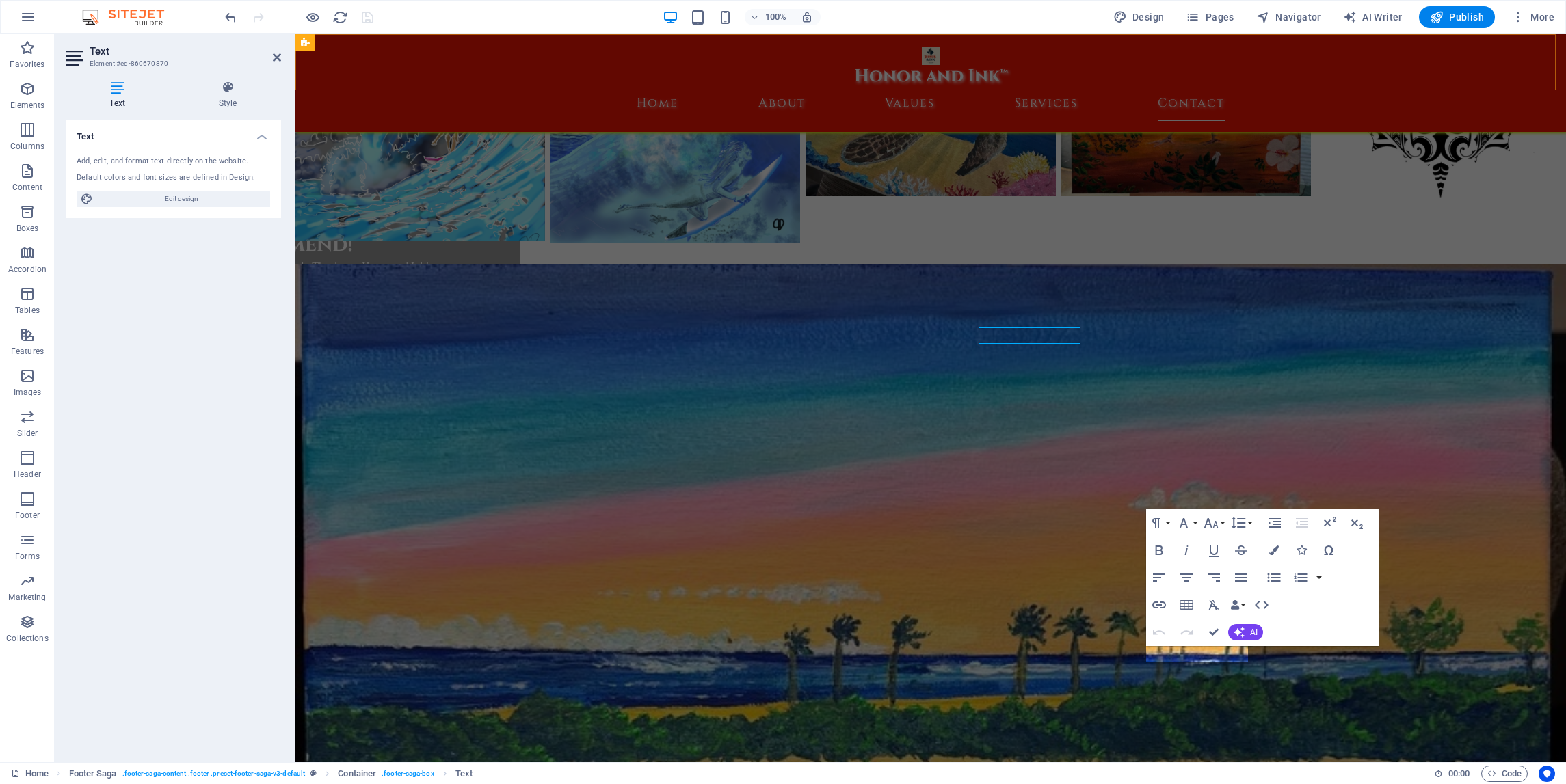
scroll to position [6543, 0]
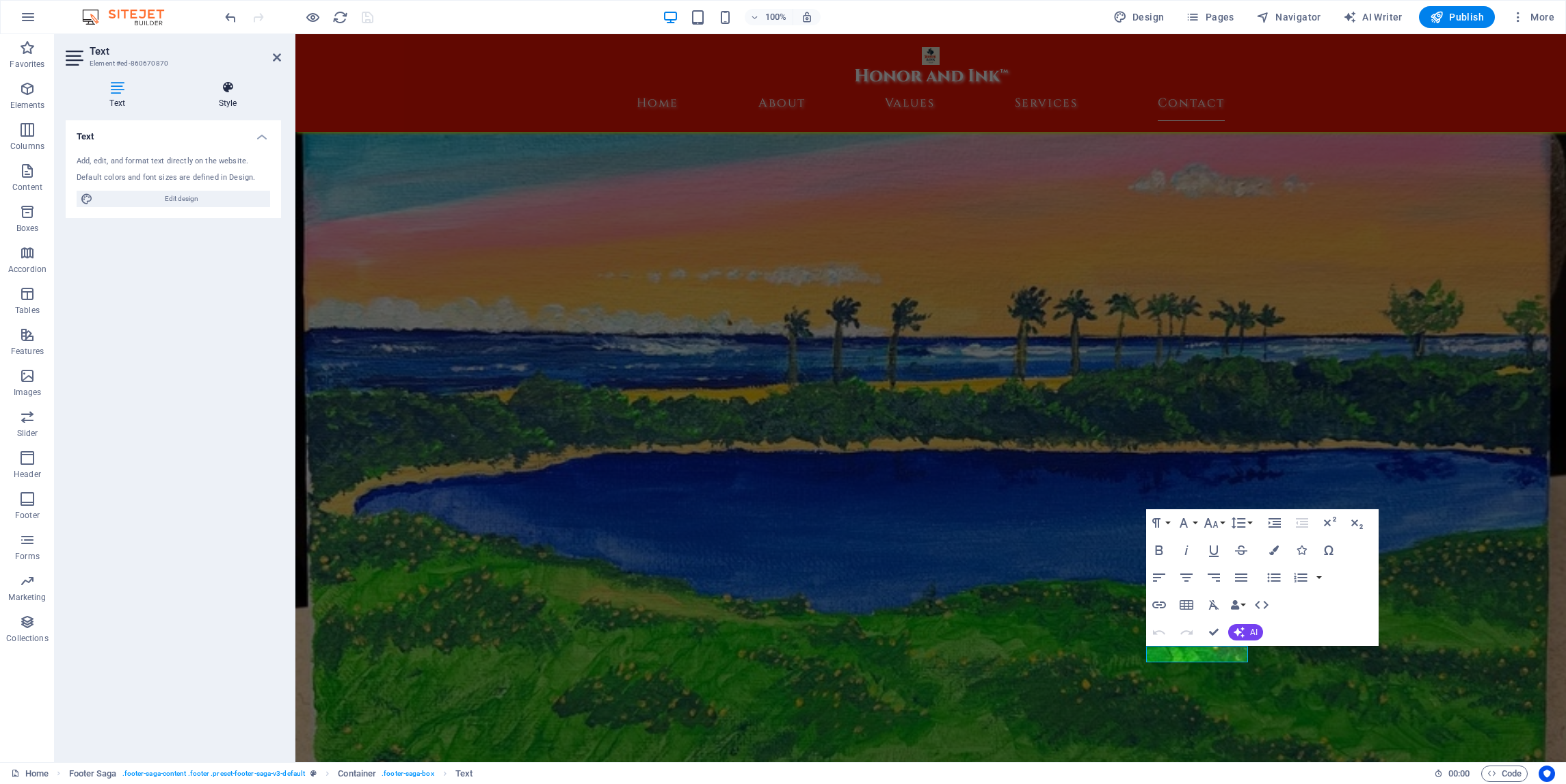
click at [226, 95] on h4 "Style" at bounding box center [228, 95] width 106 height 29
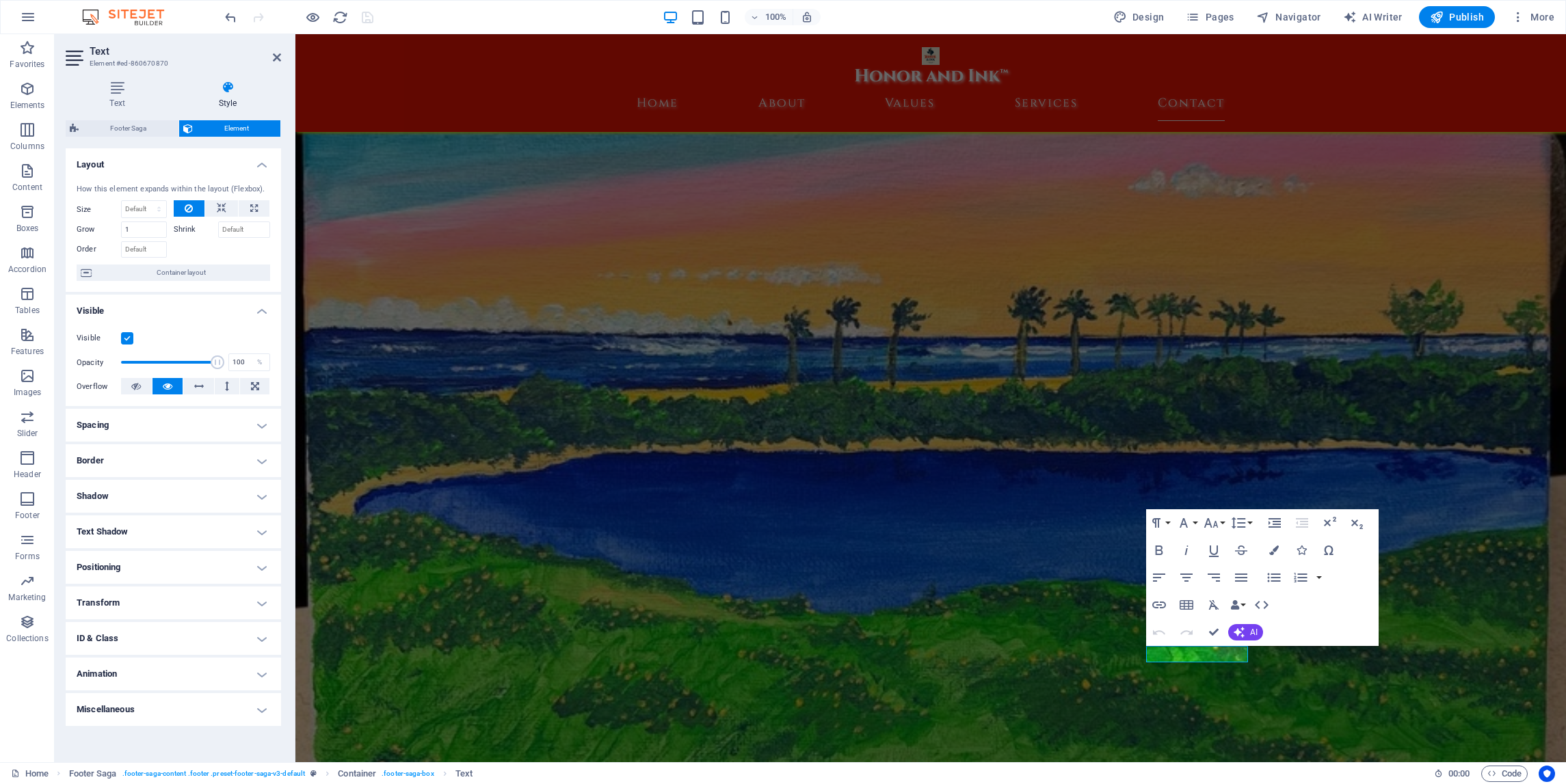
click at [261, 706] on h4 "Miscellaneous" at bounding box center [173, 710] width 216 height 33
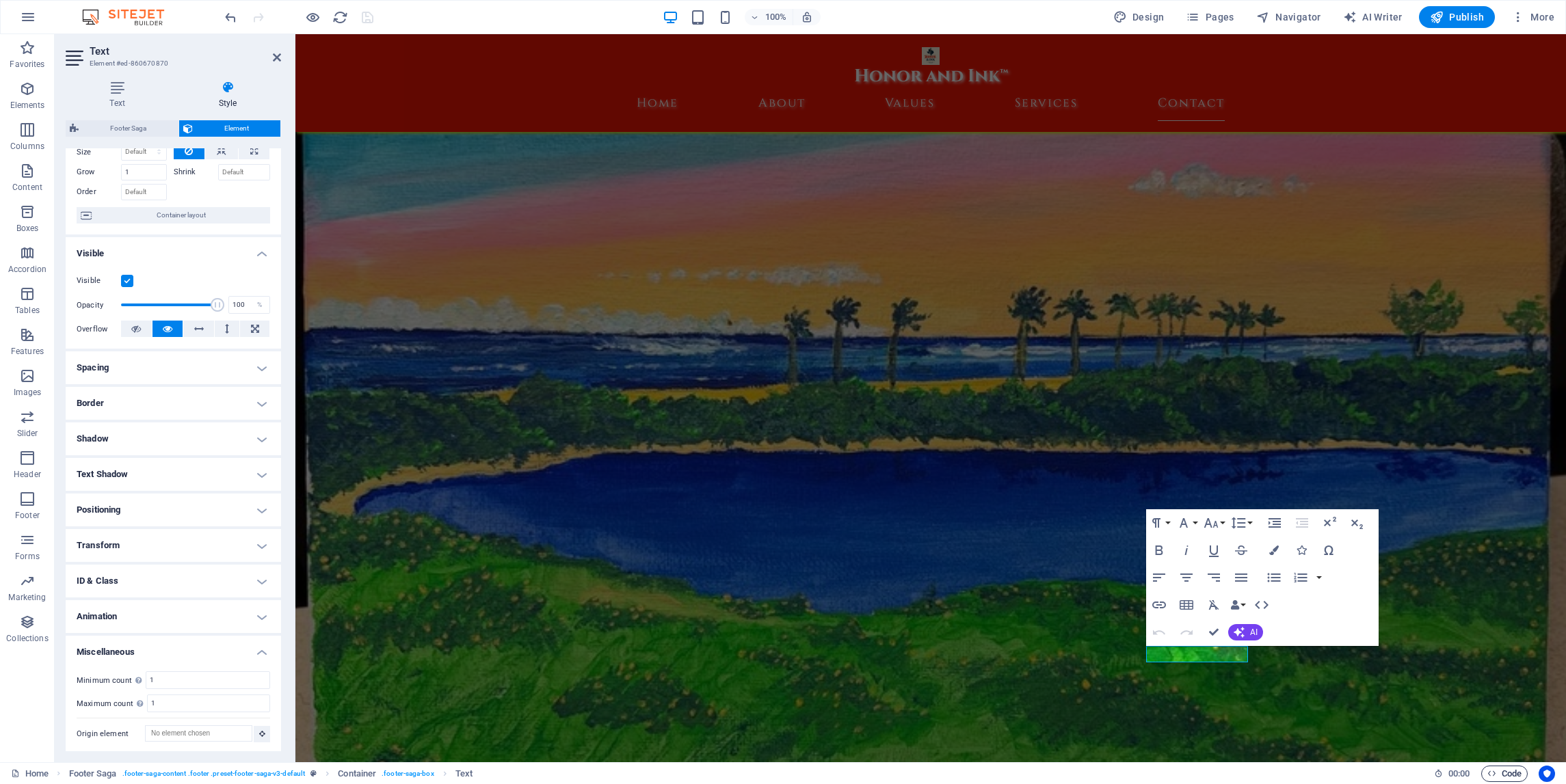
click at [1496, 769] on span "Code" at bounding box center [1505, 774] width 34 height 16
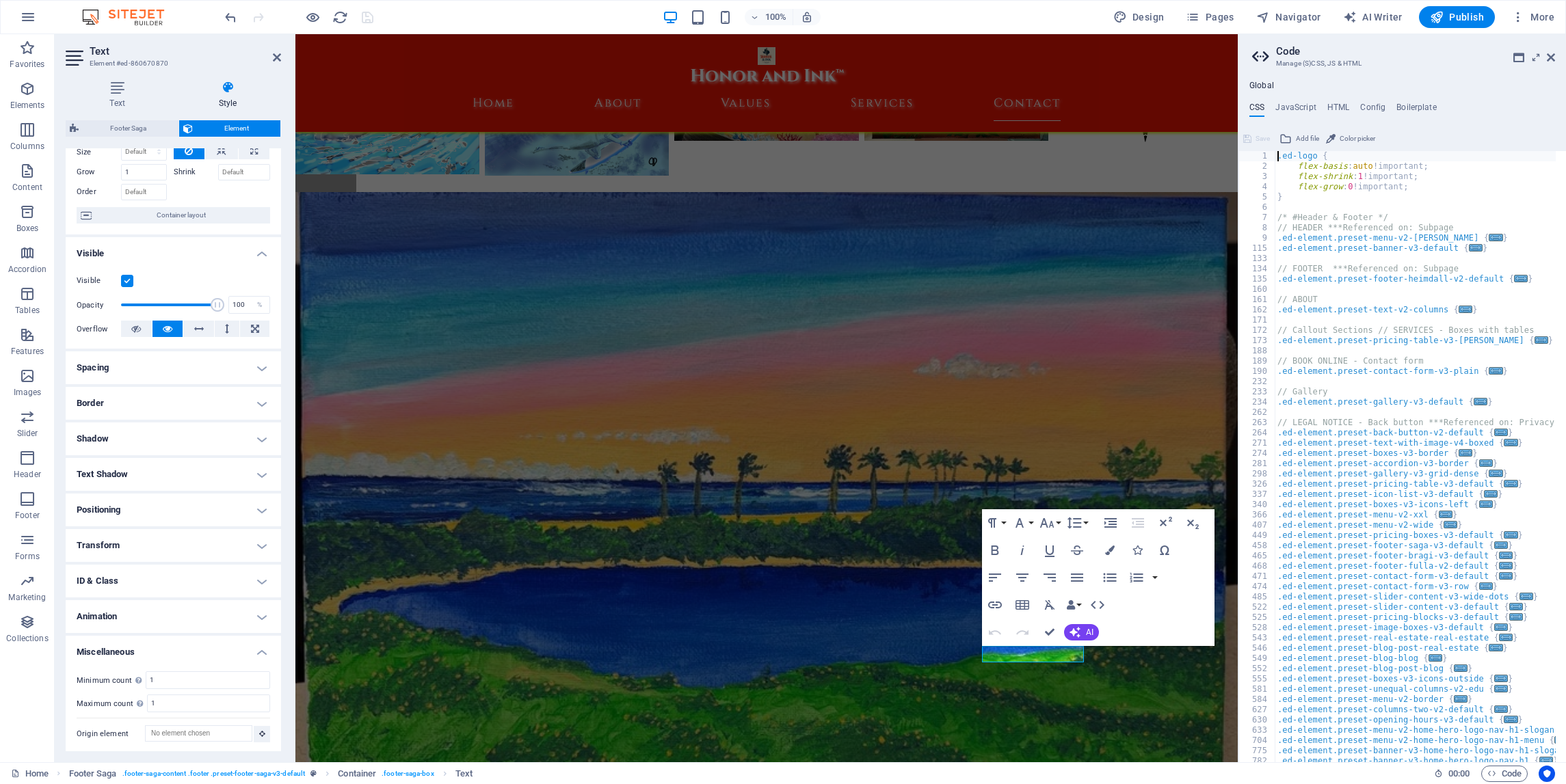
scroll to position [0, 0]
click at [1339, 106] on h4 "HTML" at bounding box center [1338, 110] width 22 height 15
type textarea "<a href="#main-content" class="wv-link-content button">Skip to main content</a>"
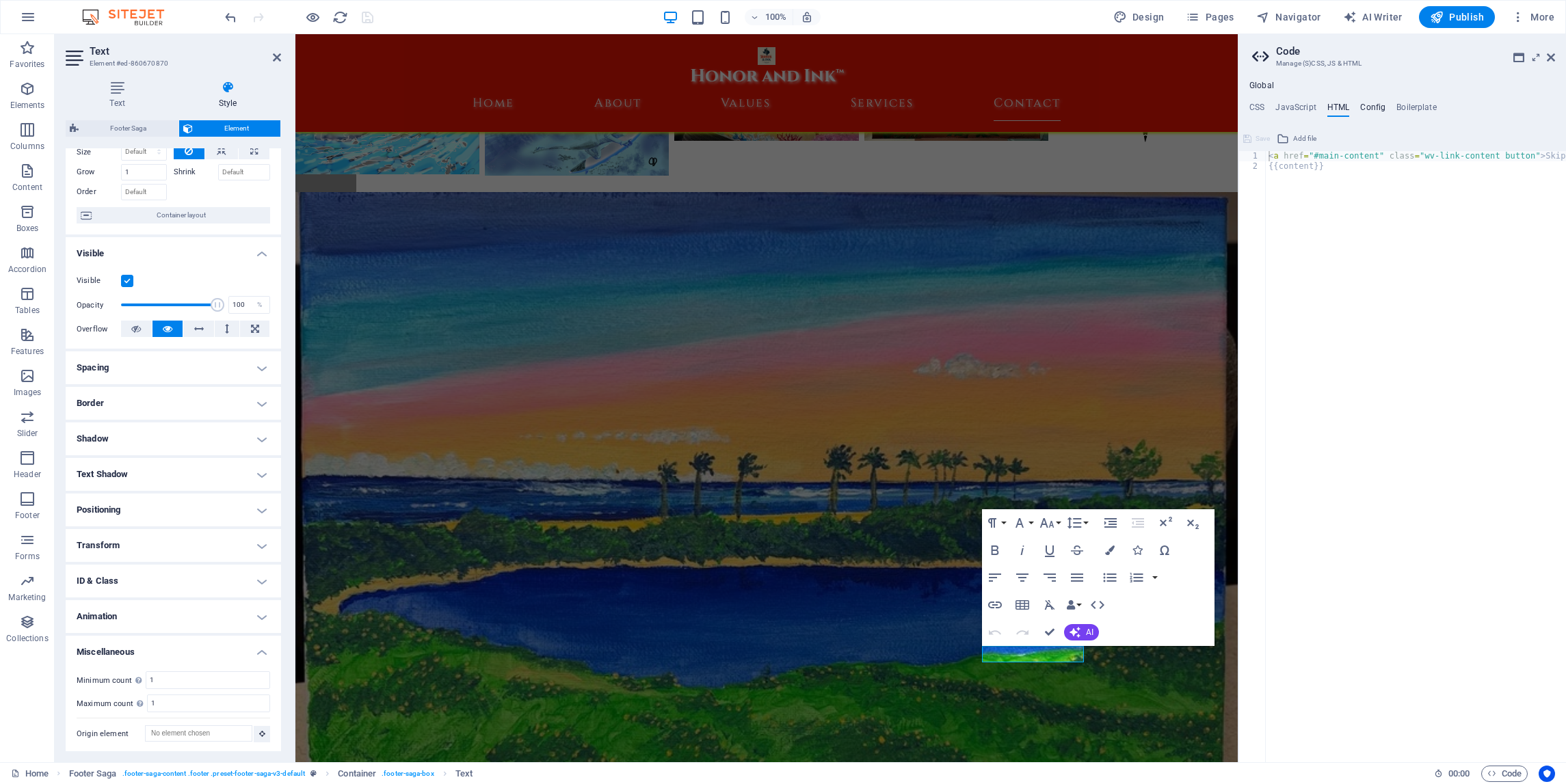
click at [1369, 106] on h4 "Config" at bounding box center [1373, 110] width 25 height 15
type textarea "$color-background: #FFFFFF;"
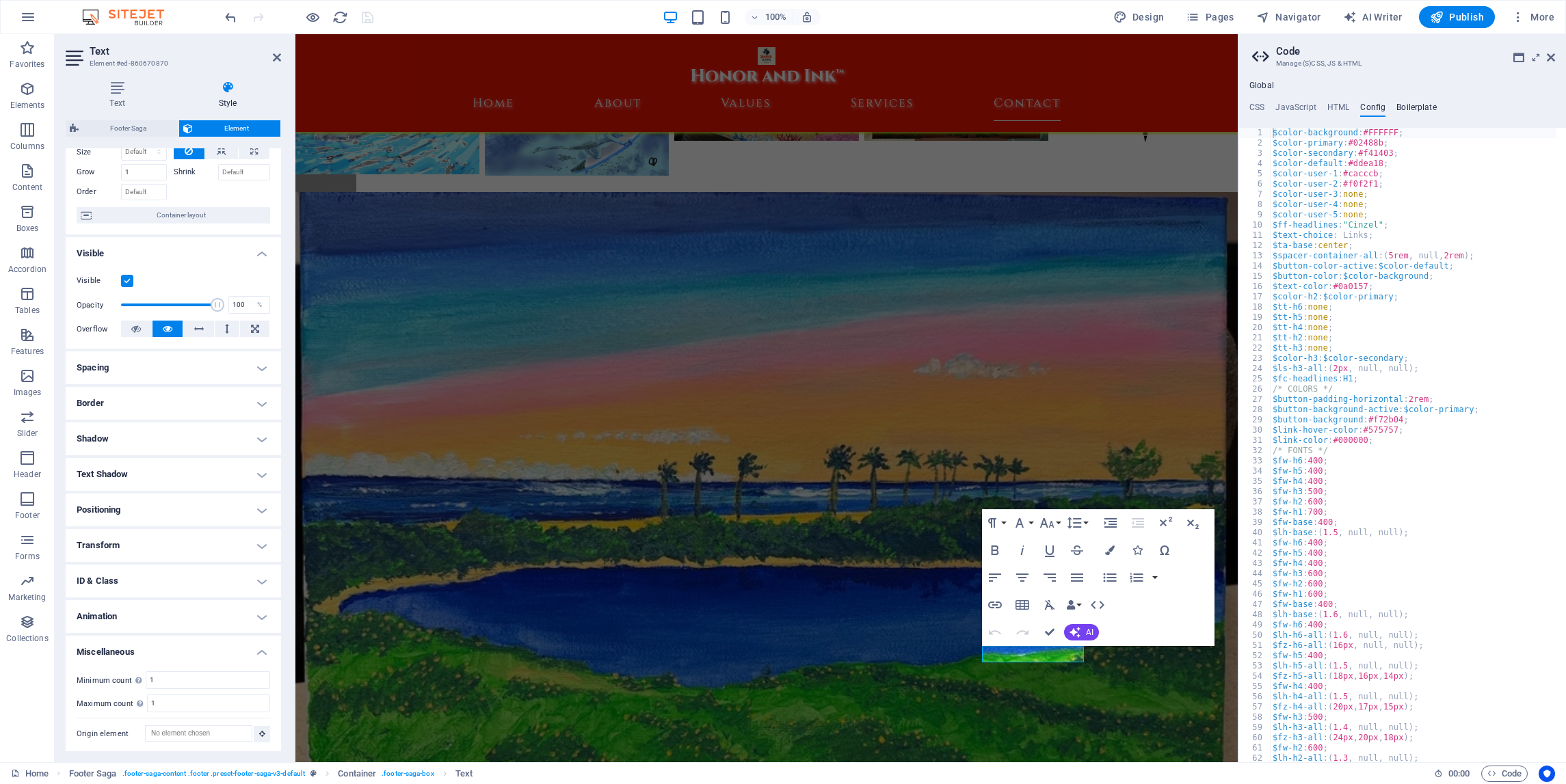
click at [1423, 106] on h4 "Boilerplate" at bounding box center [1417, 110] width 40 height 15
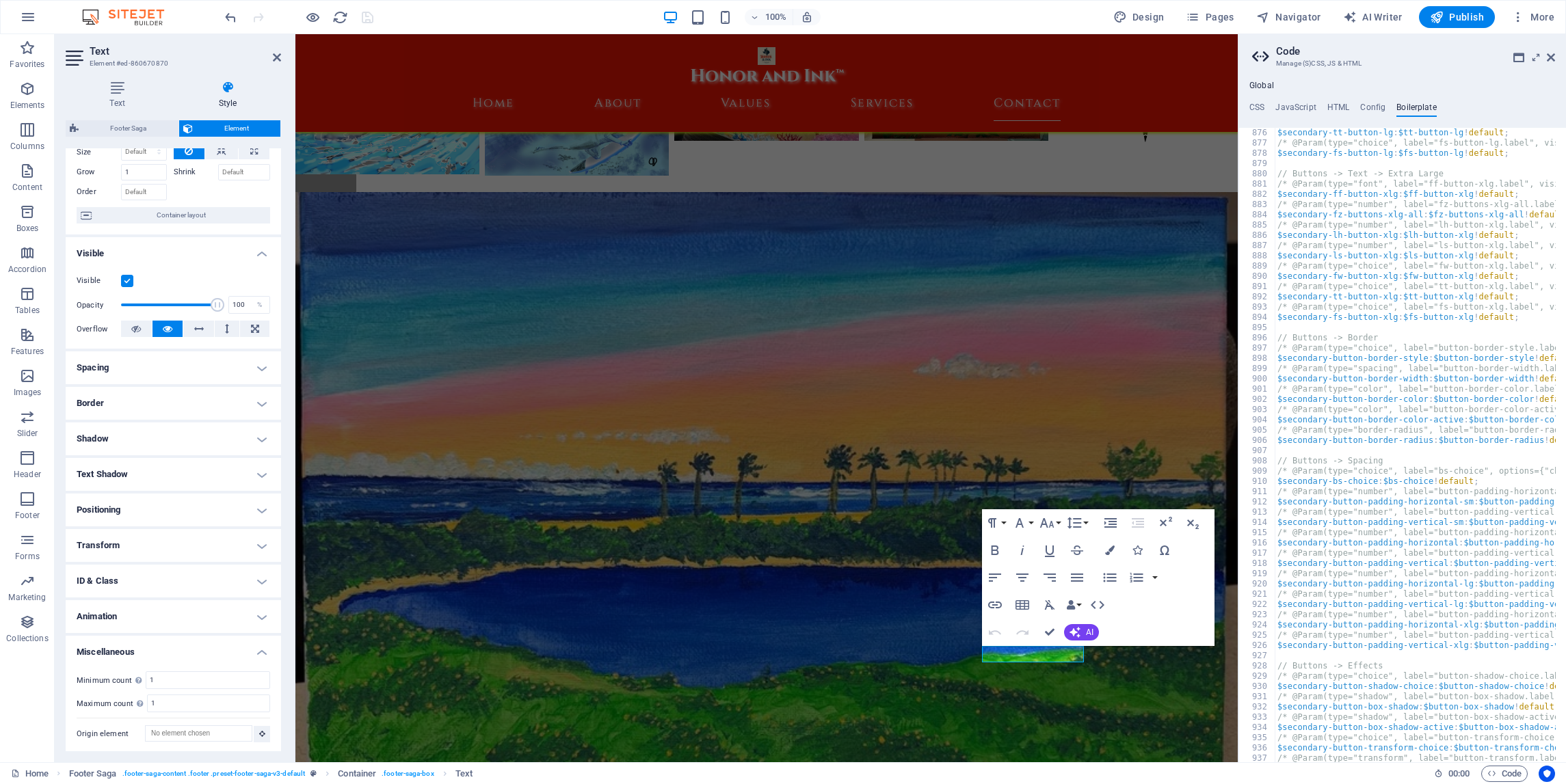
scroll to position [4752, 0]
click at [1553, 64] on header "Code Manage (S)CSS, JS & HTML" at bounding box center [1403, 52] width 303 height 36
click at [1553, 58] on icon at bounding box center [1551, 57] width 8 height 11
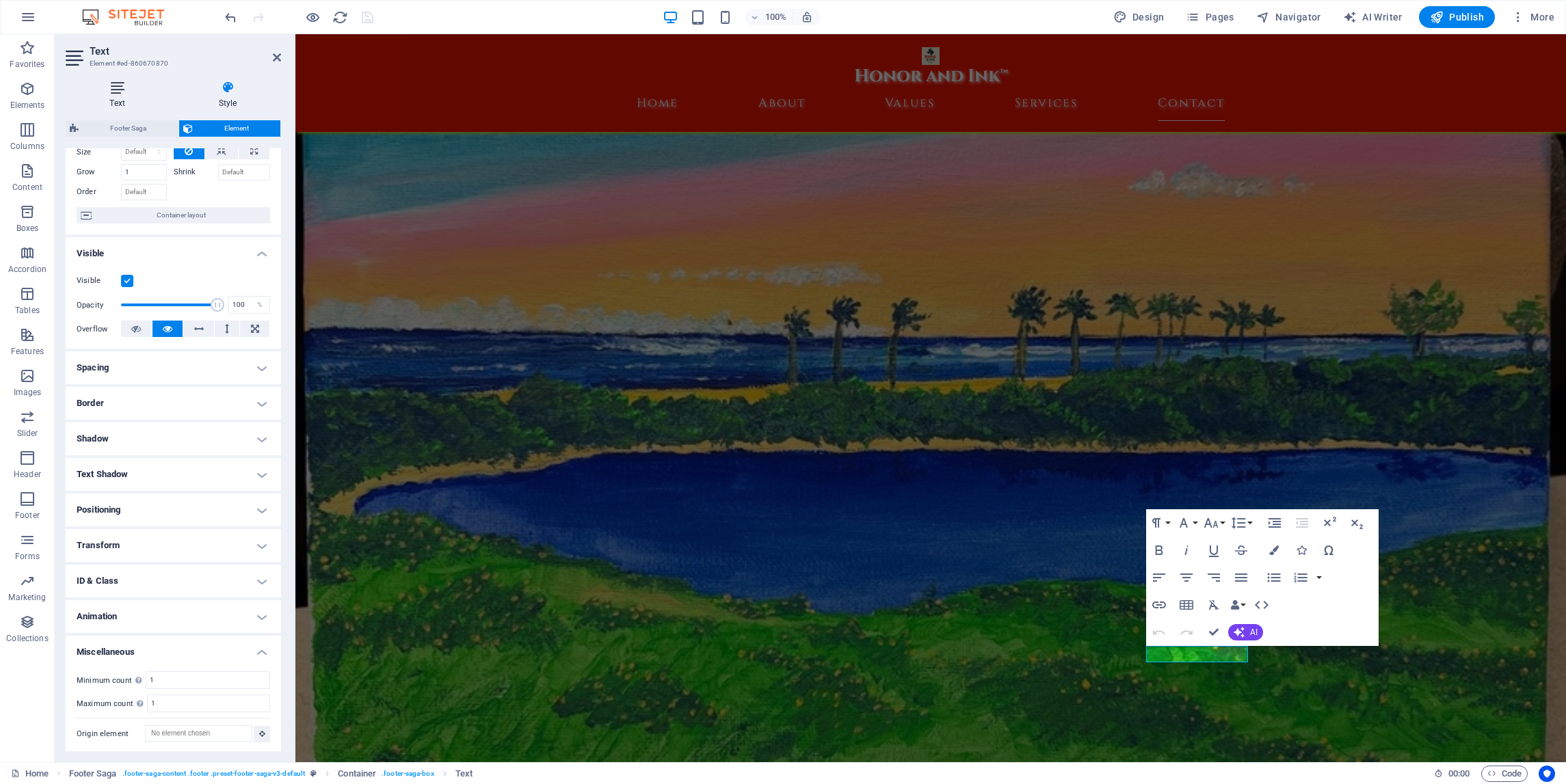
click at [120, 106] on h4 "Text" at bounding box center [120, 95] width 109 height 29
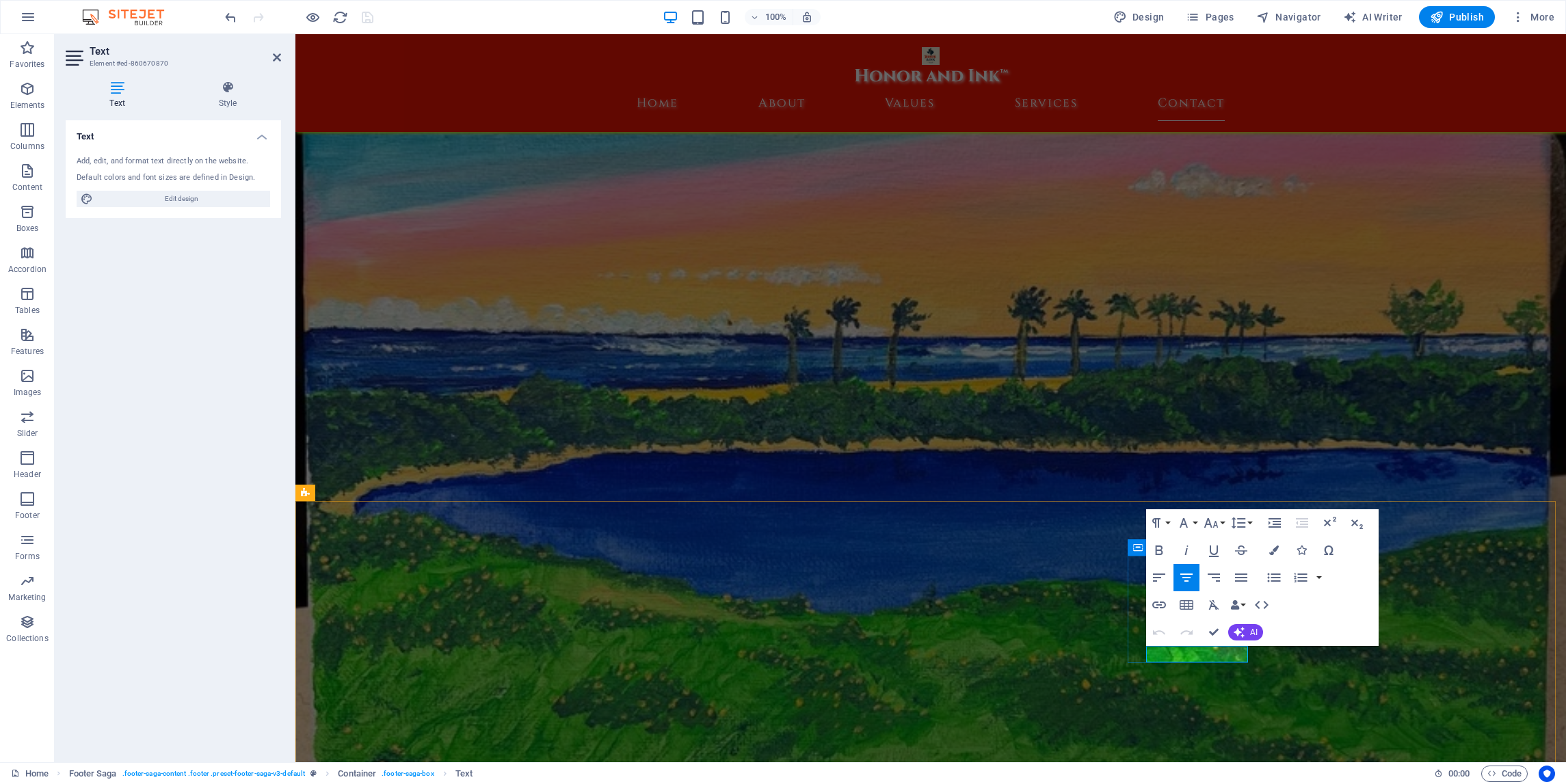
drag, startPoint x: 1228, startPoint y: 654, endPoint x: 1175, endPoint y: 655, distance: 53.0
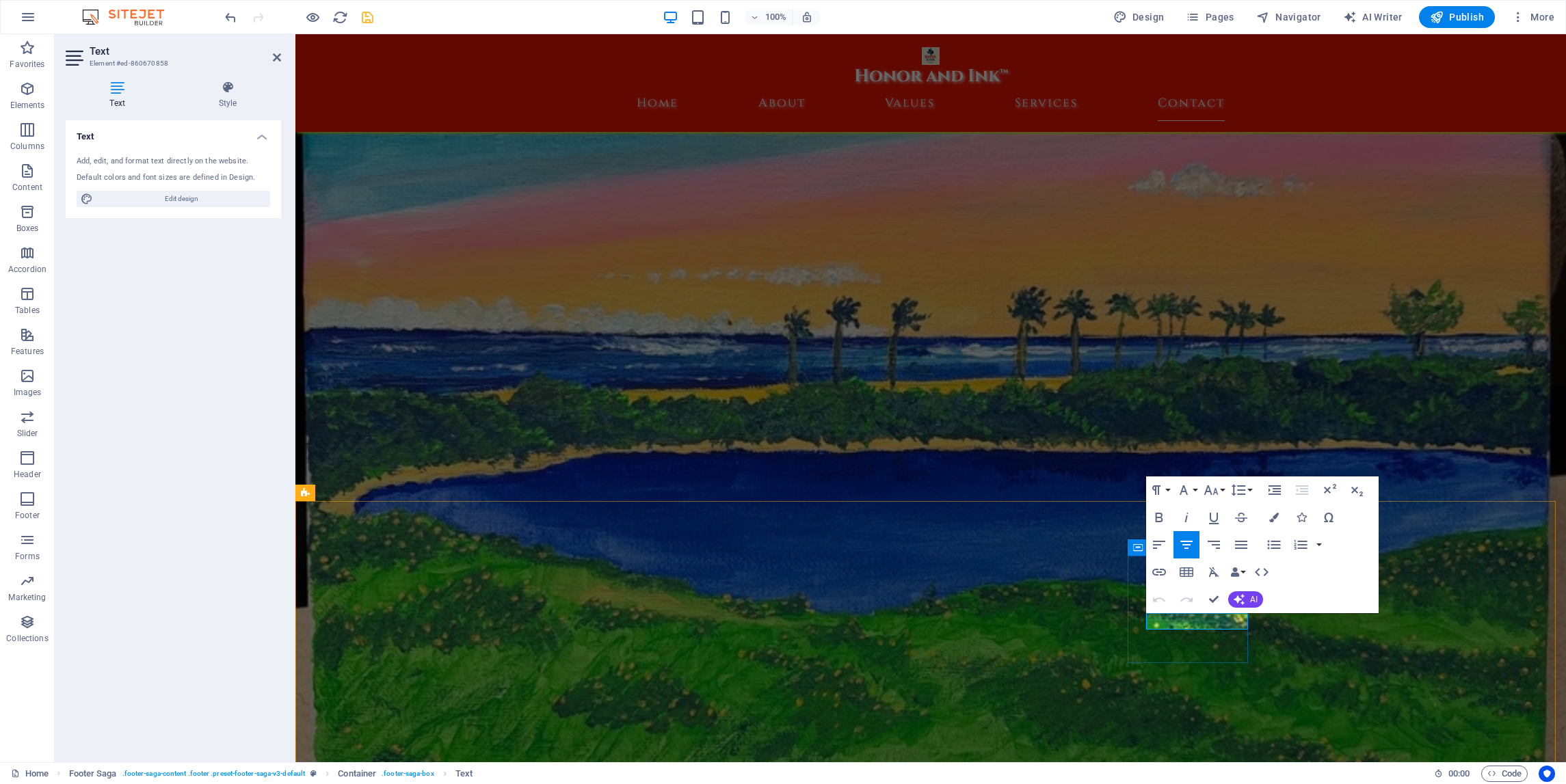
drag, startPoint x: 1220, startPoint y: 620, endPoint x: 1164, endPoint y: 624, distance: 56.1
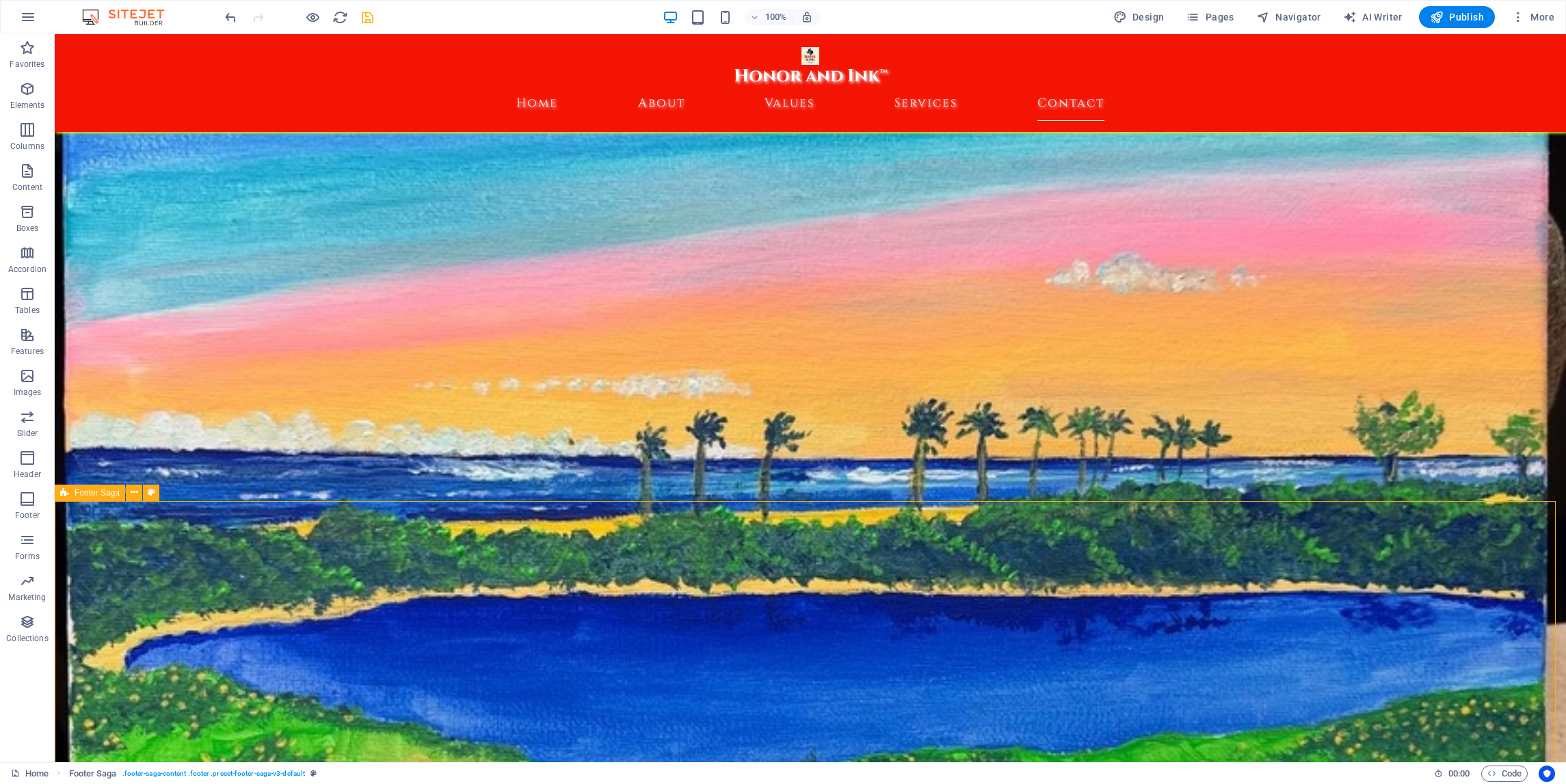
scroll to position [6772, 0]
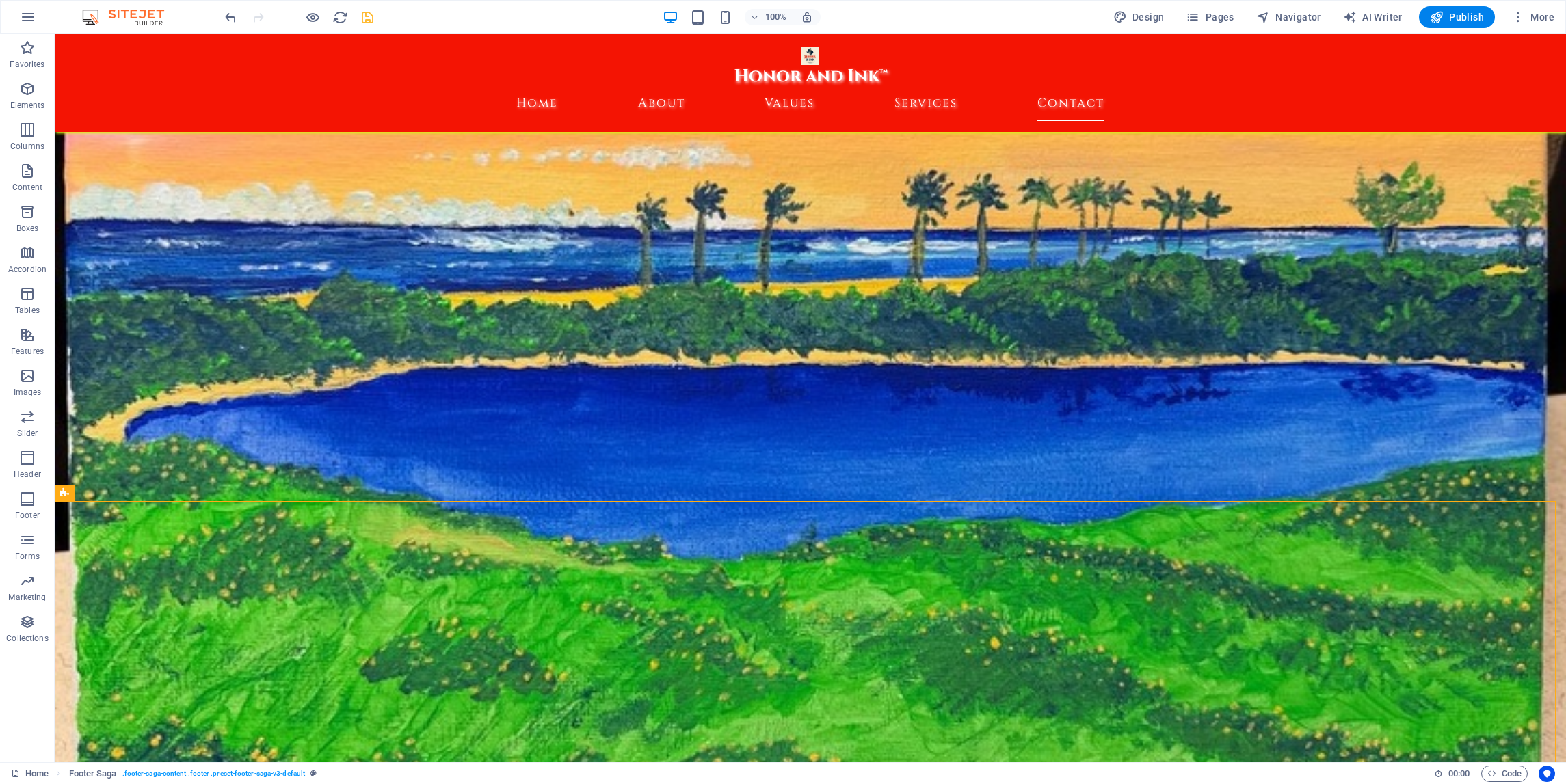
click at [371, 25] on div at bounding box center [299, 16] width 153 height 22
click at [370, 22] on icon "save" at bounding box center [367, 17] width 16 height 16
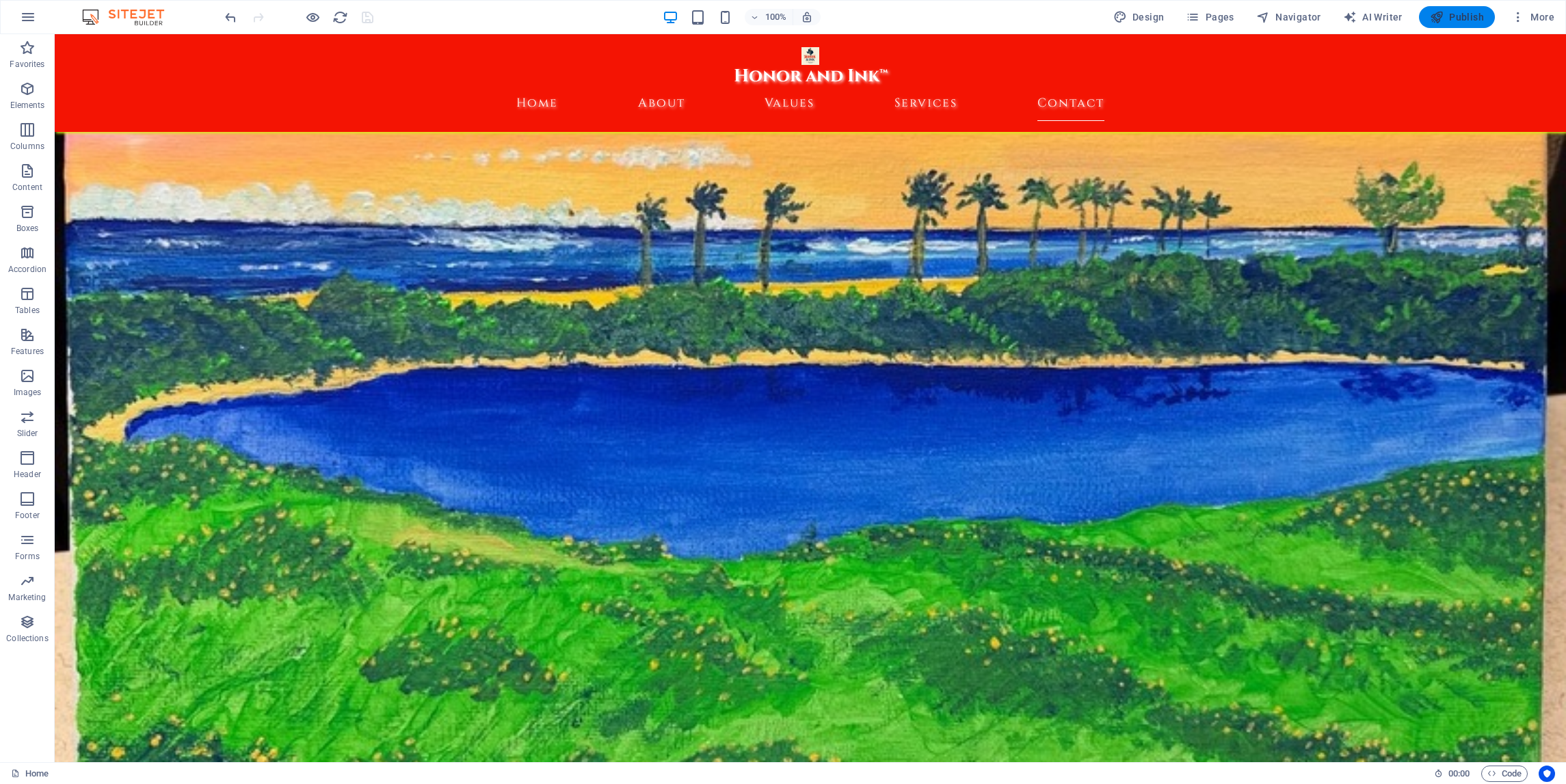
click at [1458, 19] on span "Publish" at bounding box center [1457, 17] width 54 height 13
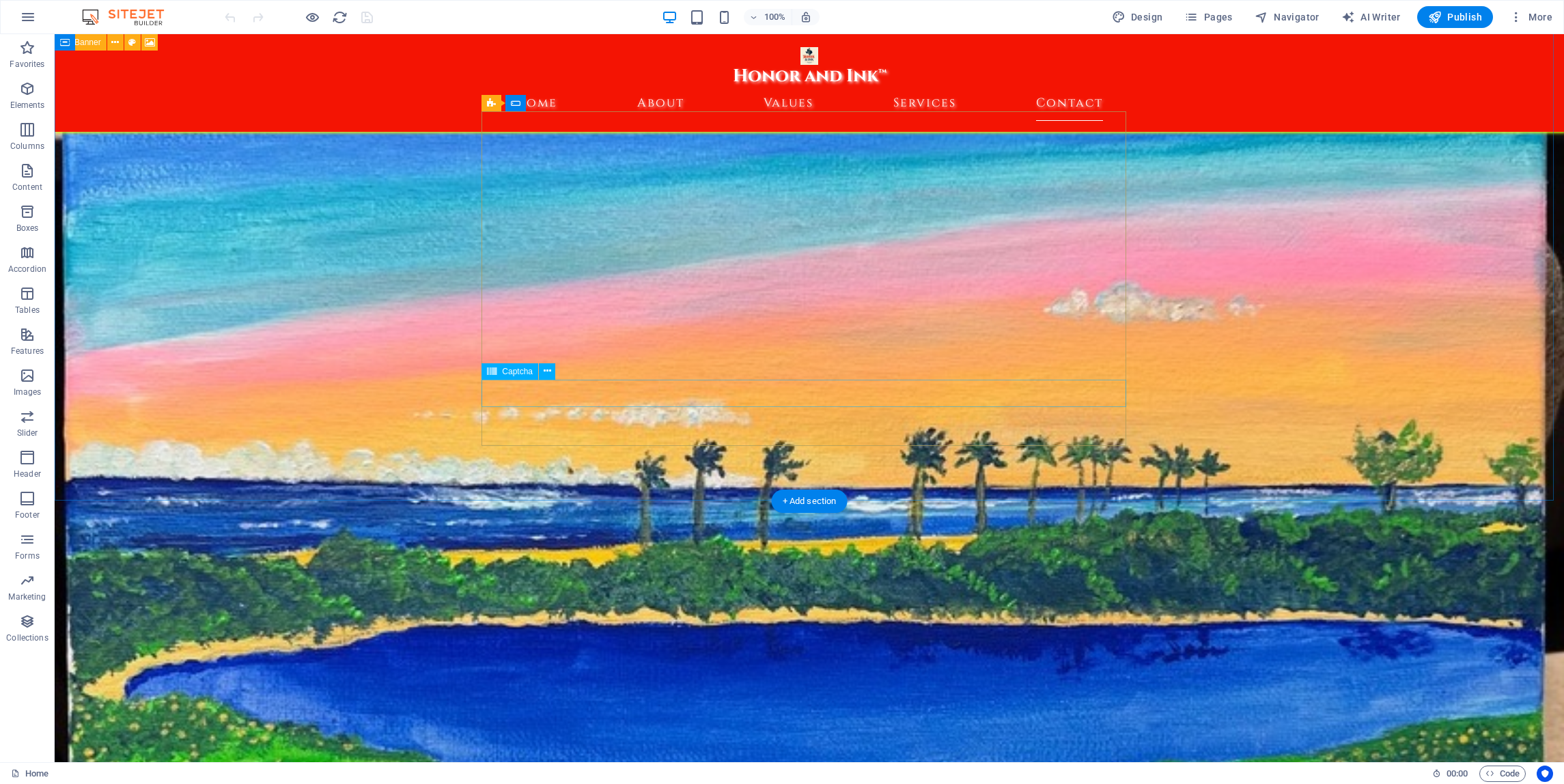
scroll to position [6766, 0]
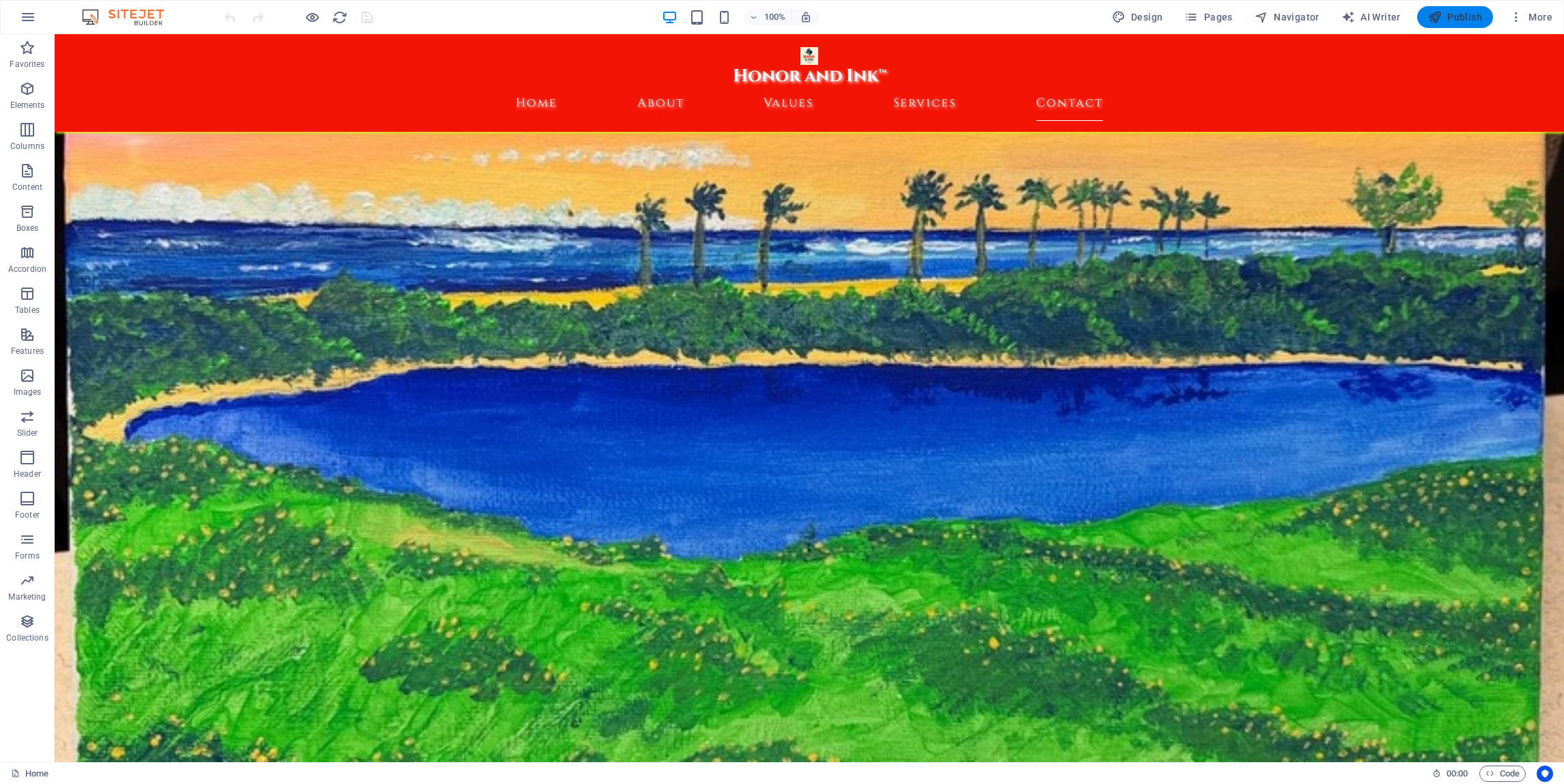
click at [1448, 19] on span "Publish" at bounding box center [1455, 17] width 54 height 13
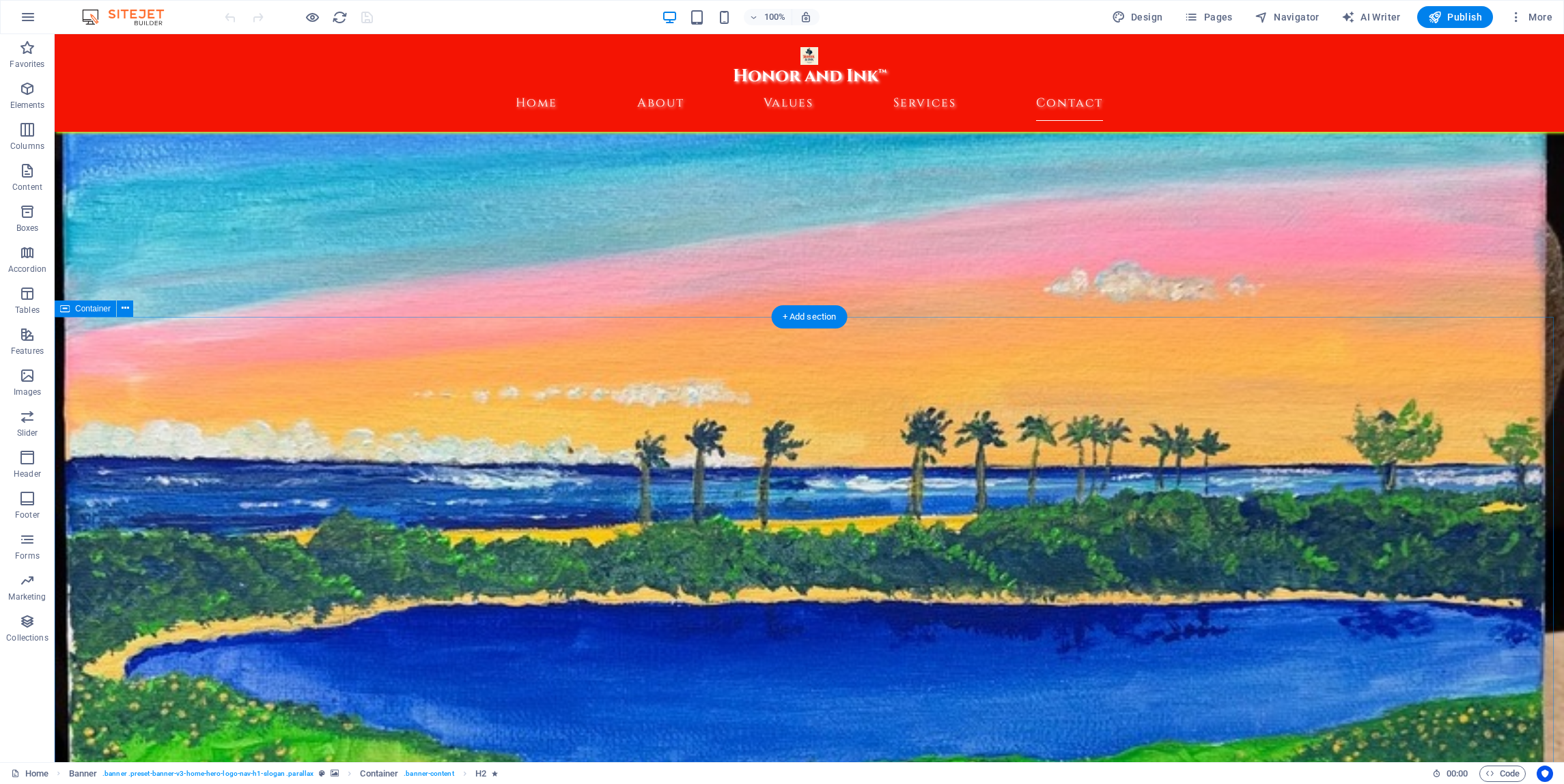
scroll to position [6766, 0]
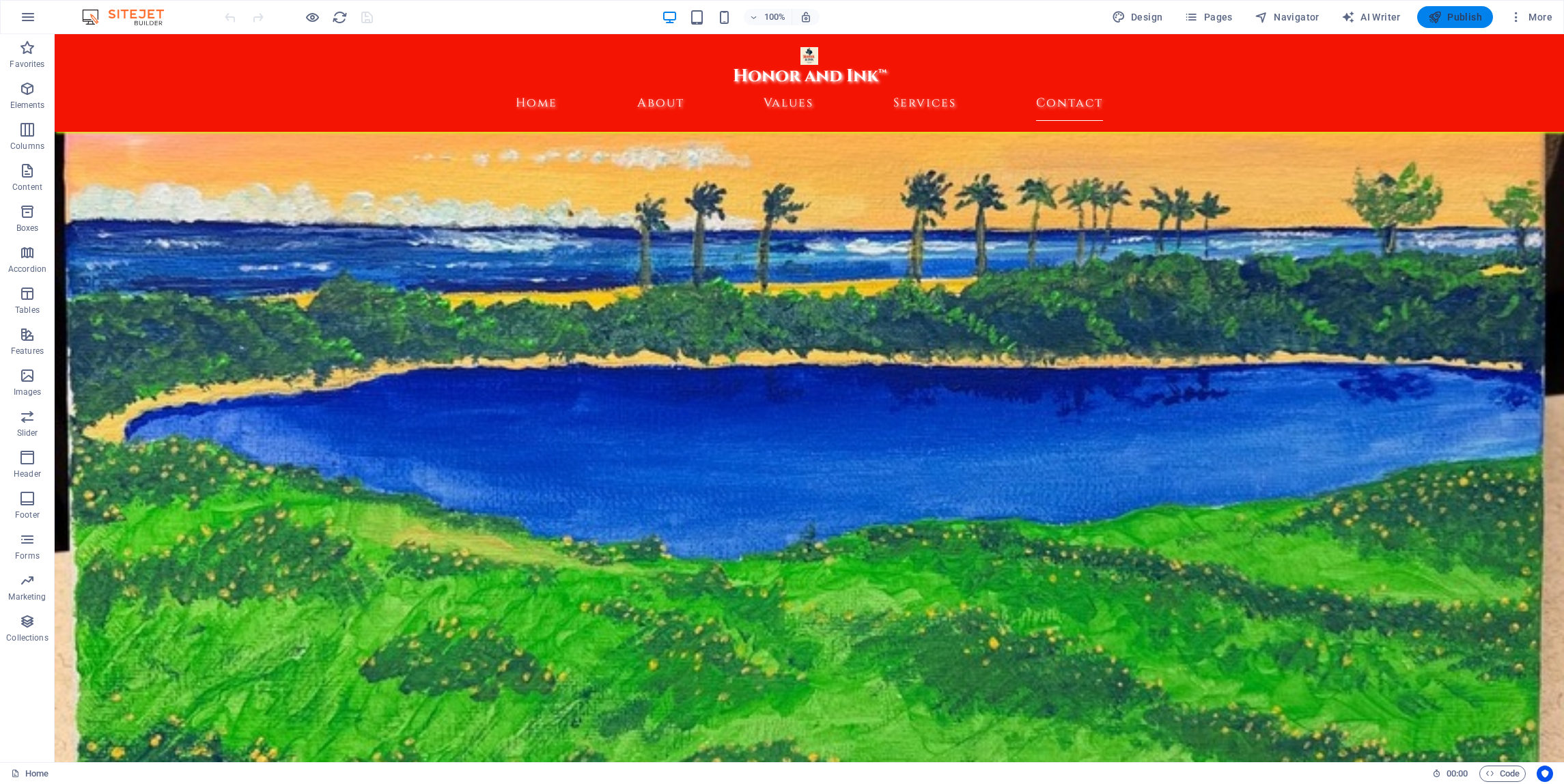
click at [1457, 20] on span "Publish" at bounding box center [1455, 17] width 54 height 13
